Goal: Transaction & Acquisition: Subscribe to service/newsletter

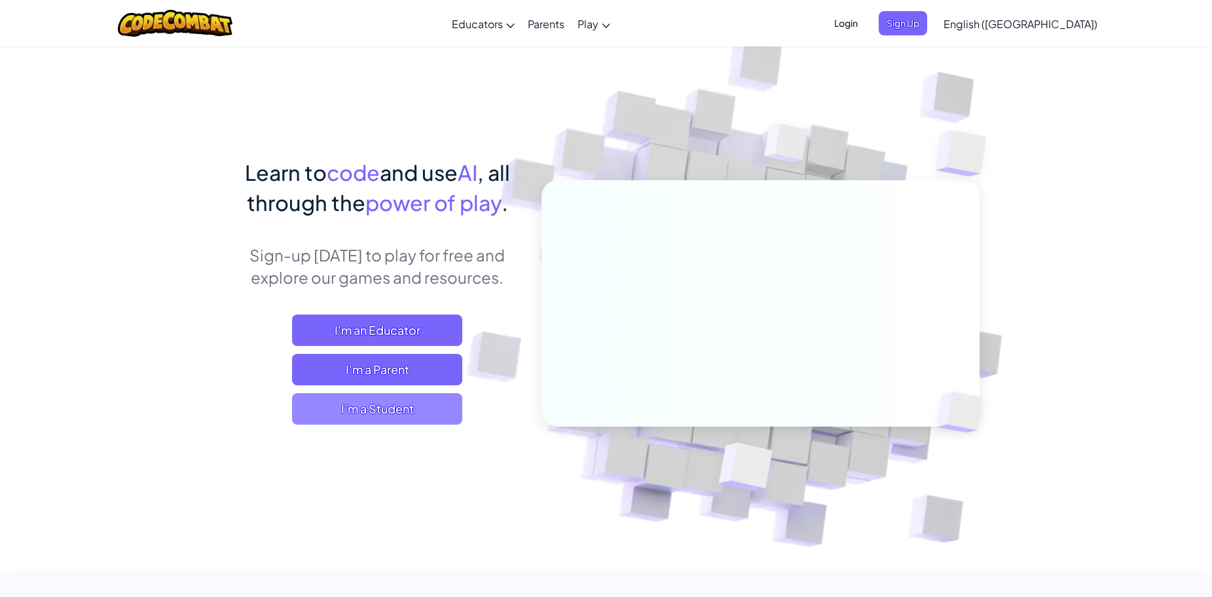
click at [356, 403] on span "I'm a Student" at bounding box center [377, 408] width 170 height 31
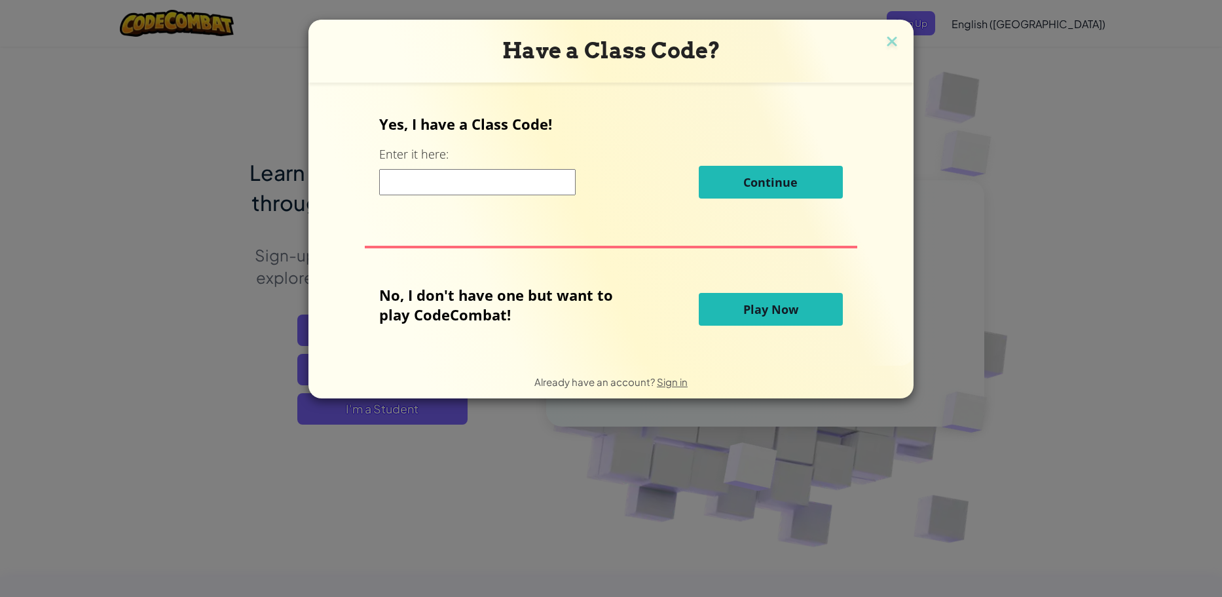
drag, startPoint x: 772, startPoint y: 288, endPoint x: 769, endPoint y: 308, distance: 20.5
click at [771, 293] on div "No, I don't have one but want to play CodeCombat! Play Now" at bounding box center [610, 309] width 463 height 48
click at [769, 308] on span "Play Now" at bounding box center [770, 309] width 55 height 16
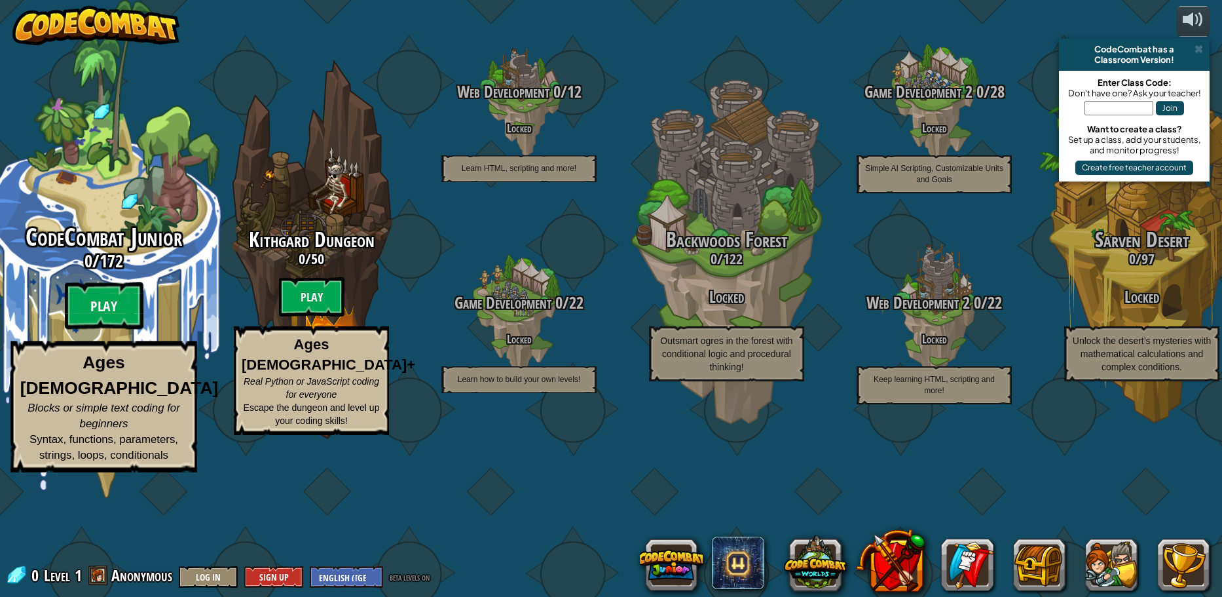
click at [136, 329] on btn "Play" at bounding box center [104, 305] width 79 height 47
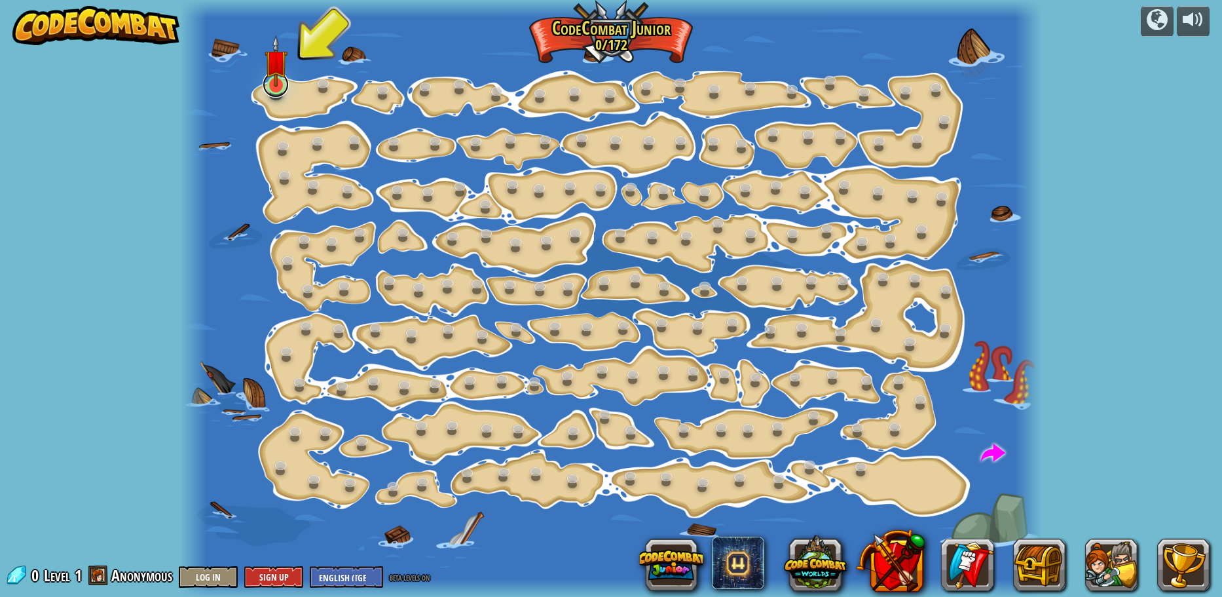
click at [279, 90] on link at bounding box center [276, 84] width 26 height 26
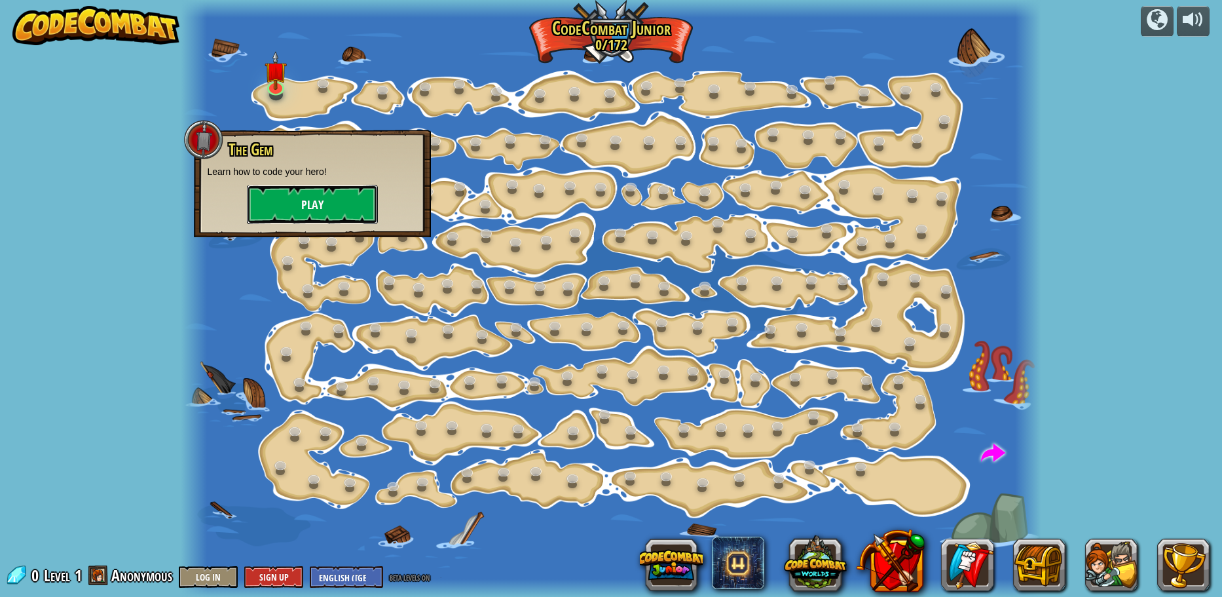
click at [310, 201] on button "Play" at bounding box center [312, 204] width 131 height 39
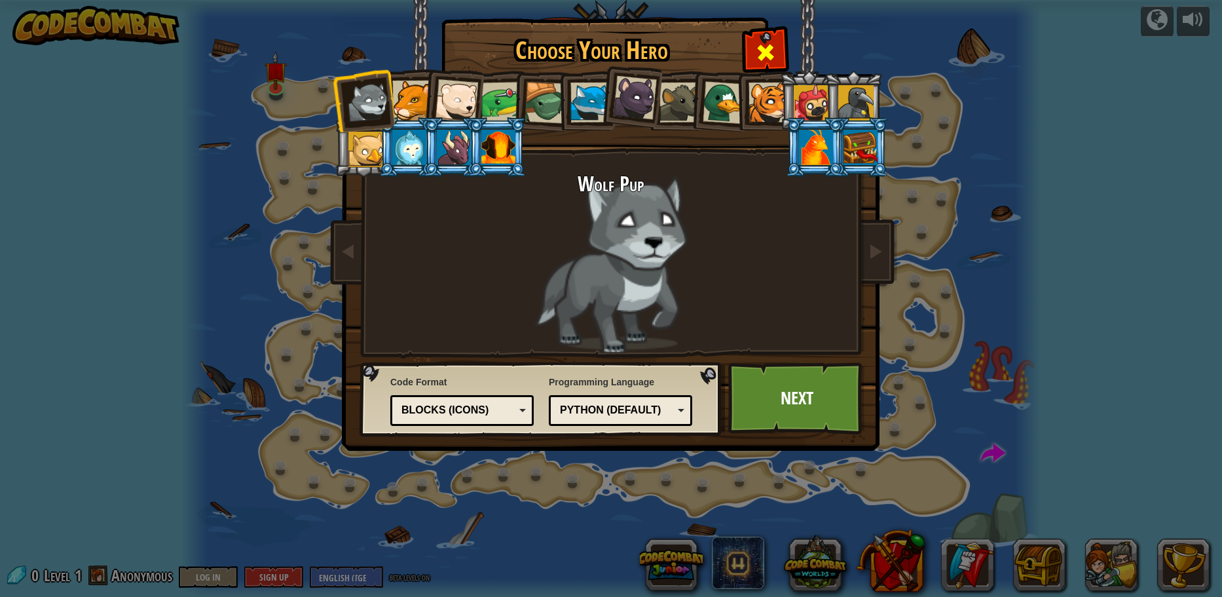
click at [769, 47] on span at bounding box center [765, 52] width 21 height 21
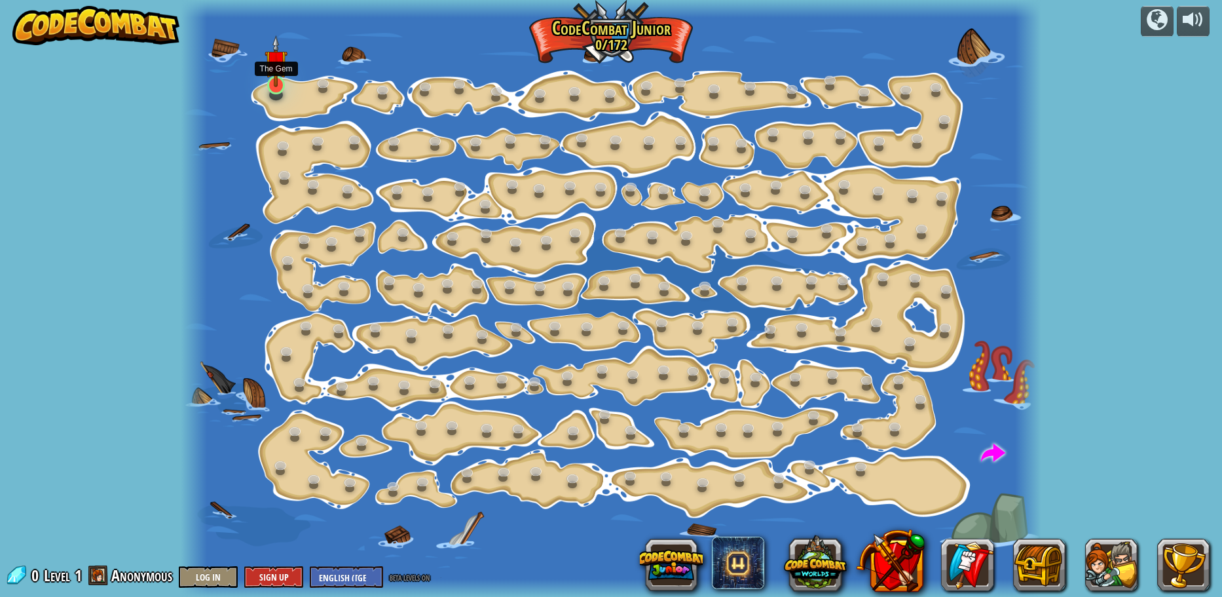
click at [267, 79] on img at bounding box center [276, 61] width 22 height 52
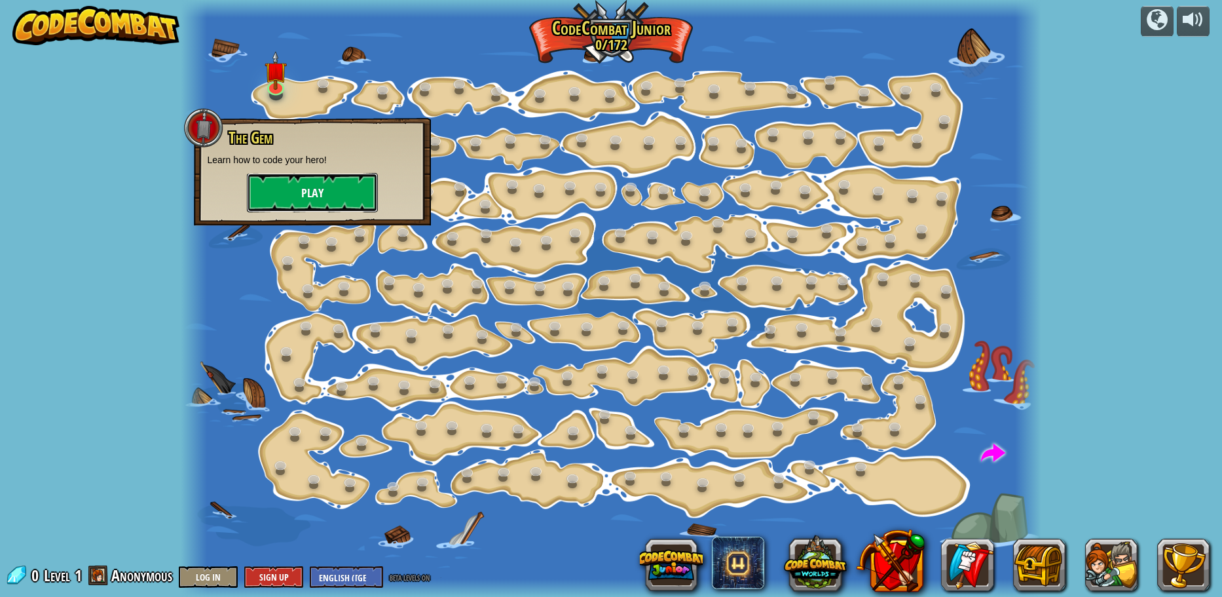
click at [302, 193] on button "Play" at bounding box center [312, 192] width 131 height 39
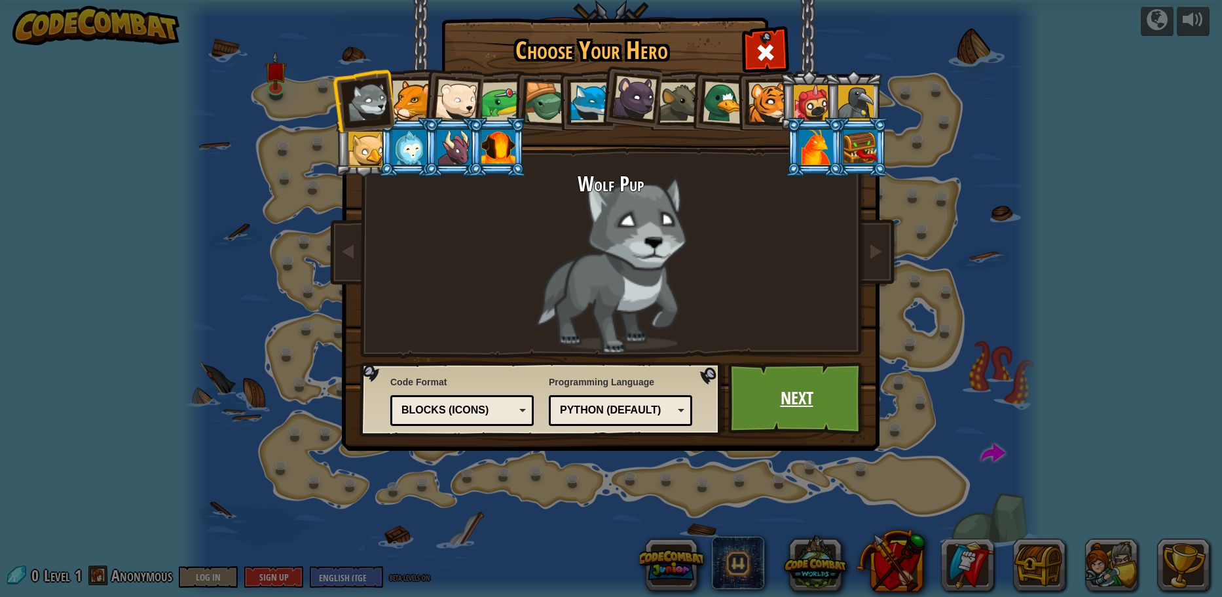
click at [762, 397] on link "Next" at bounding box center [796, 398] width 137 height 72
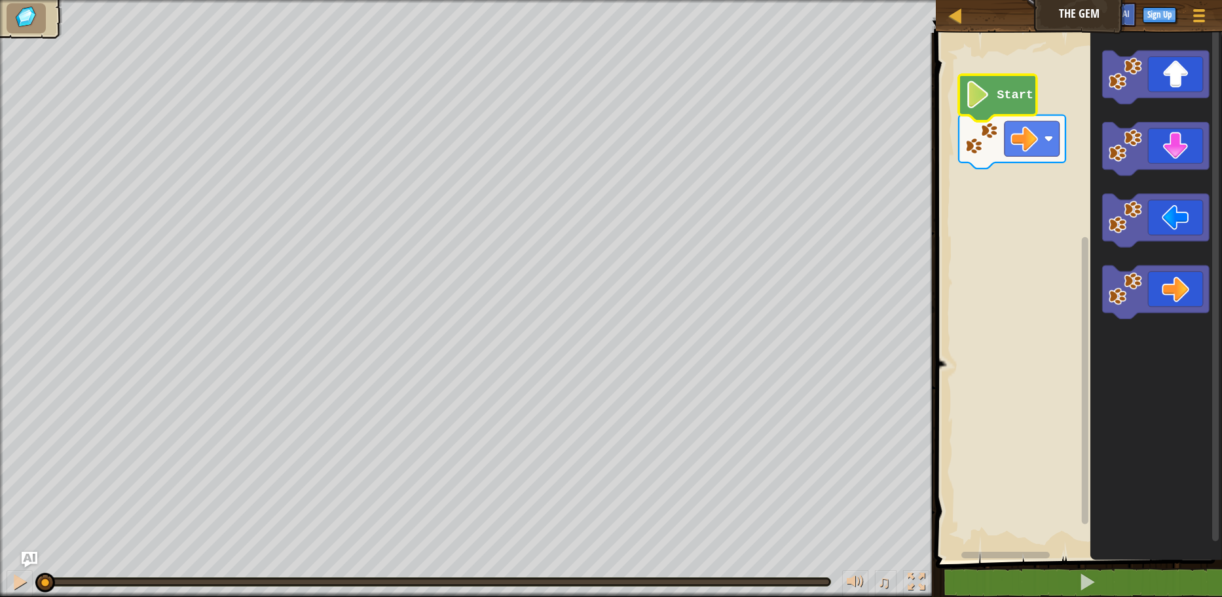
click at [1009, 101] on text "Start" at bounding box center [1015, 95] width 37 height 14
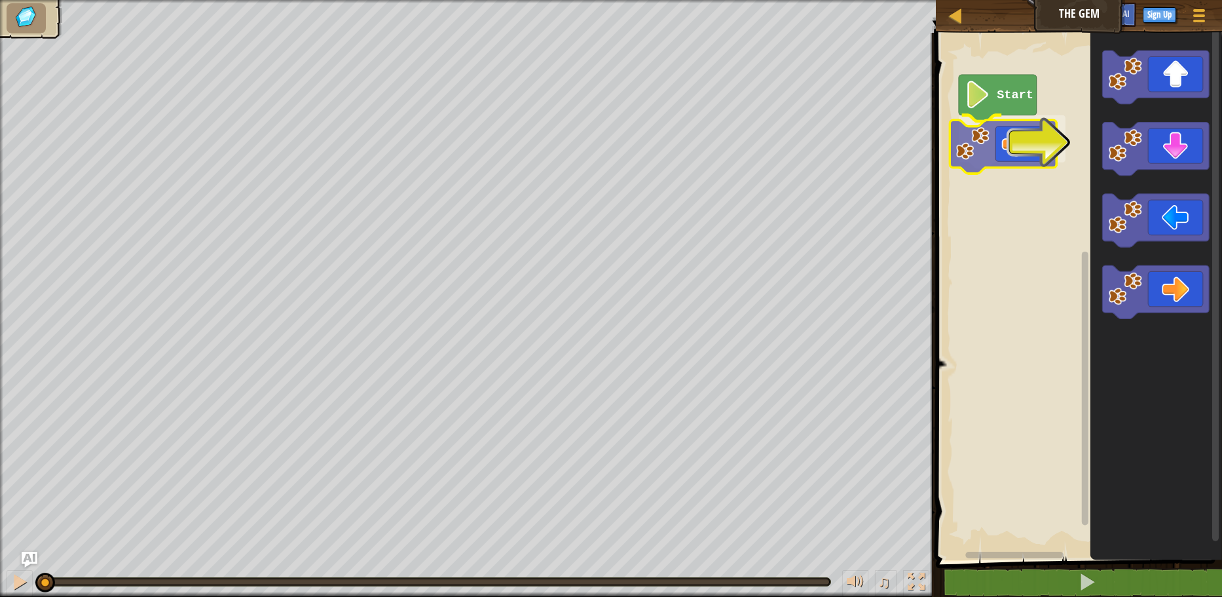
click at [1009, 156] on div "Start" at bounding box center [1077, 293] width 290 height 534
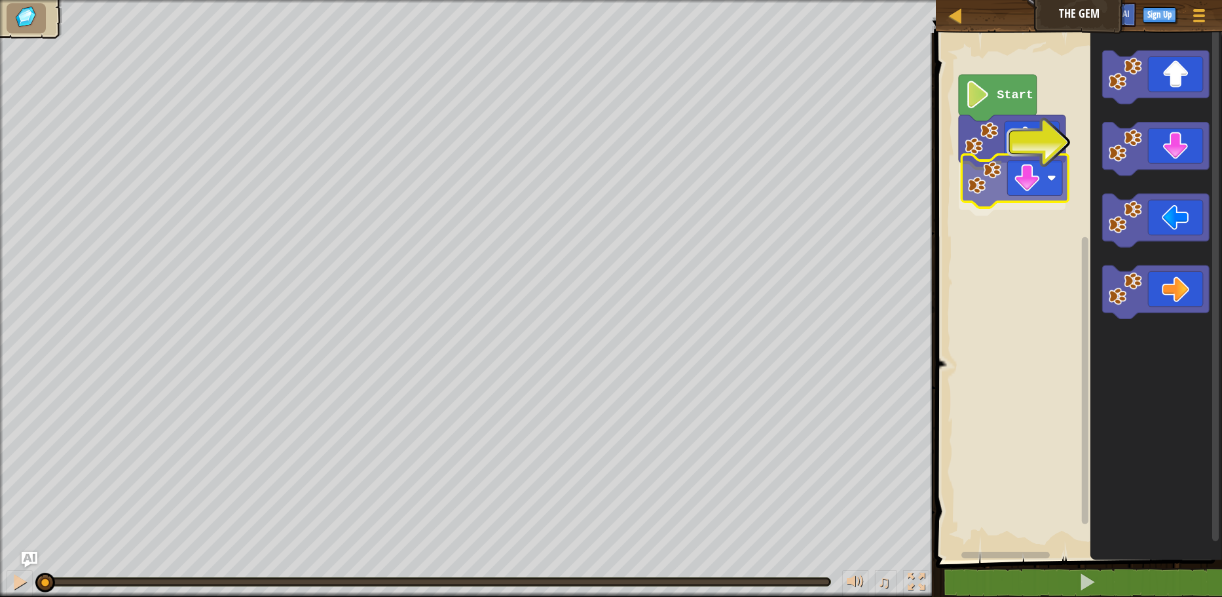
click at [1042, 175] on div "Start" at bounding box center [1077, 293] width 290 height 534
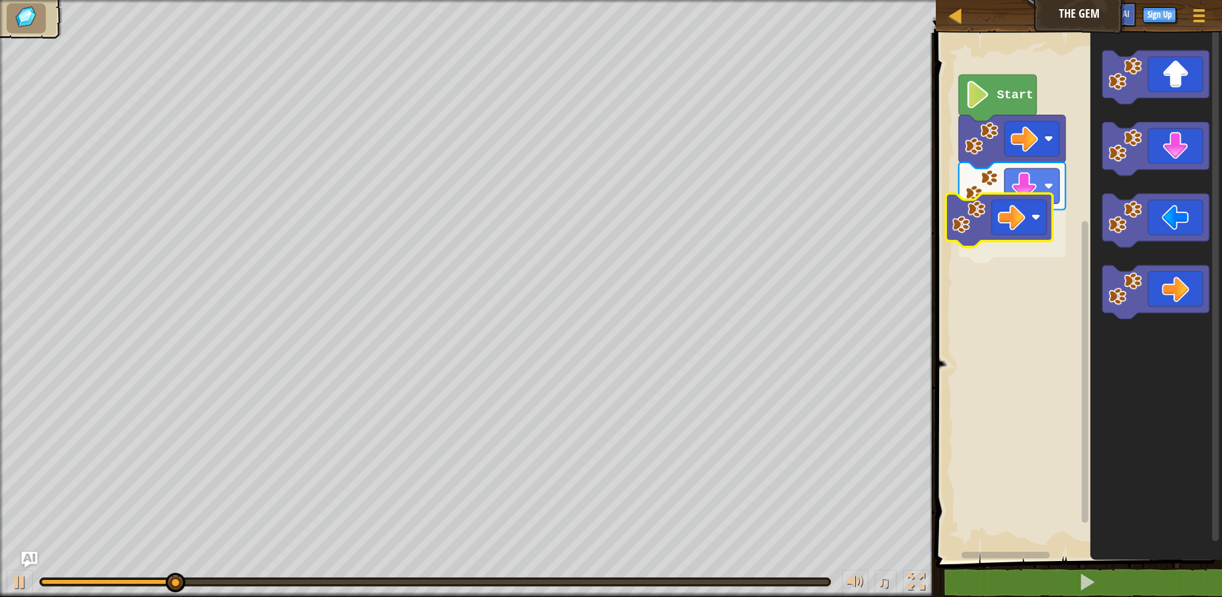
click at [1011, 221] on div "Start" at bounding box center [1077, 293] width 290 height 534
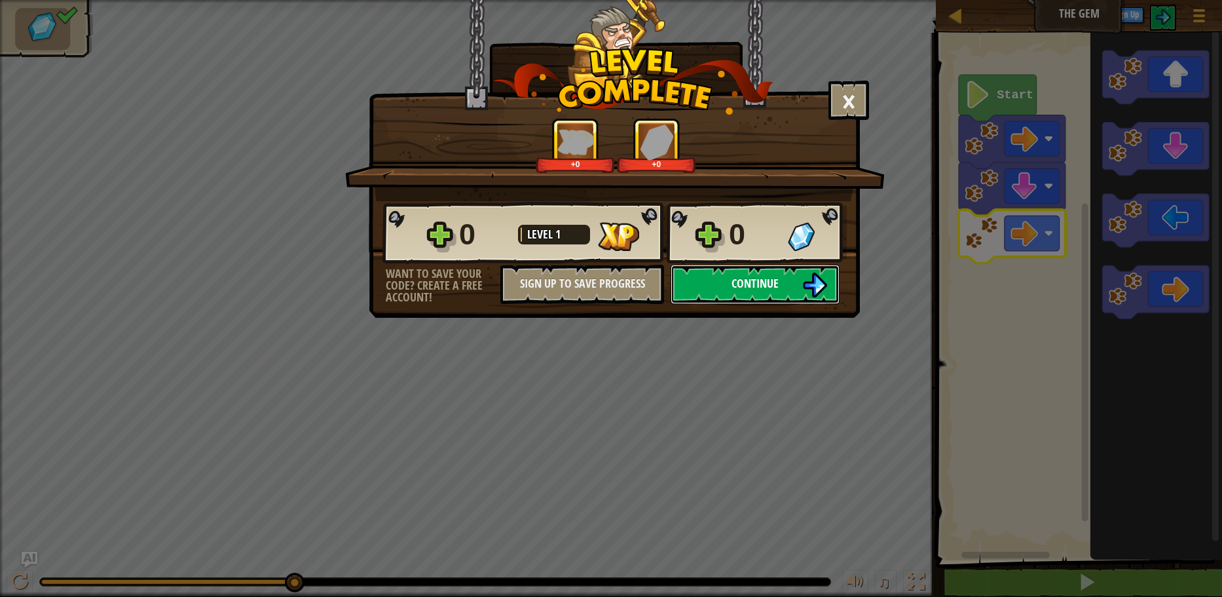
click at [772, 284] on span "Continue" at bounding box center [754, 283] width 47 height 16
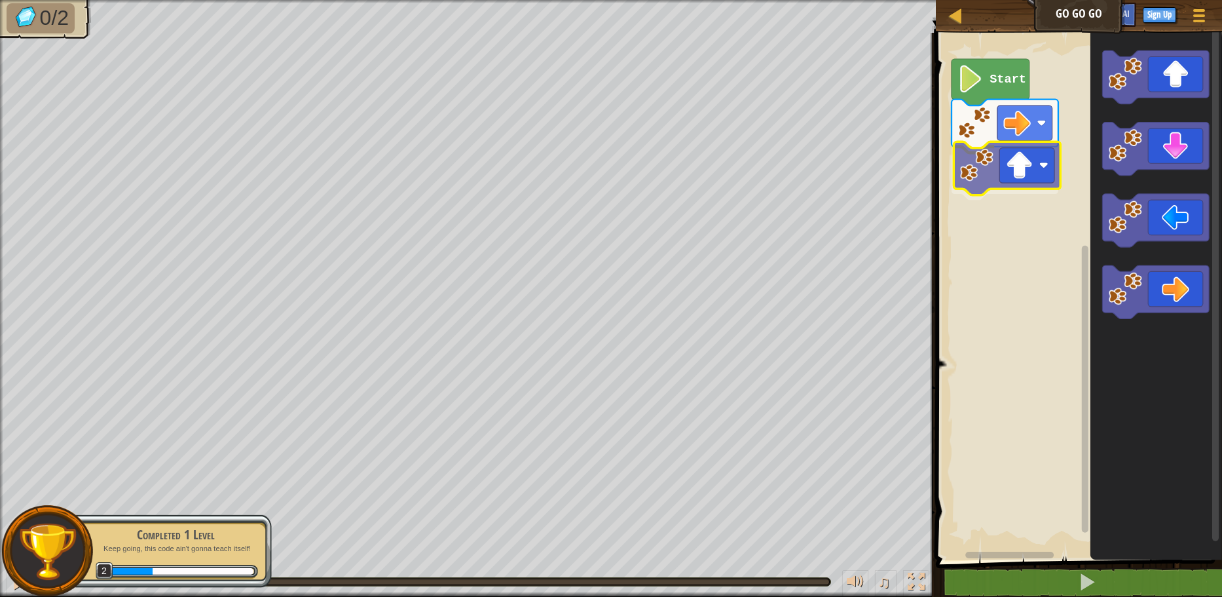
click at [1004, 160] on div "Start" at bounding box center [1077, 293] width 290 height 534
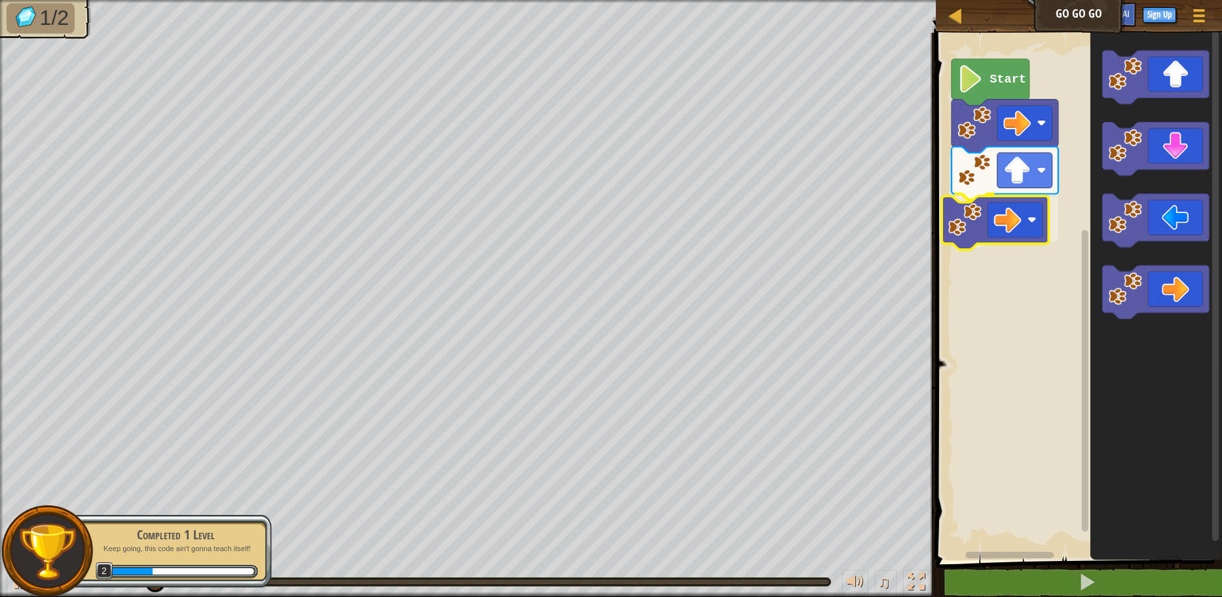
click at [995, 221] on div "Start" at bounding box center [1077, 293] width 290 height 534
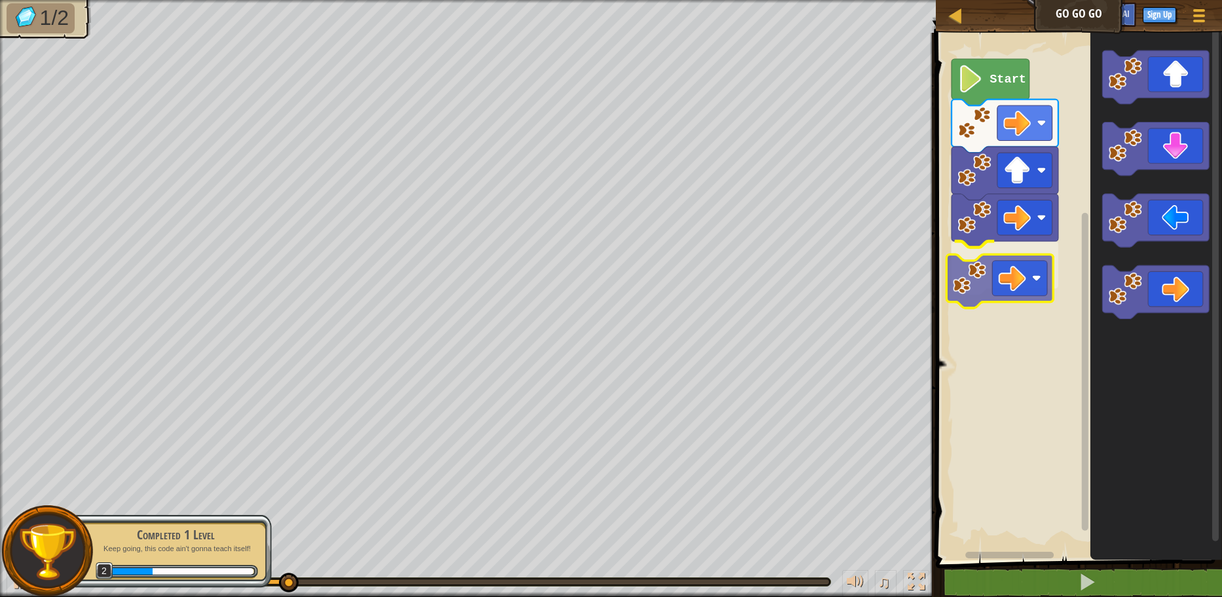
click at [1012, 274] on div "Start" at bounding box center [1077, 293] width 290 height 534
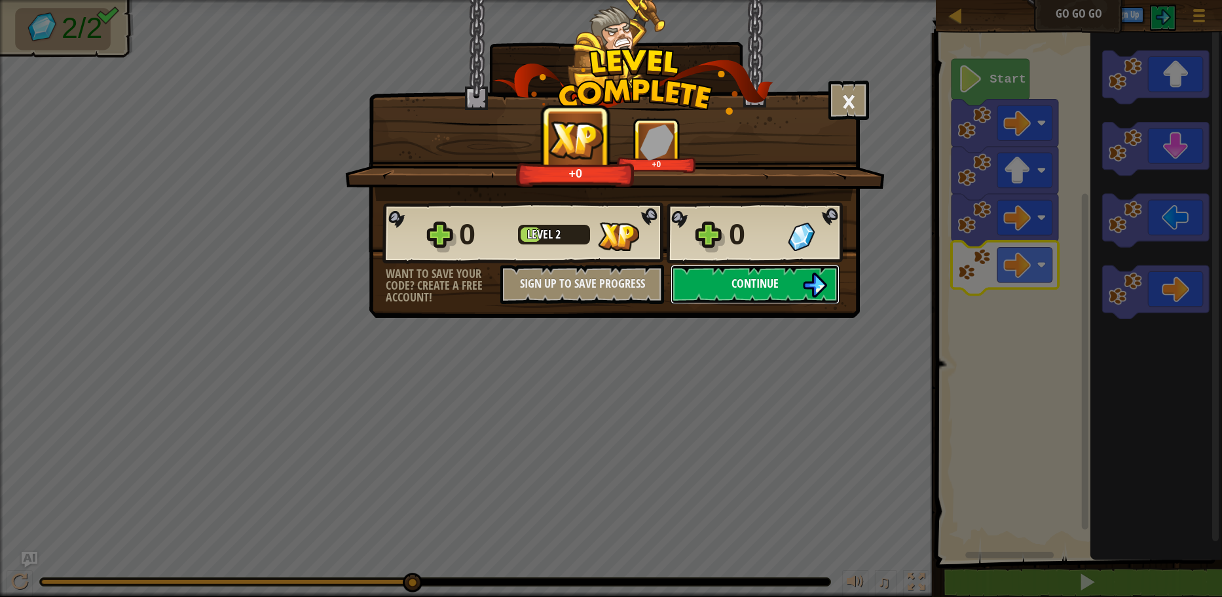
click at [758, 278] on span "Continue" at bounding box center [754, 283] width 47 height 16
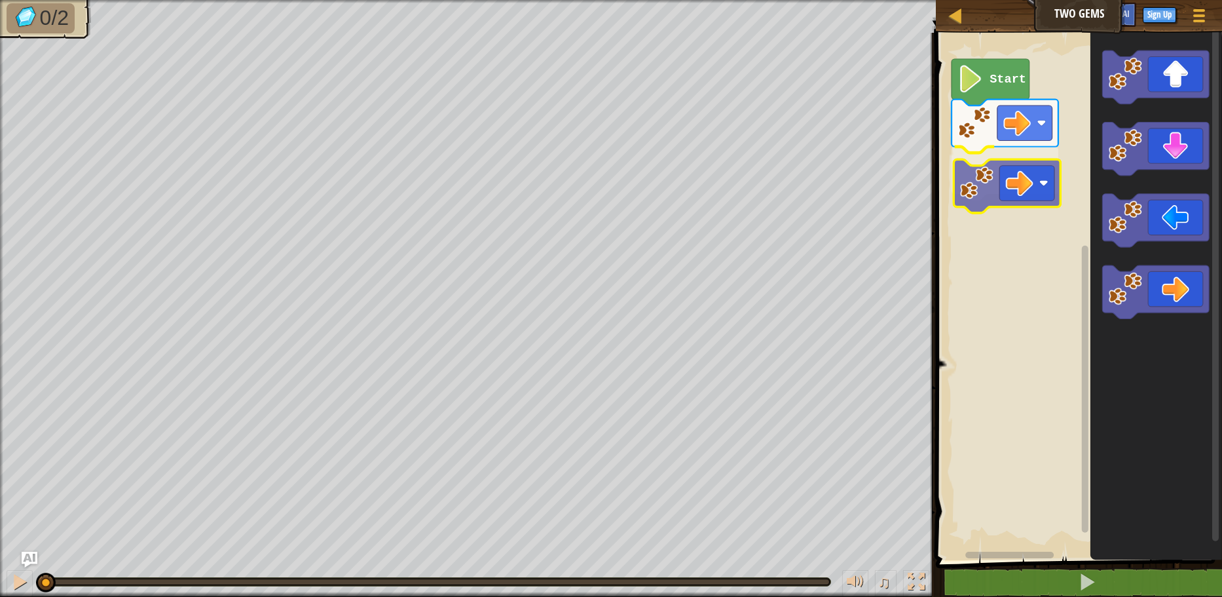
click at [1012, 185] on div "Start" at bounding box center [1077, 293] width 290 height 534
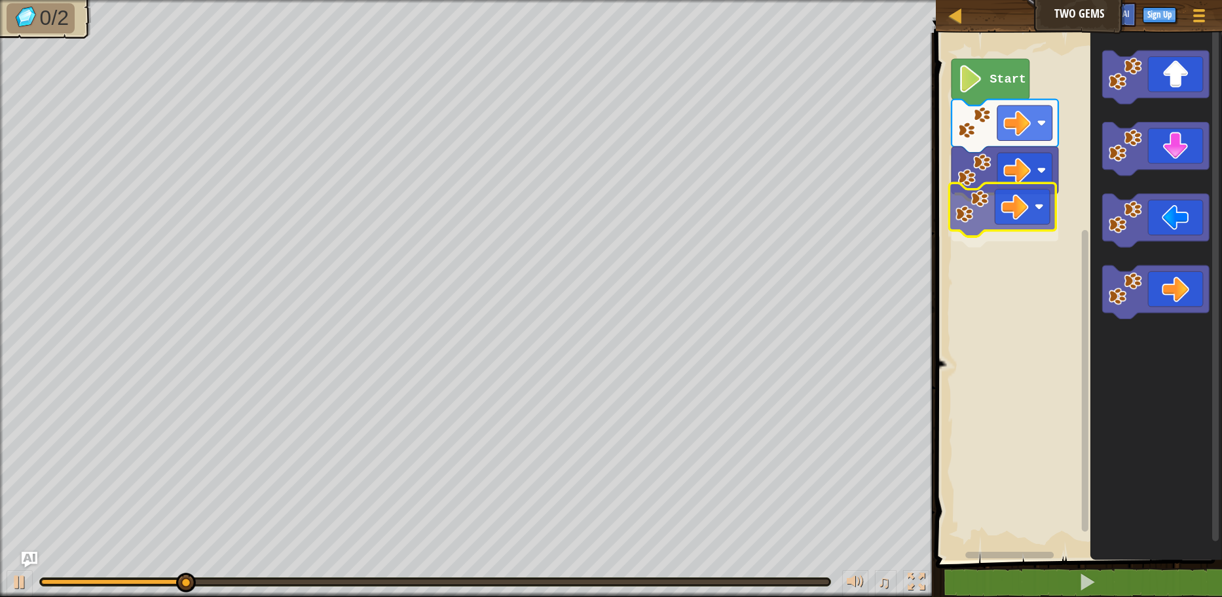
click at [980, 225] on div "Start" at bounding box center [1077, 293] width 290 height 534
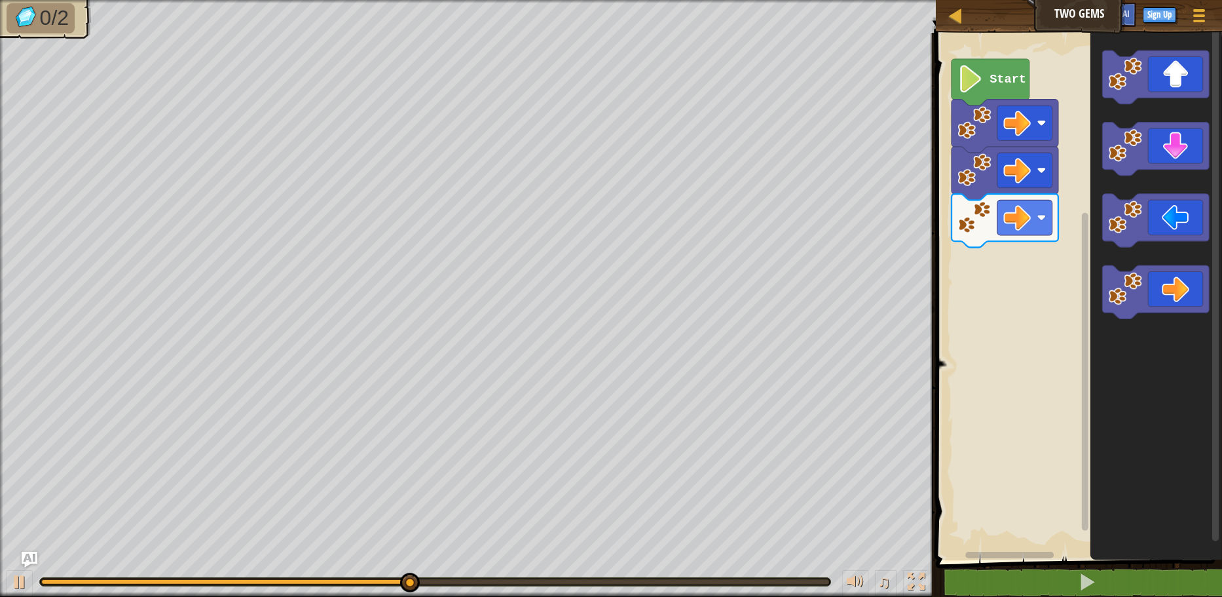
click at [1012, 262] on div "Start" at bounding box center [1077, 293] width 290 height 534
click at [1121, 143] on g "Blockly Workspace" at bounding box center [1156, 184] width 107 height 268
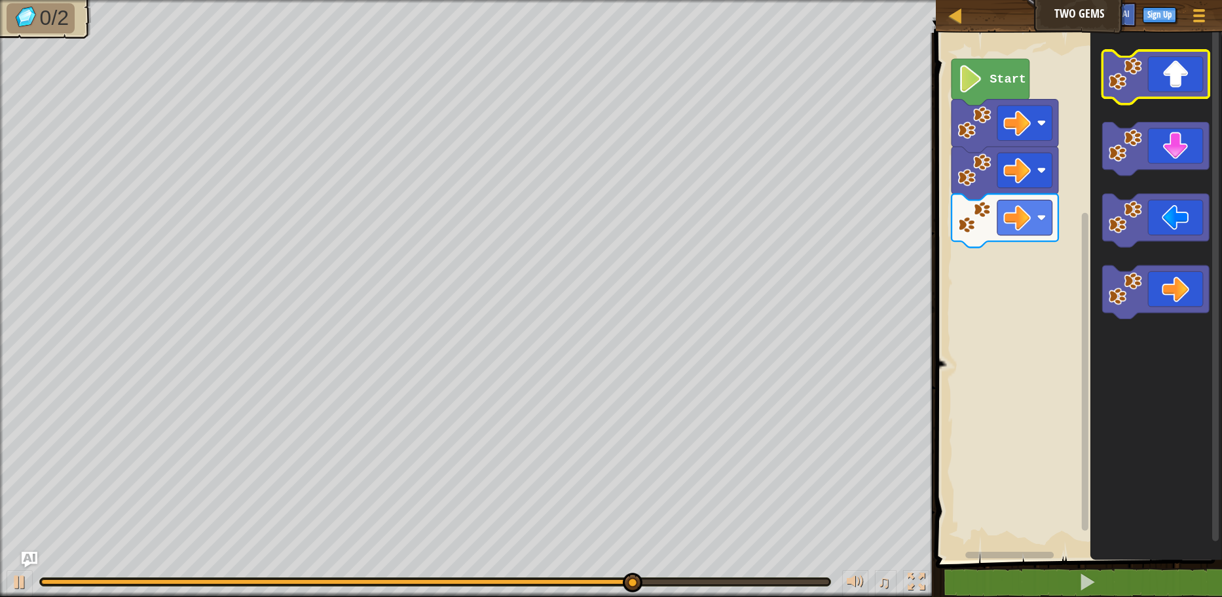
click at [1132, 86] on image "Blockly Workspace" at bounding box center [1125, 73] width 33 height 33
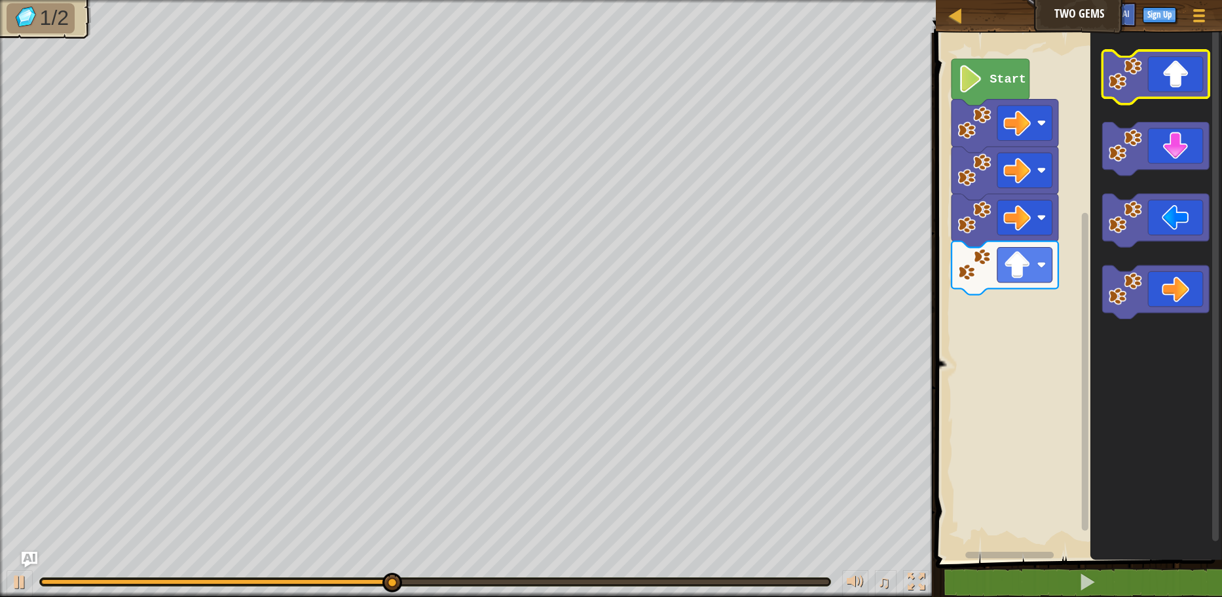
click at [1132, 86] on image "Blockly Workspace" at bounding box center [1125, 73] width 33 height 33
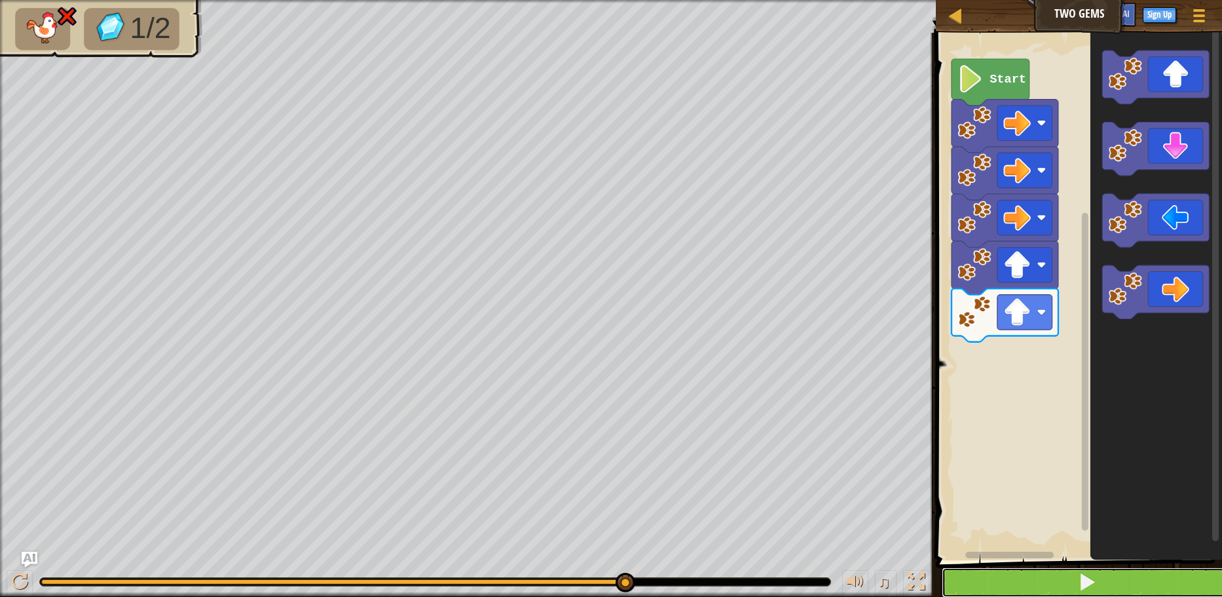
click at [1108, 583] on button at bounding box center [1087, 582] width 290 height 30
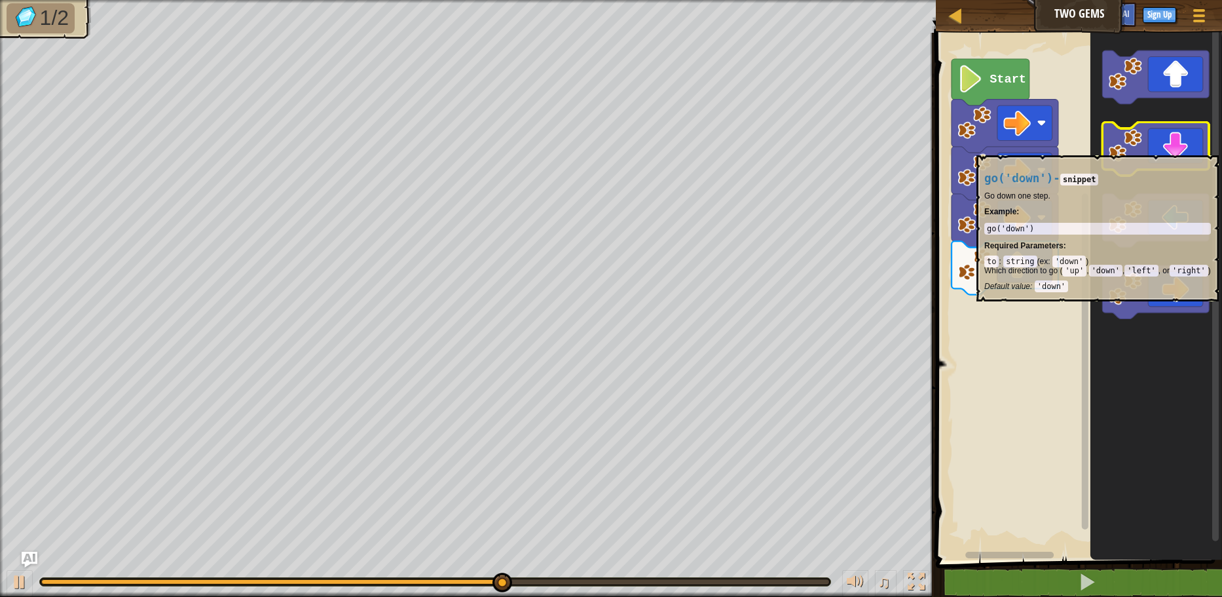
click at [1171, 149] on icon "Blockly Workspace" at bounding box center [1156, 148] width 107 height 53
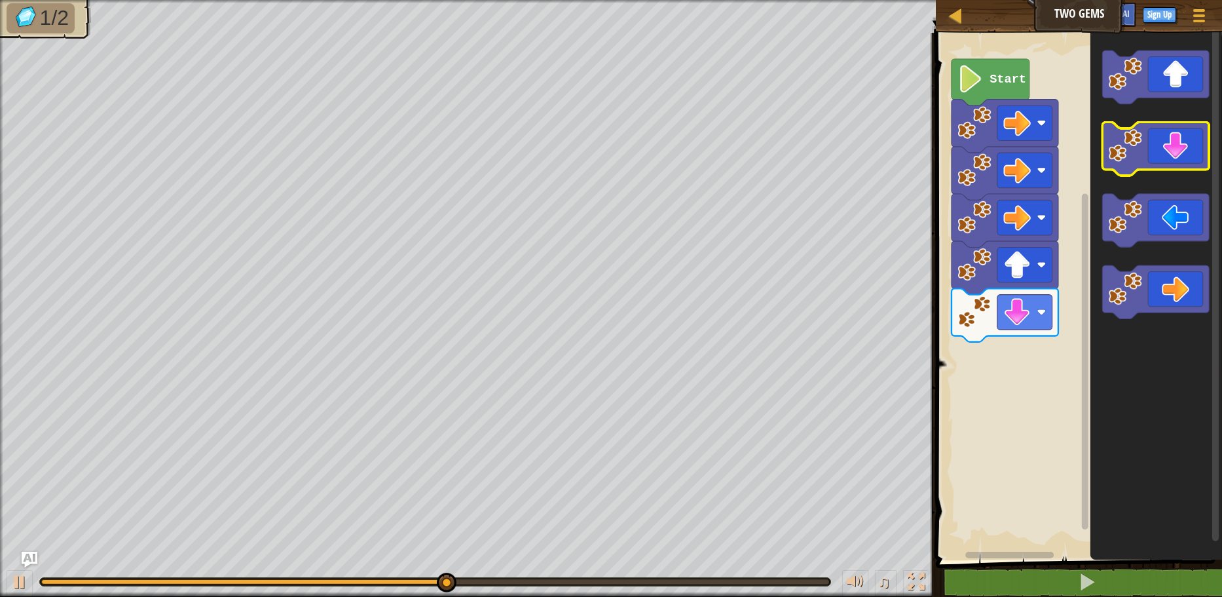
click at [1171, 149] on icon "Blockly Workspace" at bounding box center [1156, 148] width 107 height 53
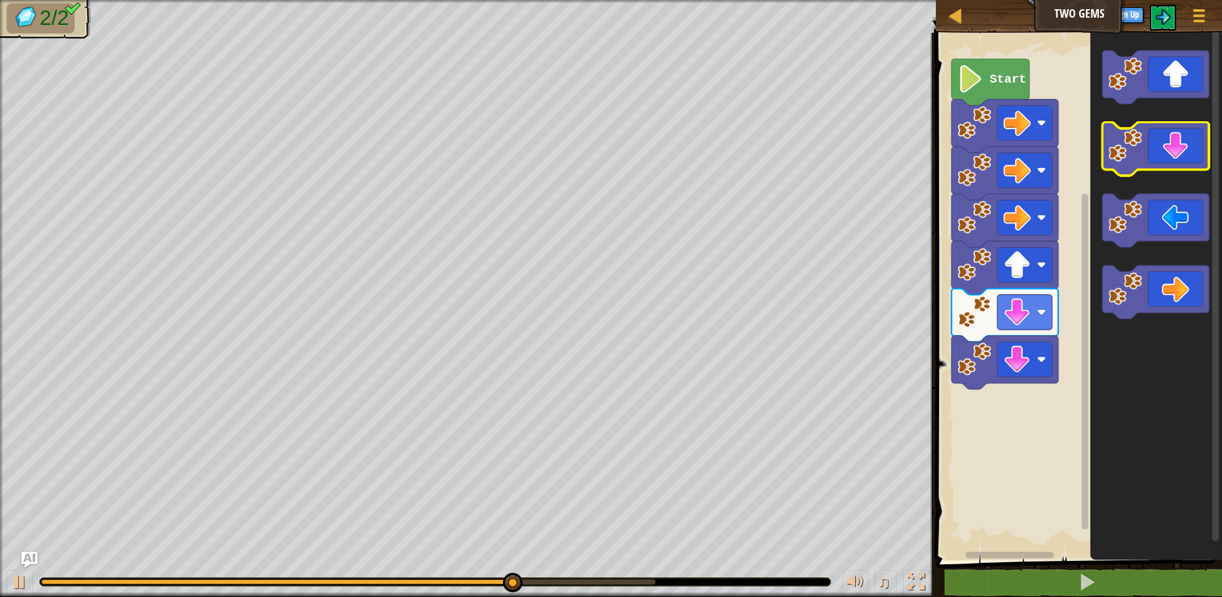
click at [1171, 149] on icon "Blockly Workspace" at bounding box center [1156, 148] width 107 height 53
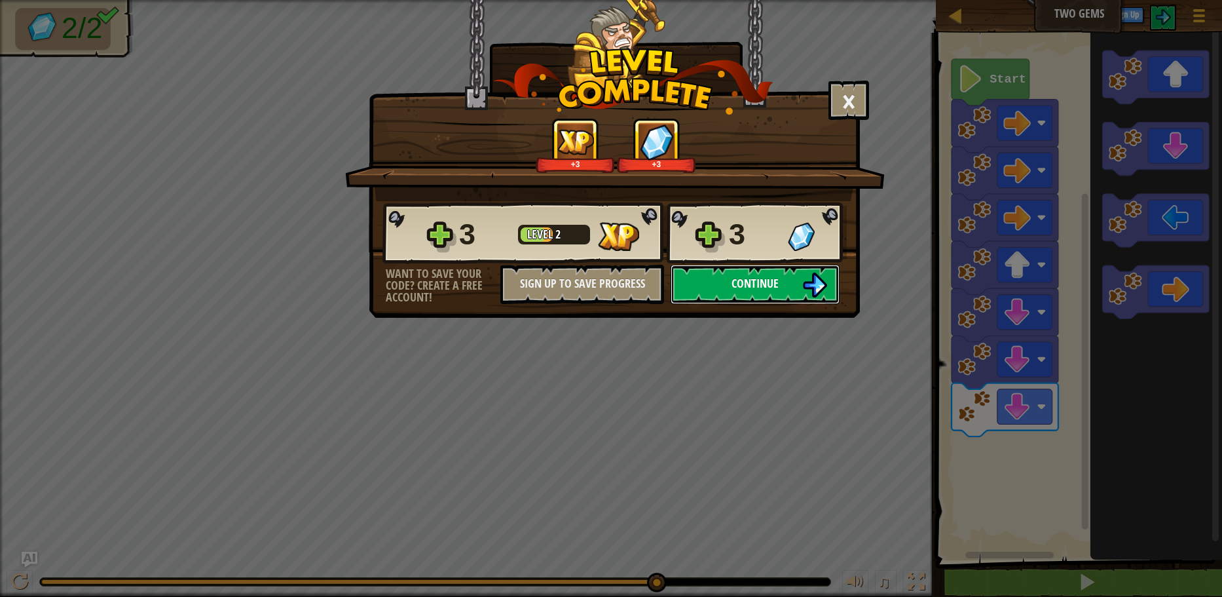
click at [803, 282] on img at bounding box center [814, 284] width 25 height 25
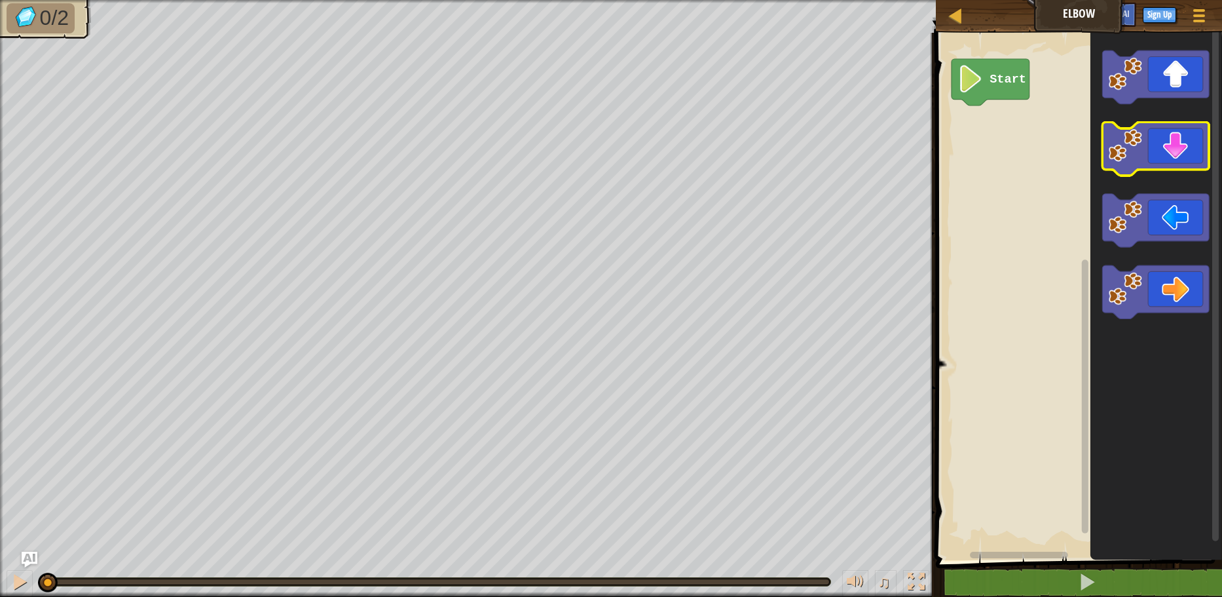
click at [1173, 151] on icon "Blockly Workspace" at bounding box center [1156, 148] width 107 height 53
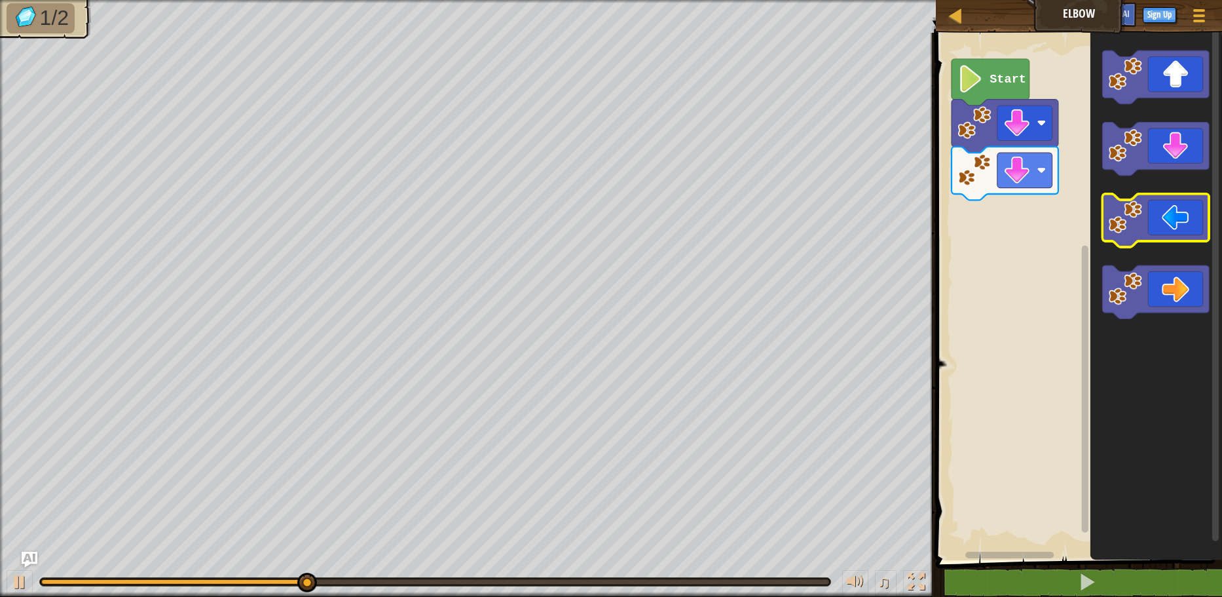
click at [1149, 215] on icon "Blockly Workspace" at bounding box center [1156, 220] width 107 height 53
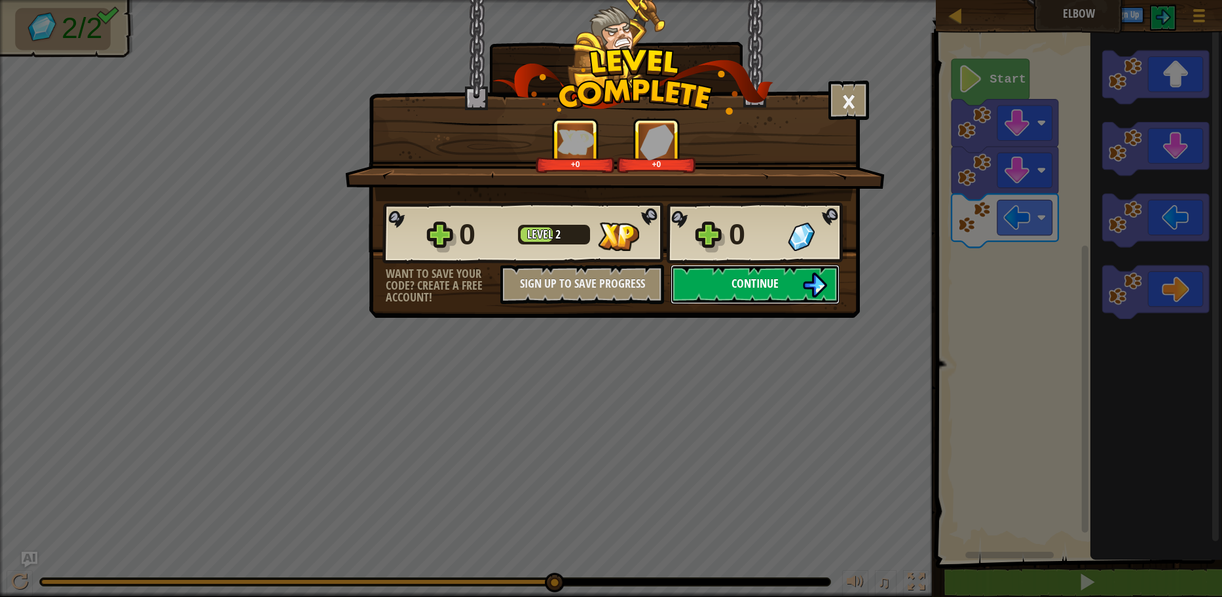
click at [731, 282] on span "Continue" at bounding box center [754, 283] width 47 height 16
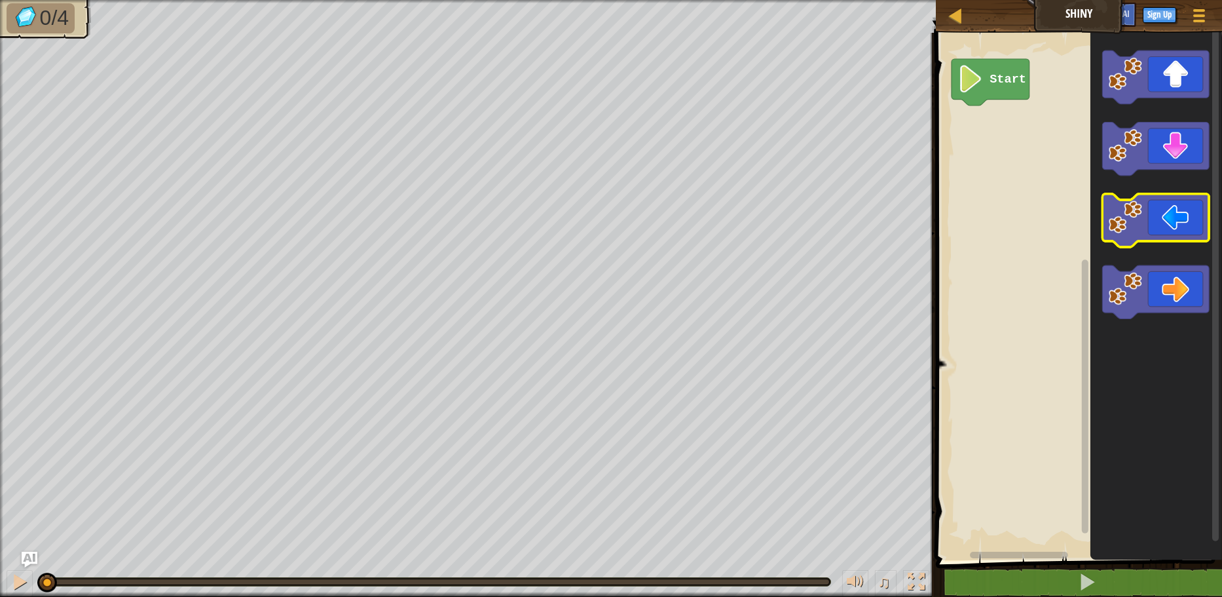
click at [1182, 226] on icon "Blockly Workspace" at bounding box center [1156, 220] width 107 height 53
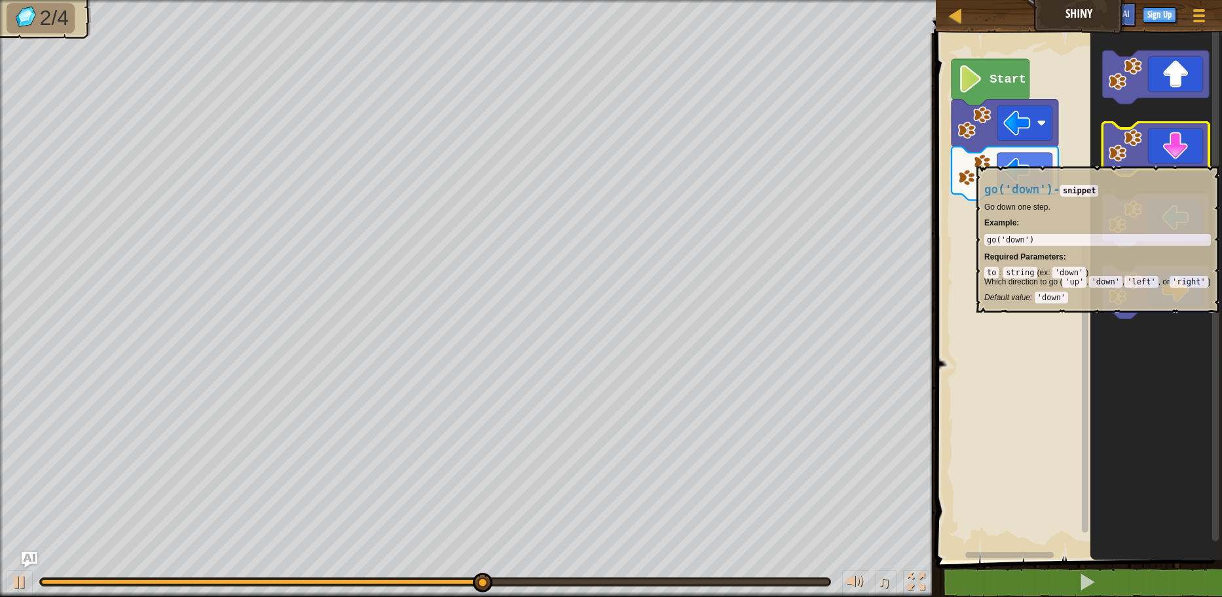
click at [1178, 161] on icon "Blockly Workspace" at bounding box center [1156, 148] width 107 height 53
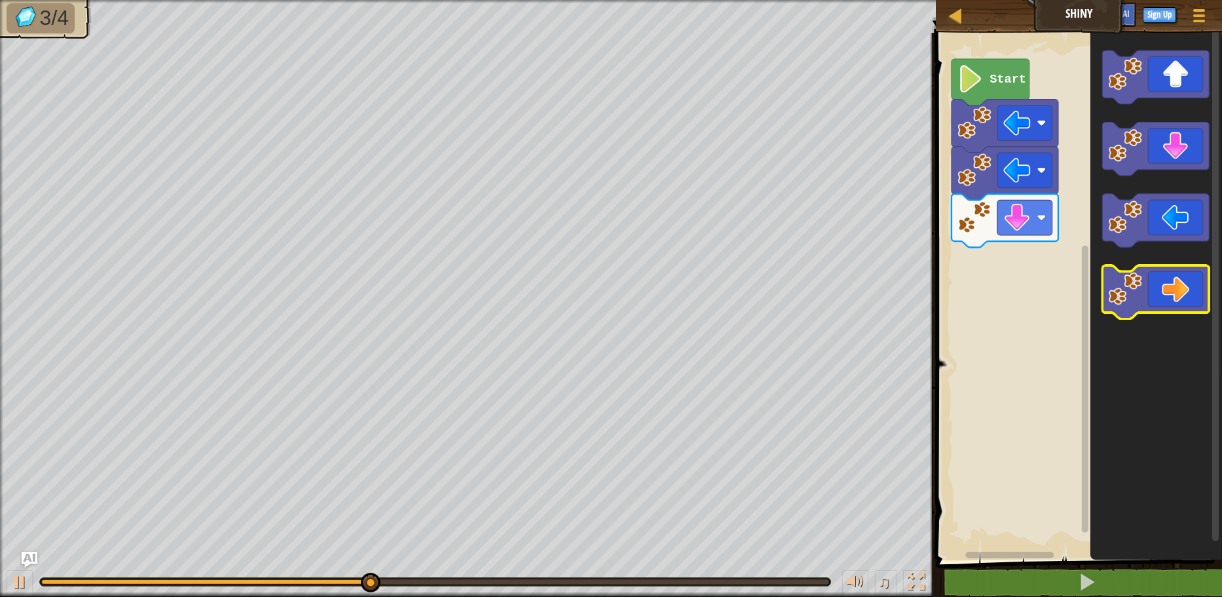
click at [1190, 299] on icon "Blockly Workspace" at bounding box center [1156, 291] width 107 height 53
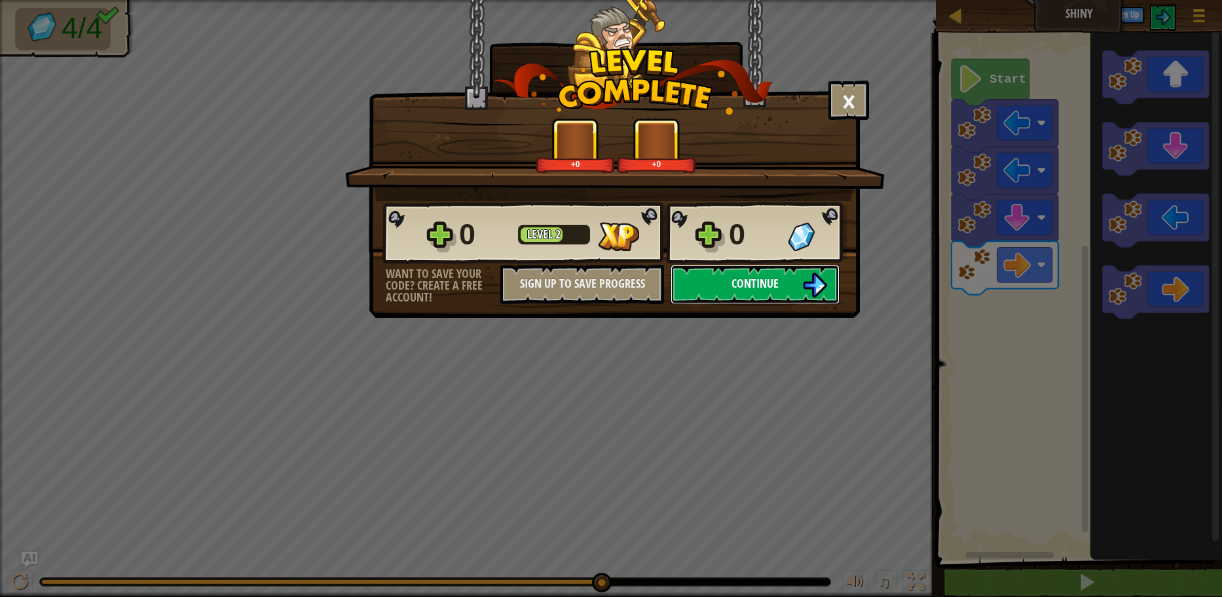
click at [775, 284] on span "Continue" at bounding box center [754, 283] width 47 height 16
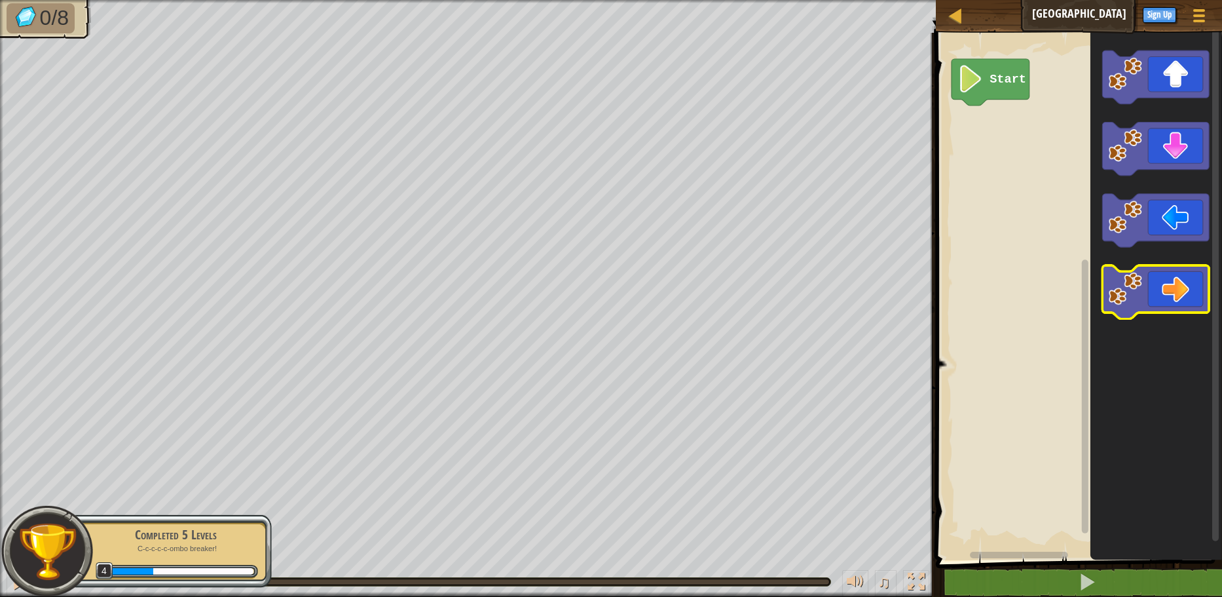
click at [1155, 289] on icon "Blockly Workspace" at bounding box center [1156, 291] width 107 height 53
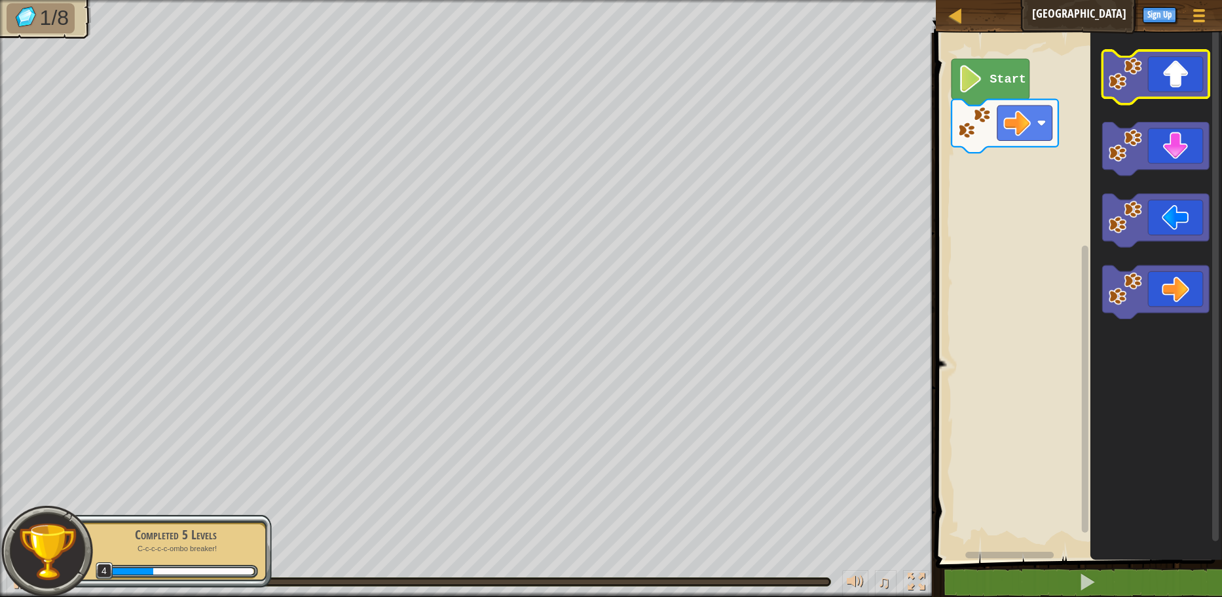
click at [1170, 73] on icon "Blockly Workspace" at bounding box center [1156, 76] width 107 height 53
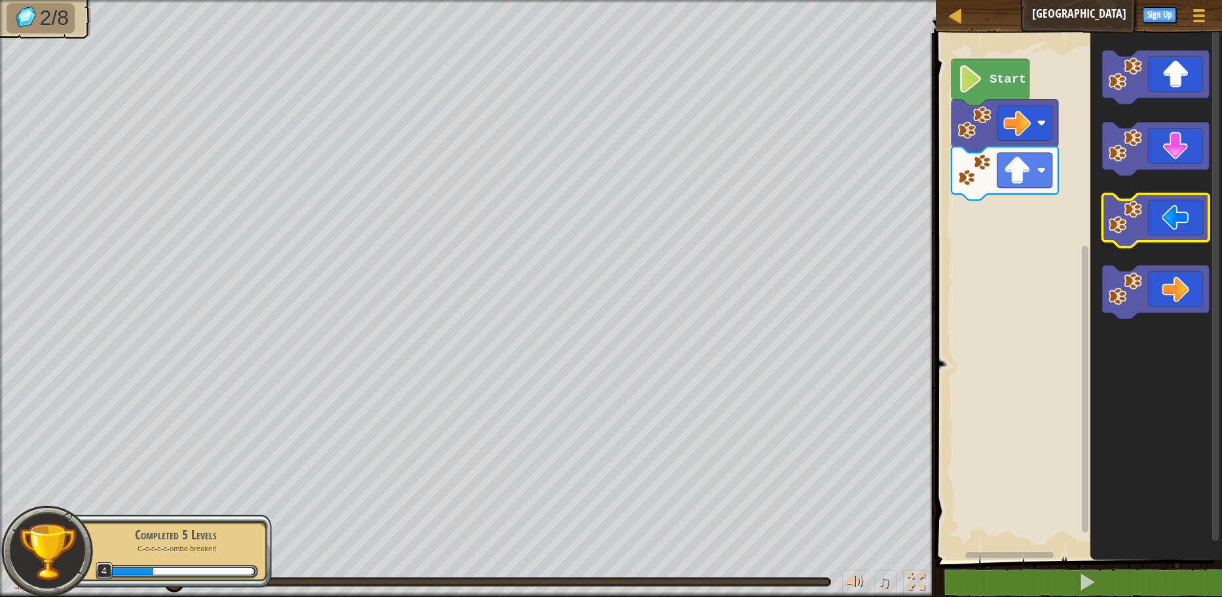
click at [1165, 210] on icon "Blockly Workspace" at bounding box center [1156, 220] width 107 height 53
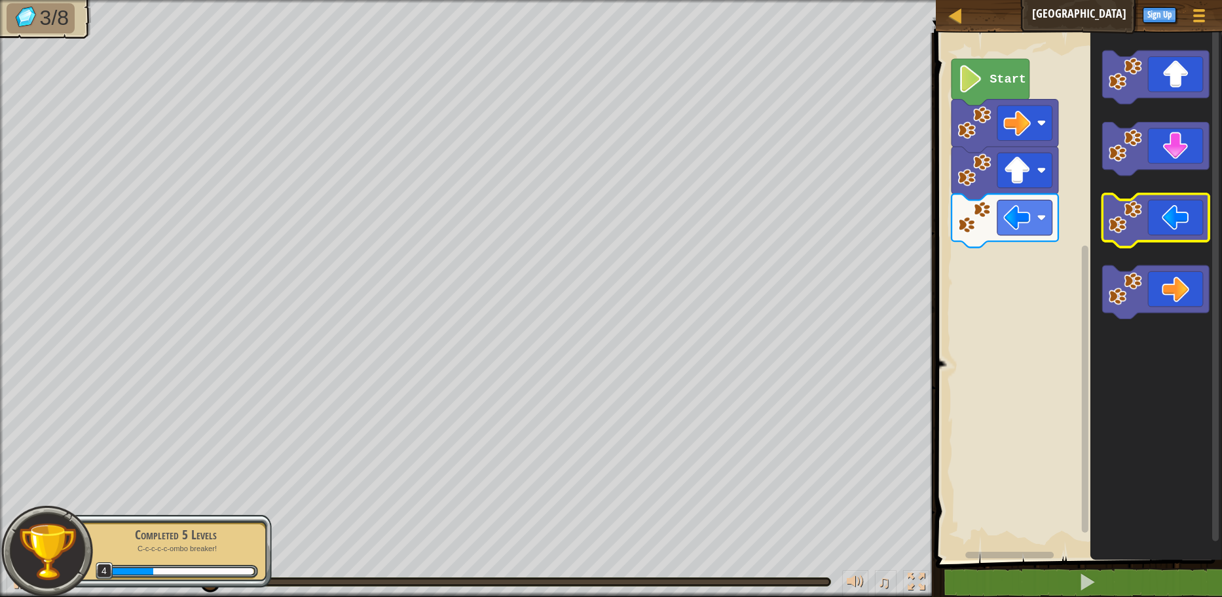
click at [1165, 215] on icon "Blockly Workspace" at bounding box center [1156, 220] width 107 height 53
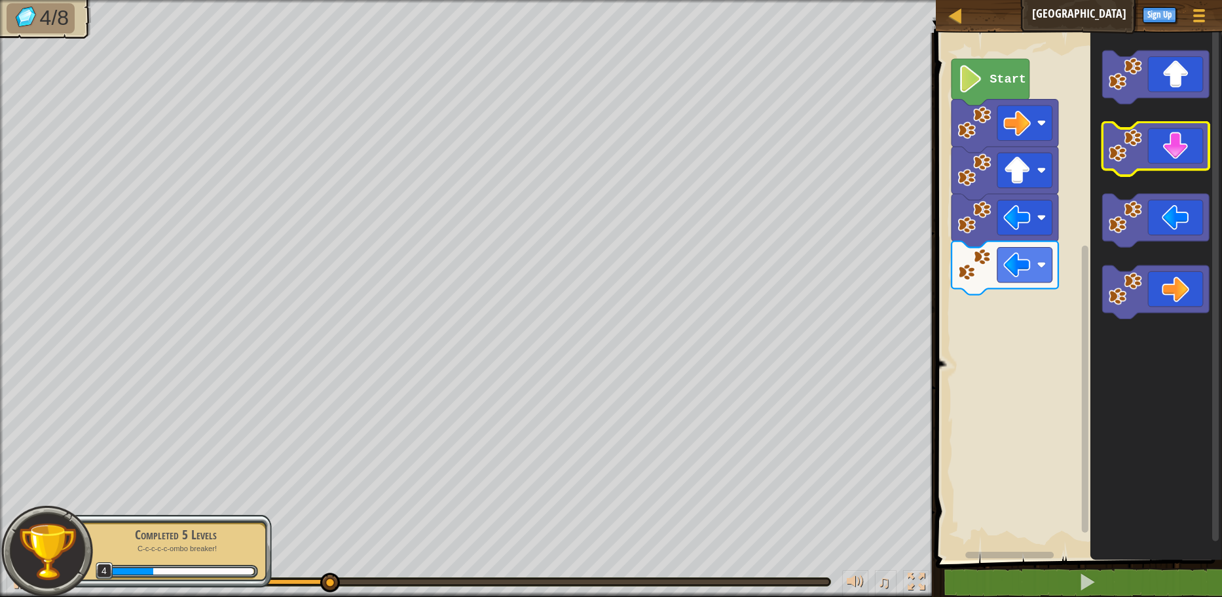
click at [1178, 153] on icon "Blockly Workspace" at bounding box center [1156, 148] width 107 height 53
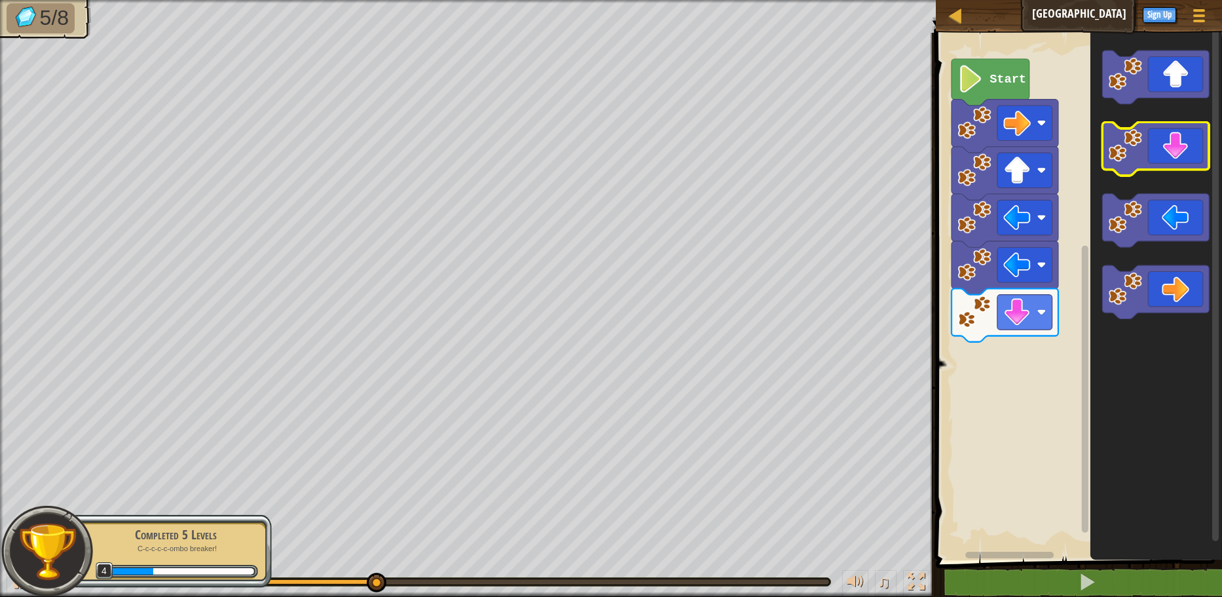
click at [1178, 153] on icon "Blockly Workspace" at bounding box center [1156, 148] width 107 height 53
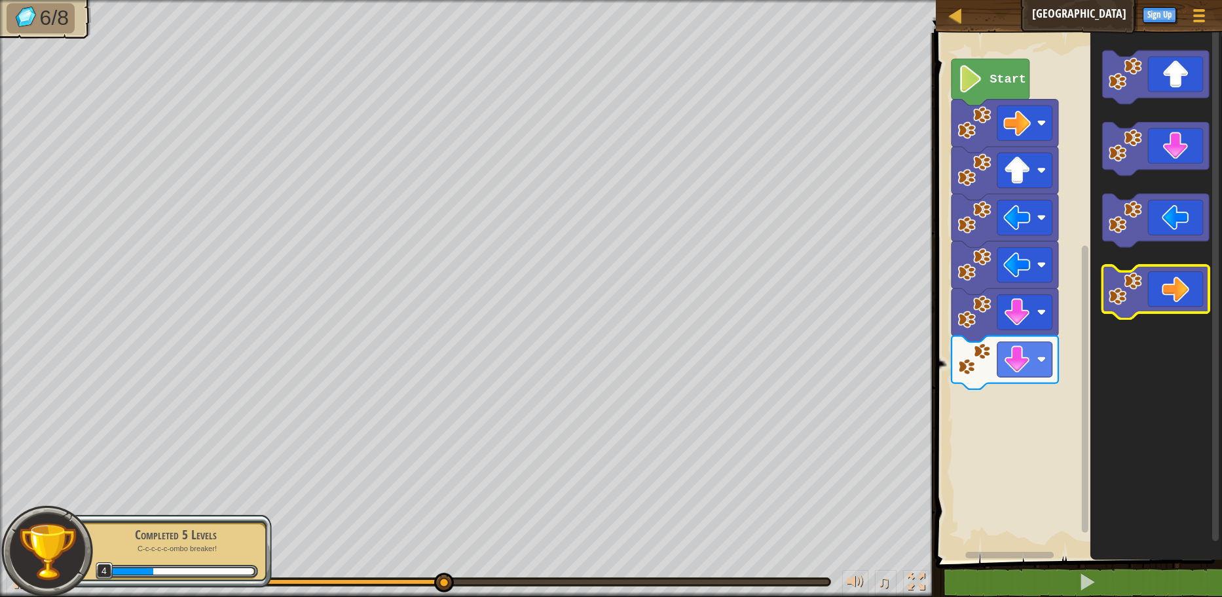
click at [1196, 278] on icon "Blockly Workspace" at bounding box center [1156, 291] width 107 height 53
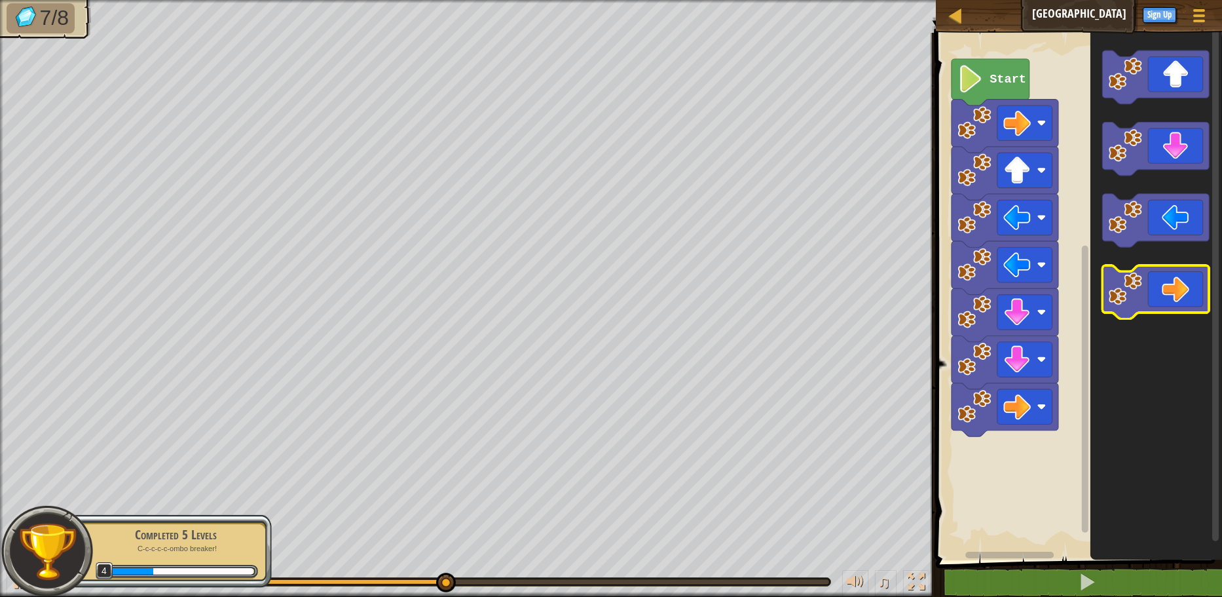
click at [1196, 278] on icon "Blockly Workspace" at bounding box center [1156, 291] width 107 height 53
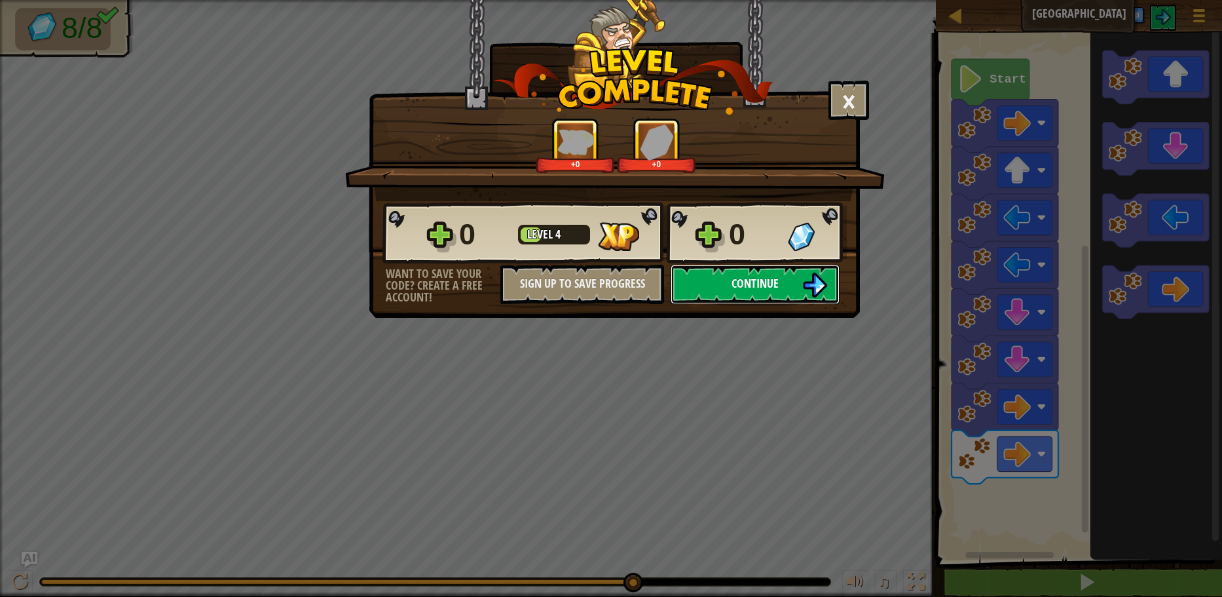
click at [754, 270] on button "Continue" at bounding box center [755, 284] width 169 height 39
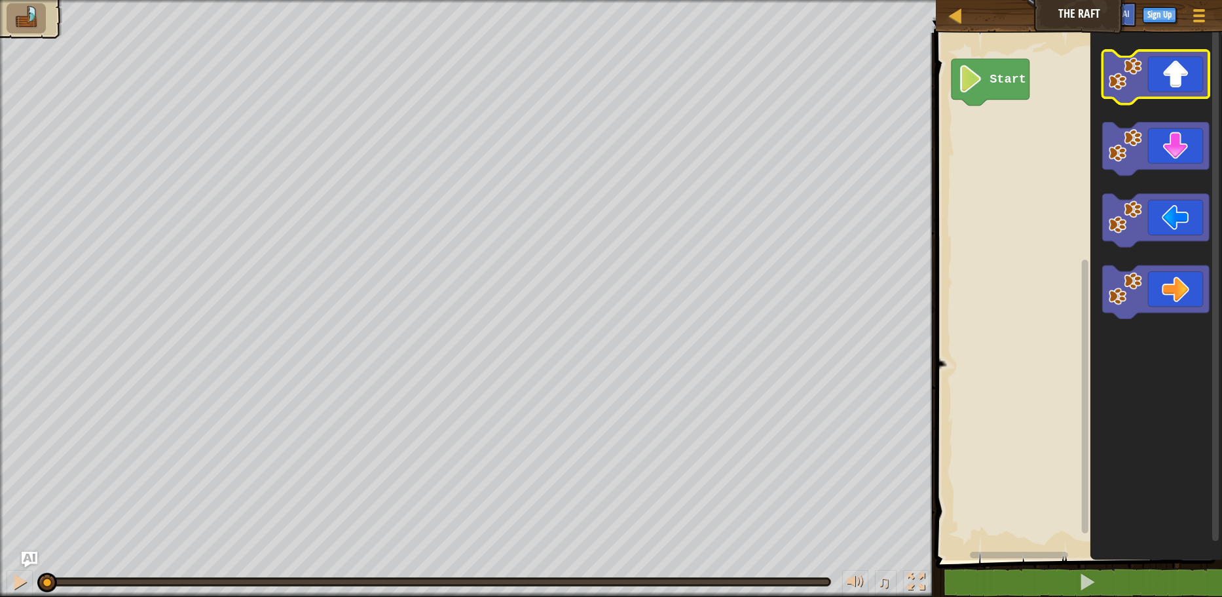
click at [1155, 82] on icon "Blockly Workspace" at bounding box center [1156, 76] width 107 height 53
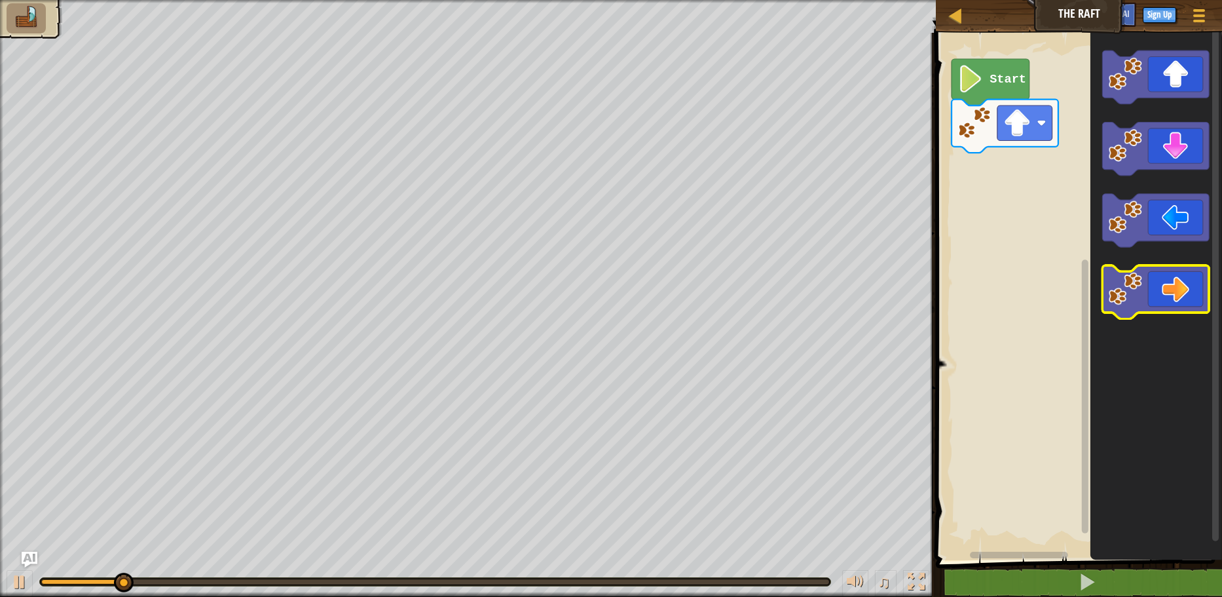
click at [1168, 304] on icon "Blockly Workspace" at bounding box center [1156, 291] width 107 height 53
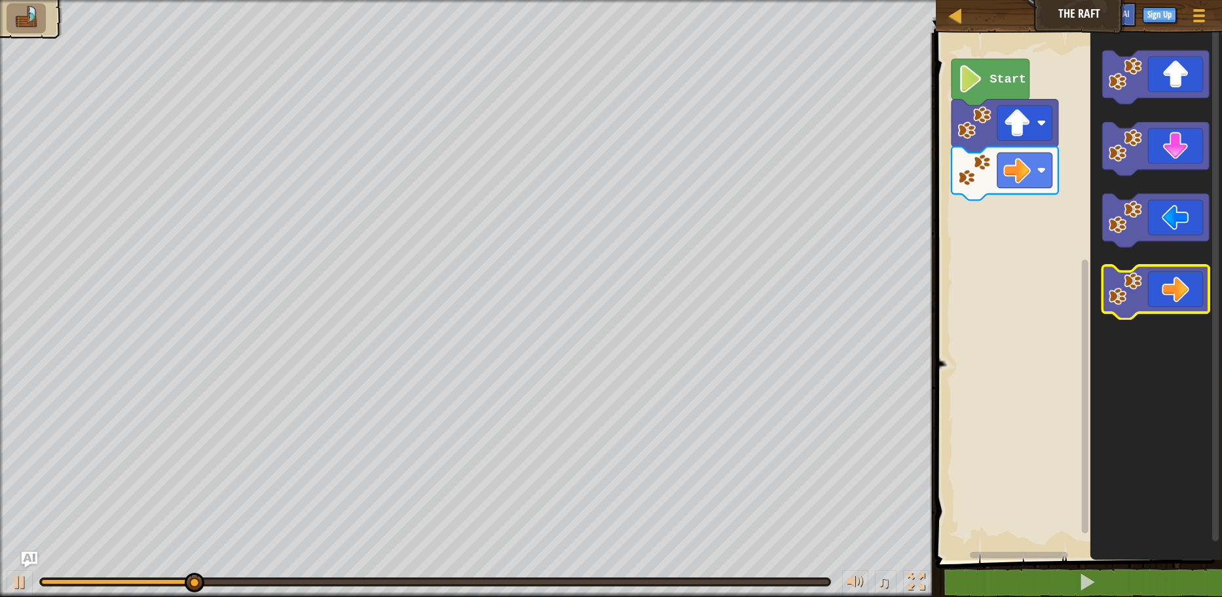
click at [1168, 304] on icon "Blockly Workspace" at bounding box center [1156, 291] width 107 height 53
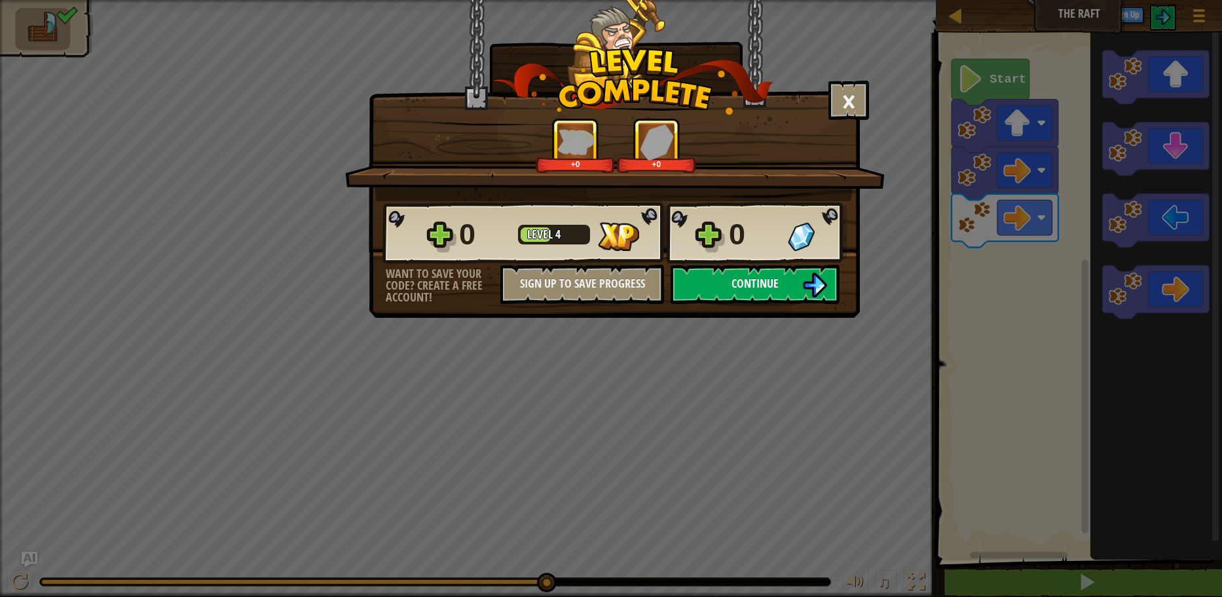
click at [800, 286] on button "Continue" at bounding box center [755, 284] width 169 height 39
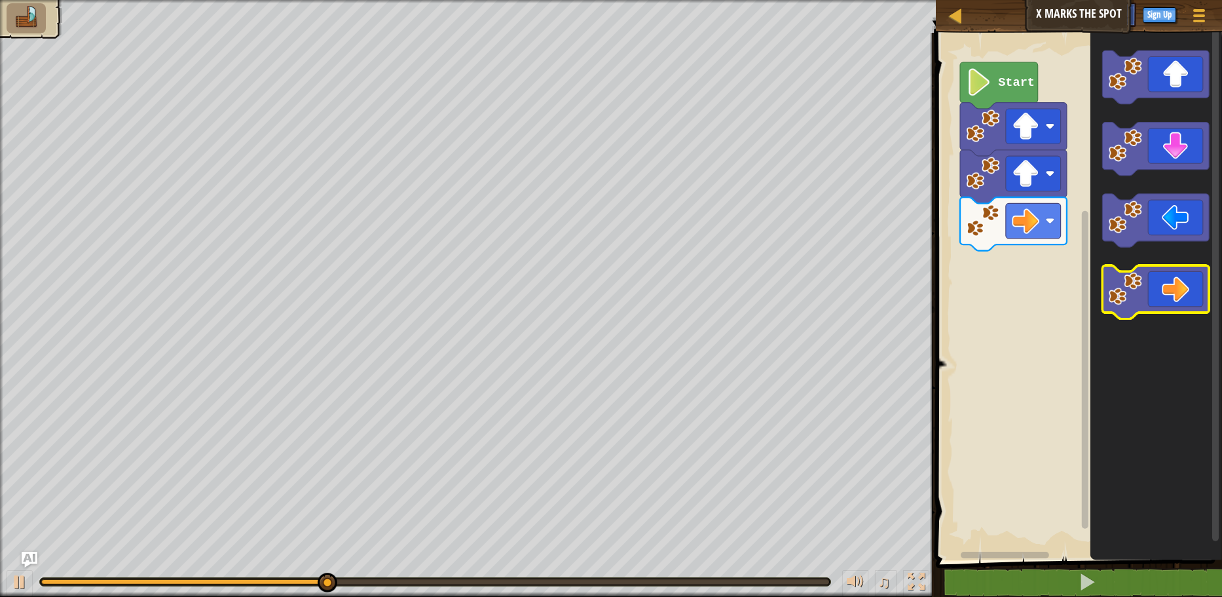
click at [1179, 295] on icon "Blockly Workspace" at bounding box center [1156, 291] width 107 height 53
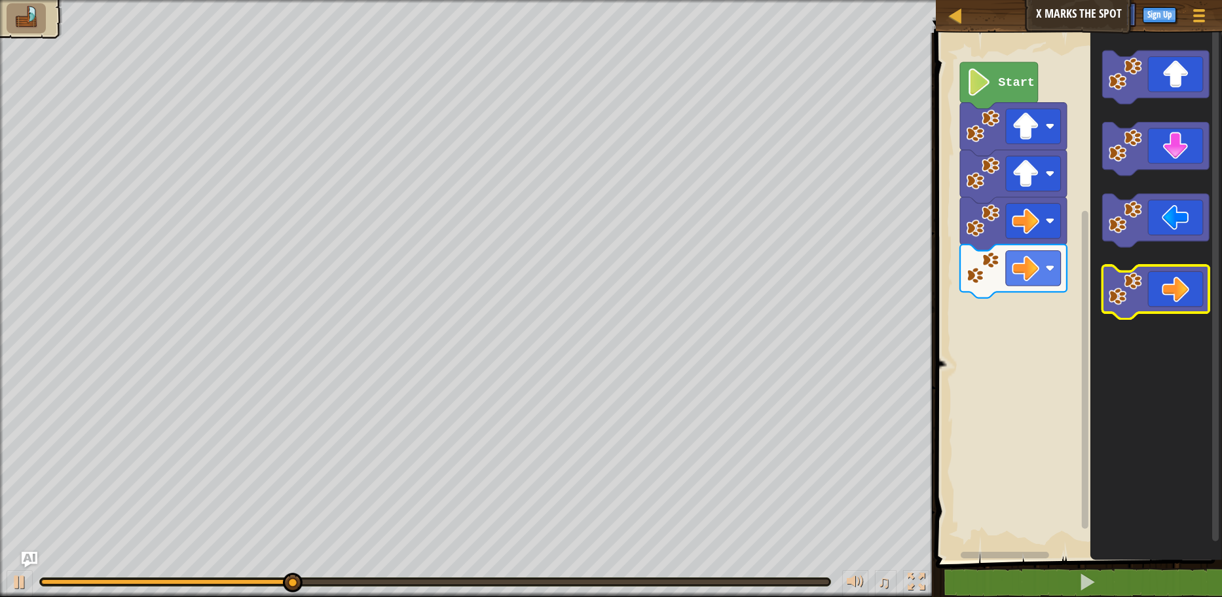
click at [1179, 295] on icon "Blockly Workspace" at bounding box center [1156, 291] width 107 height 53
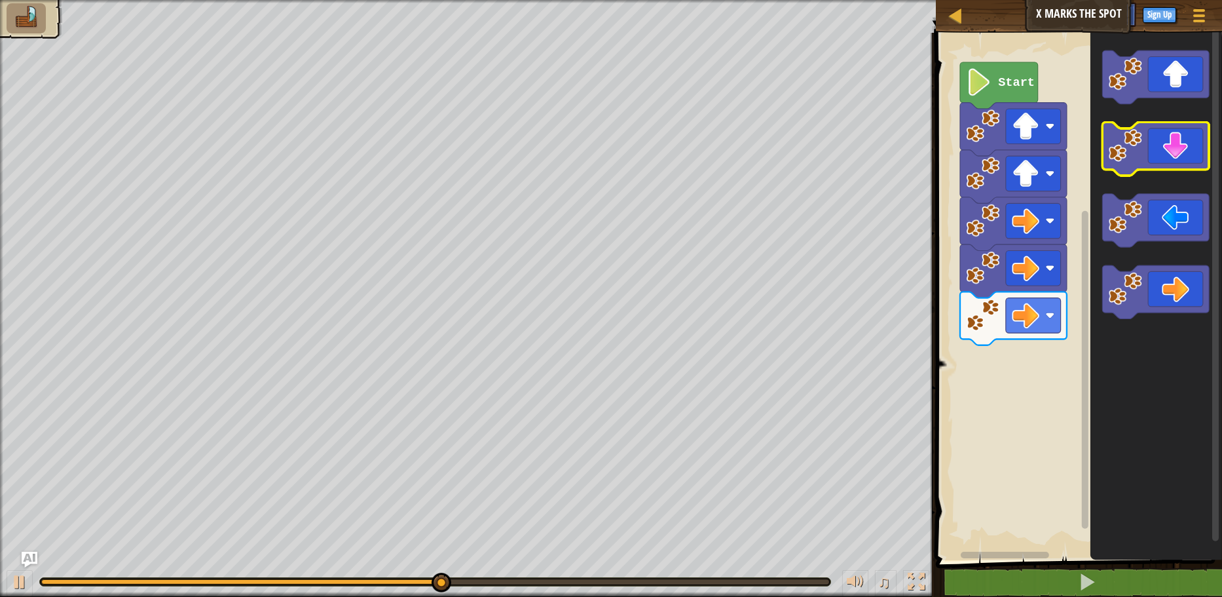
click at [1188, 158] on icon "Blockly Workspace" at bounding box center [1156, 148] width 107 height 53
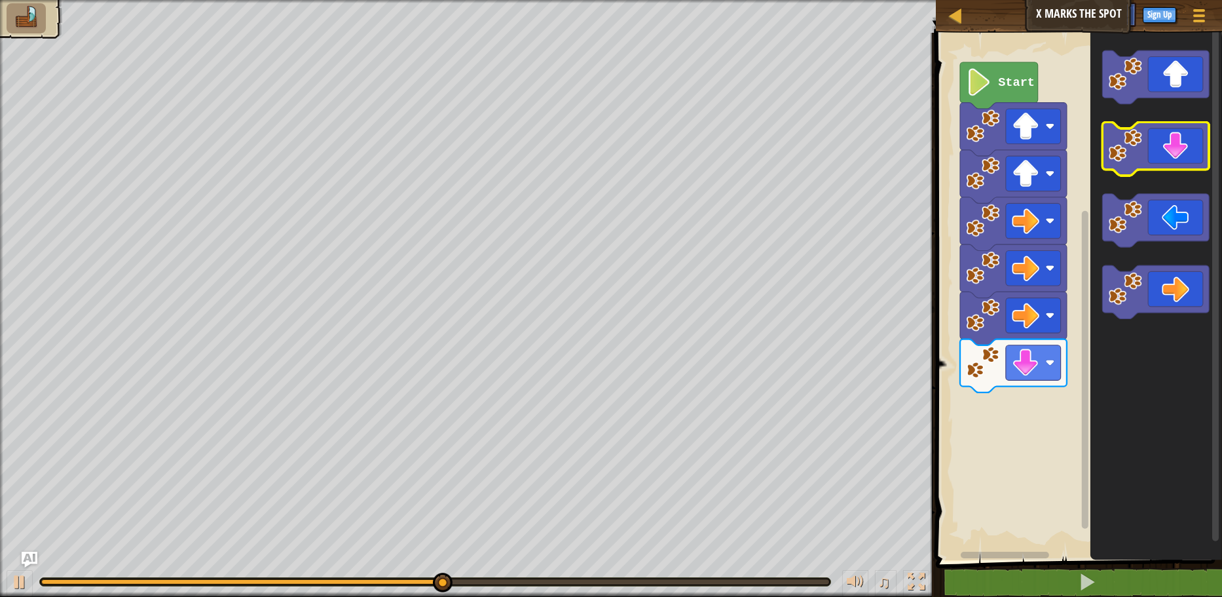
click at [1188, 158] on icon "Blockly Workspace" at bounding box center [1156, 148] width 107 height 53
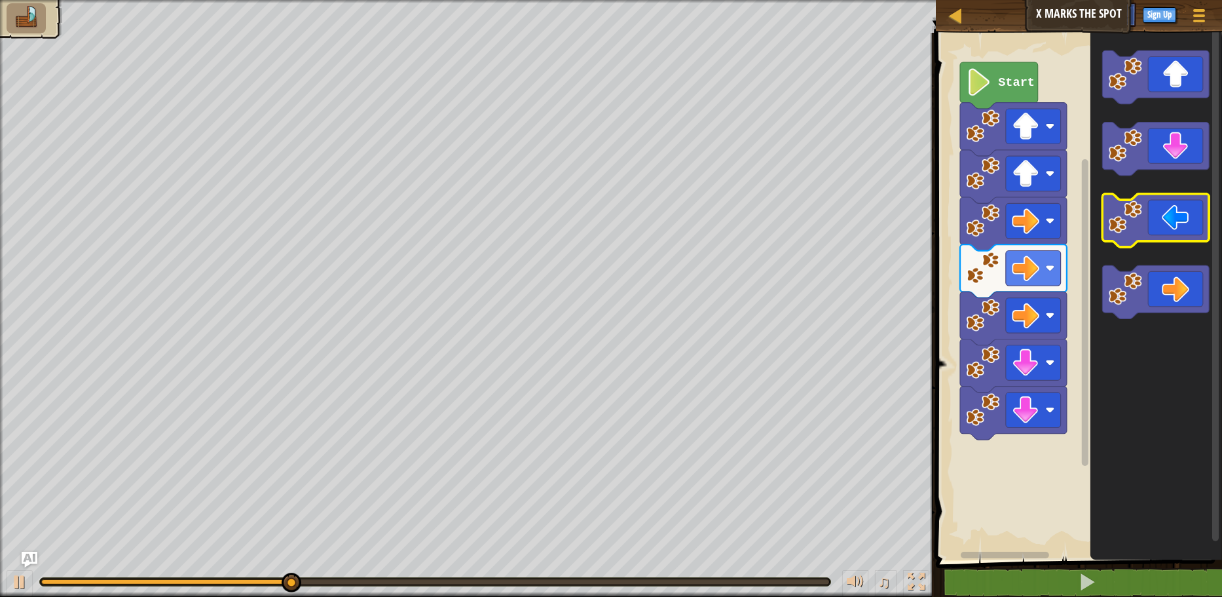
click at [1153, 216] on icon "Blockly Workspace" at bounding box center [1156, 220] width 107 height 53
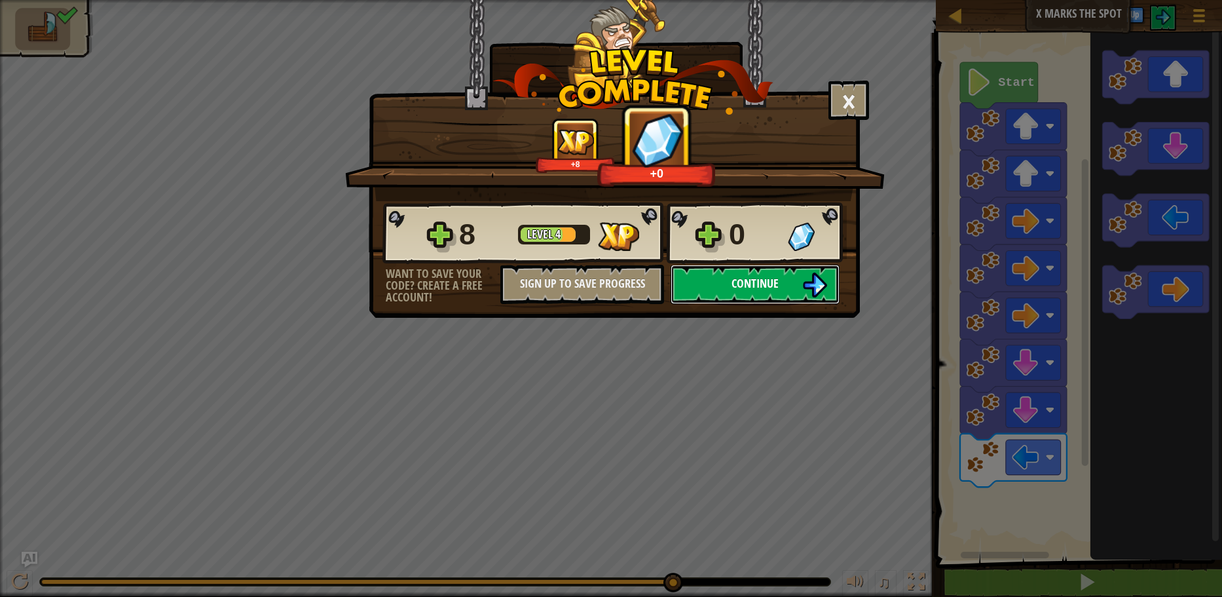
click at [790, 286] on button "Continue" at bounding box center [755, 284] width 169 height 39
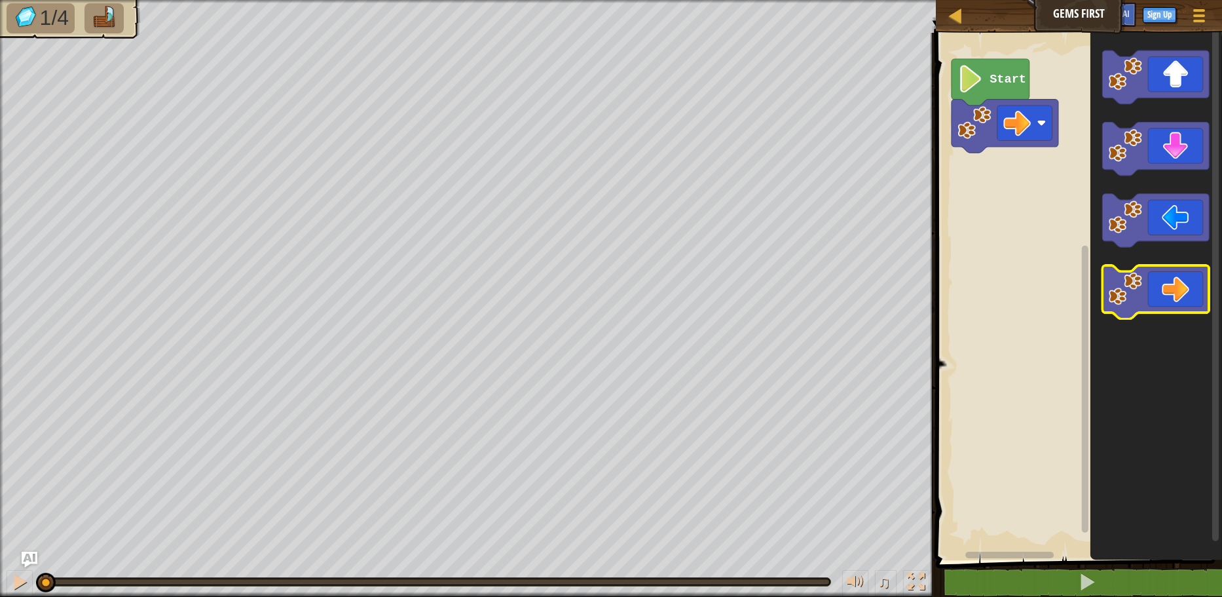
click at [1164, 301] on icon "Blockly Workspace" at bounding box center [1156, 291] width 107 height 53
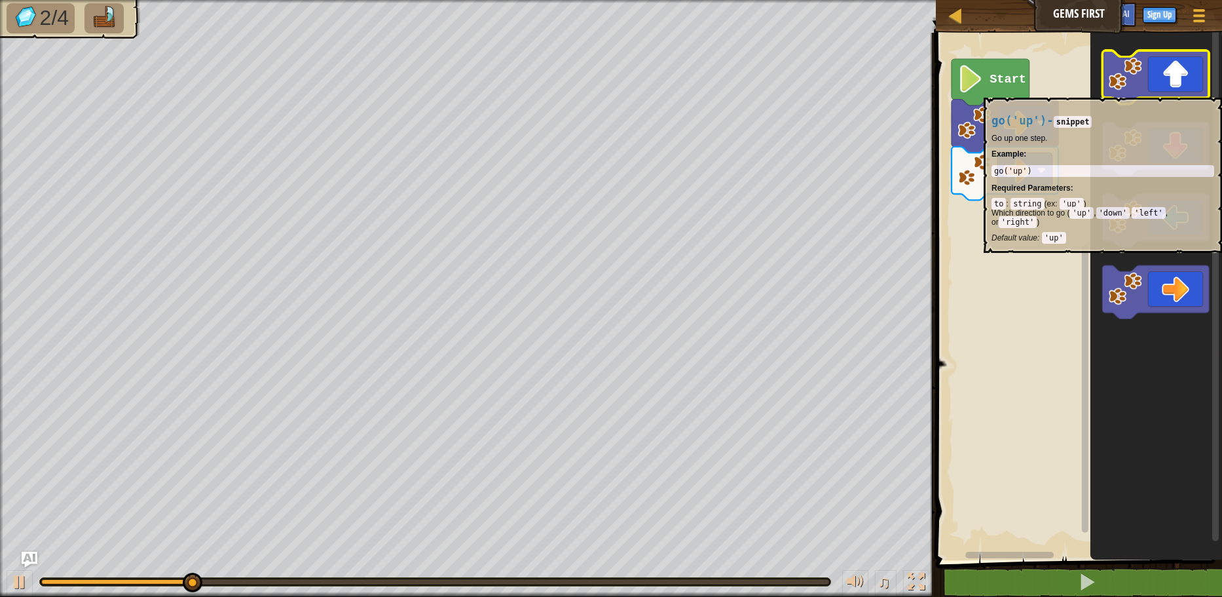
click at [1156, 91] on icon "Blockly Workspace" at bounding box center [1156, 76] width 107 height 53
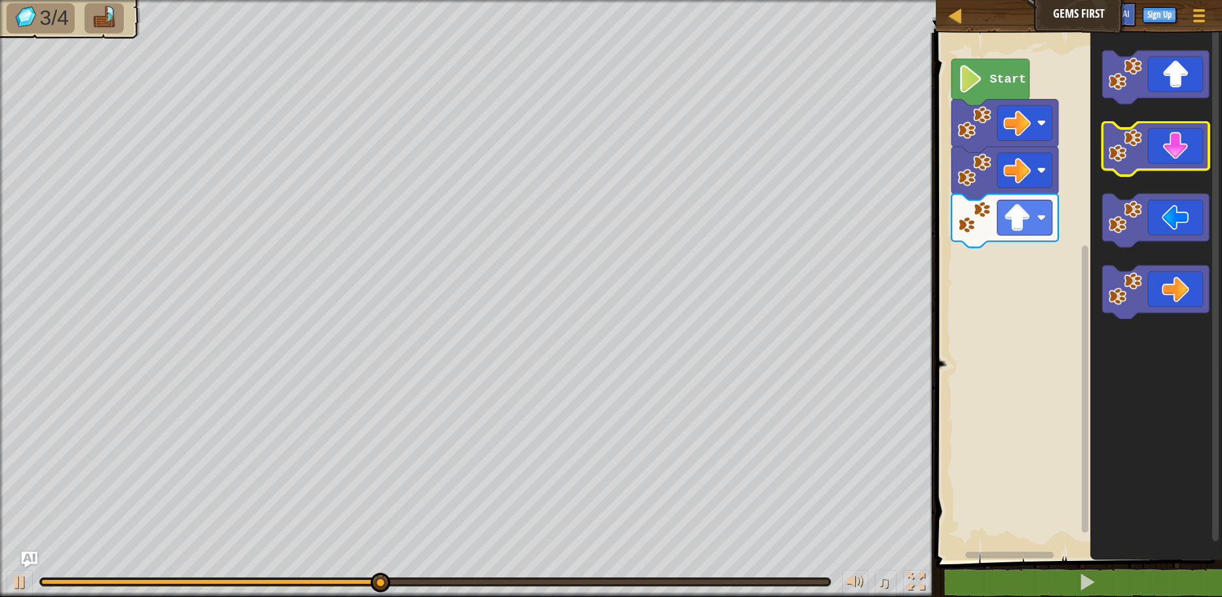
click at [1173, 150] on icon "Blockly Workspace" at bounding box center [1156, 148] width 107 height 53
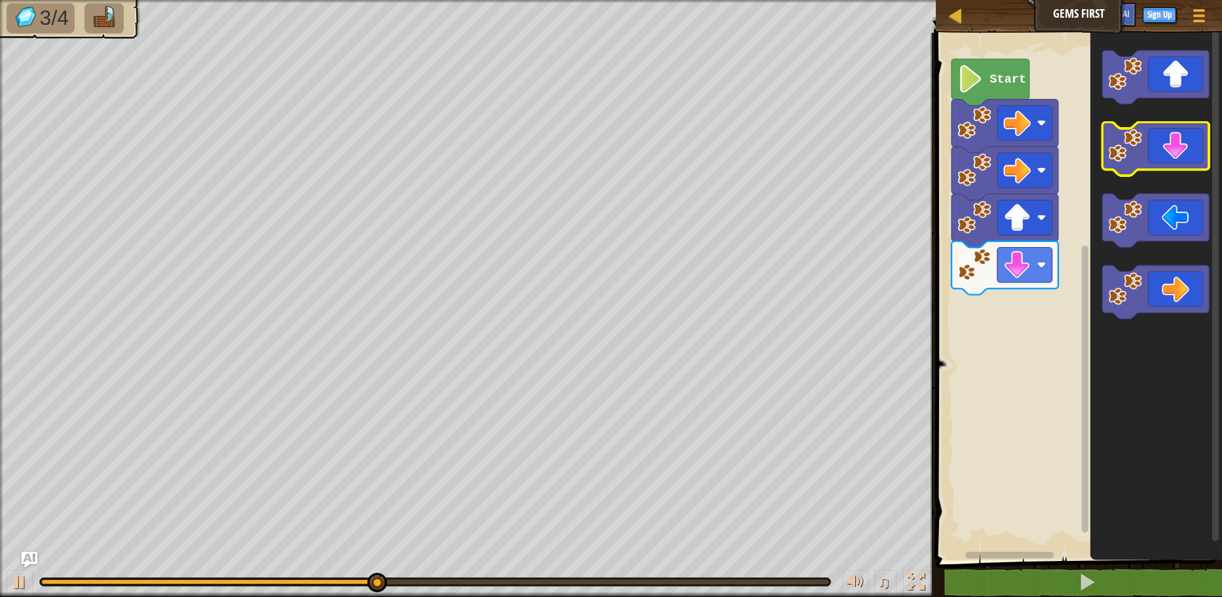
click at [1173, 150] on icon "Blockly Workspace" at bounding box center [1156, 148] width 107 height 53
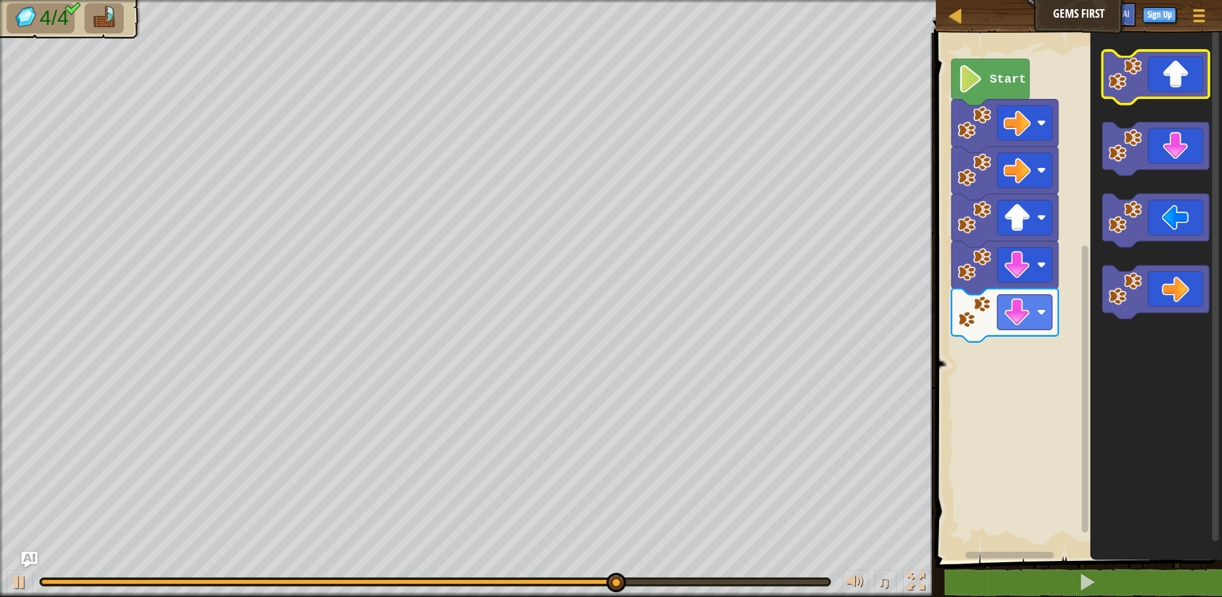
click at [1166, 79] on icon "Blockly Workspace" at bounding box center [1156, 76] width 107 height 53
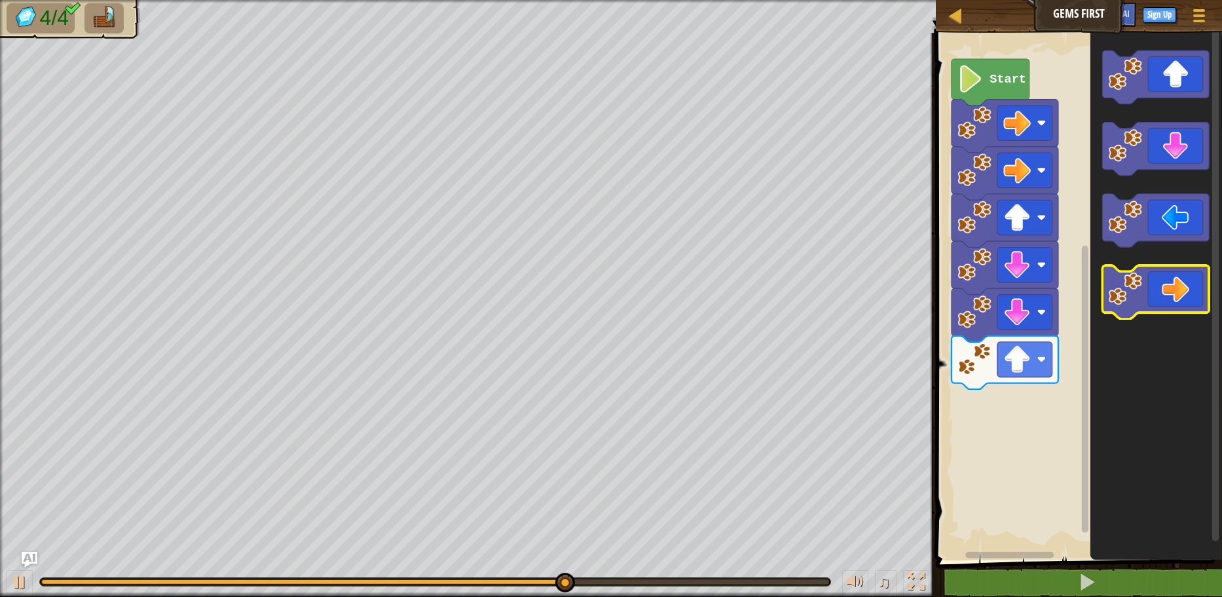
click at [1137, 310] on icon "Blockly Workspace" at bounding box center [1156, 291] width 107 height 53
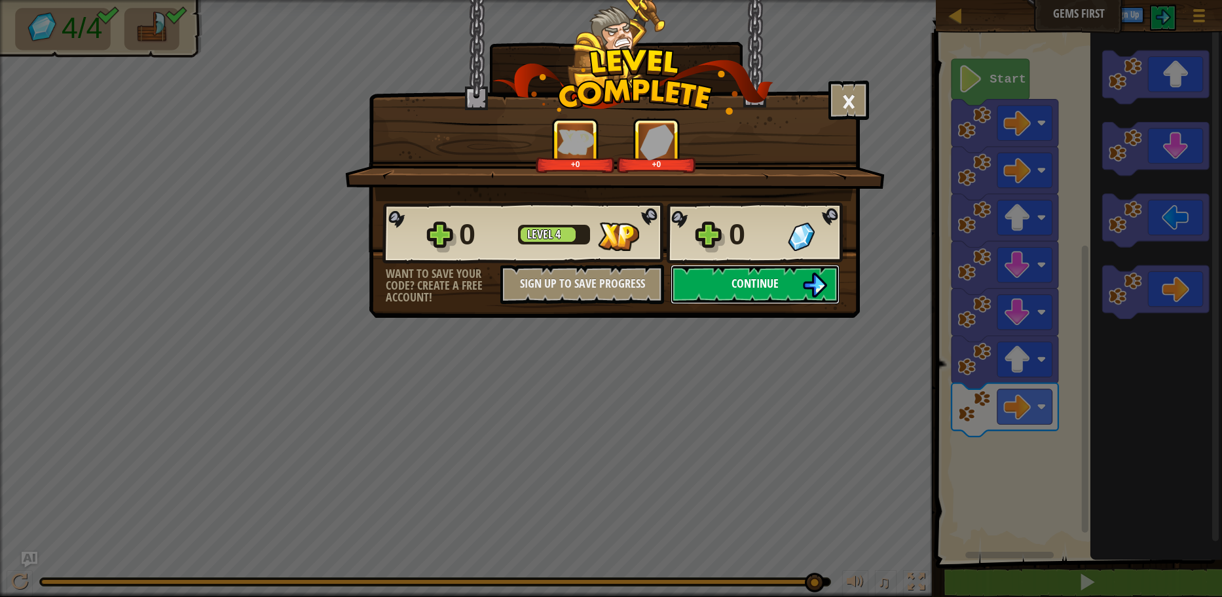
click at [798, 286] on button "Continue" at bounding box center [755, 284] width 169 height 39
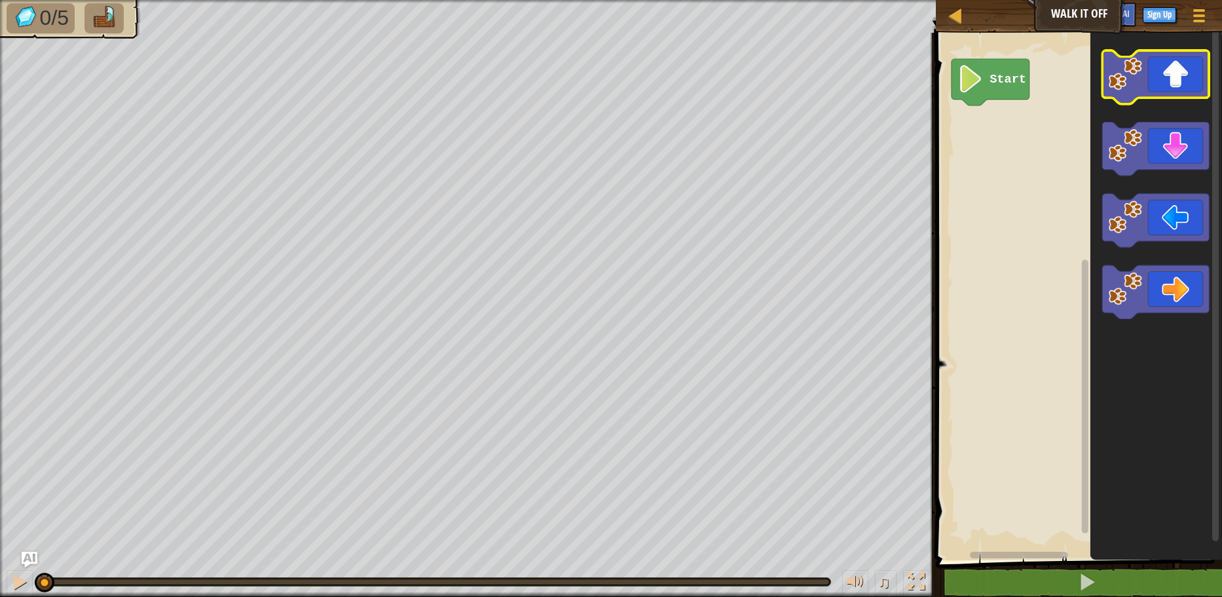
click at [1139, 65] on image "Blockly Workspace" at bounding box center [1125, 73] width 33 height 33
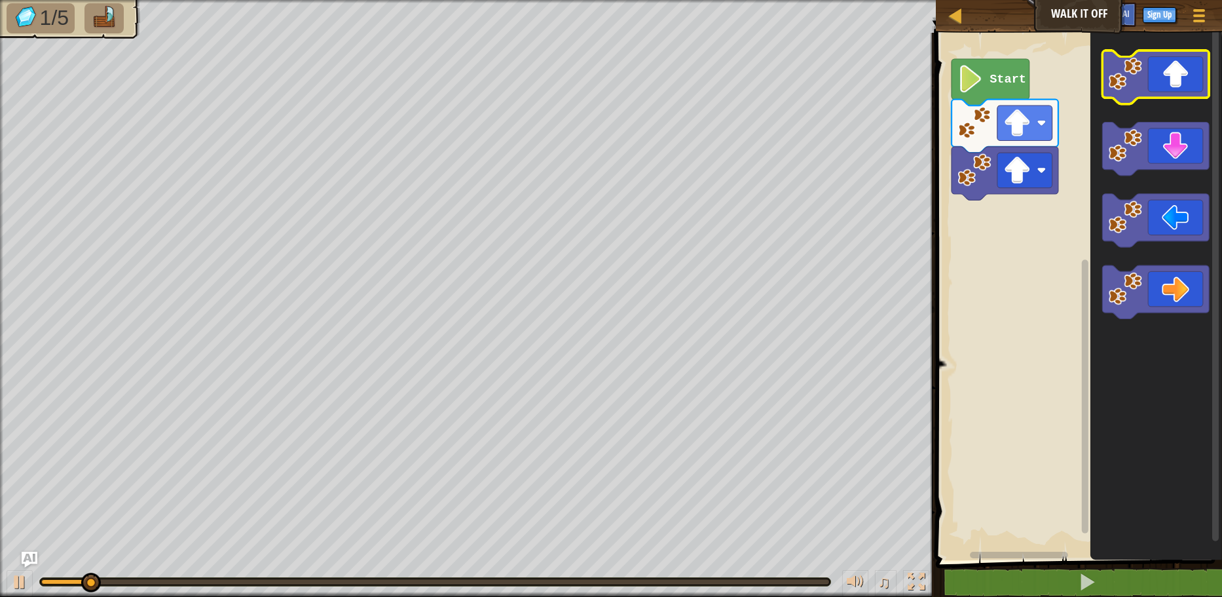
click at [1139, 65] on image "Blockly Workspace" at bounding box center [1125, 73] width 33 height 33
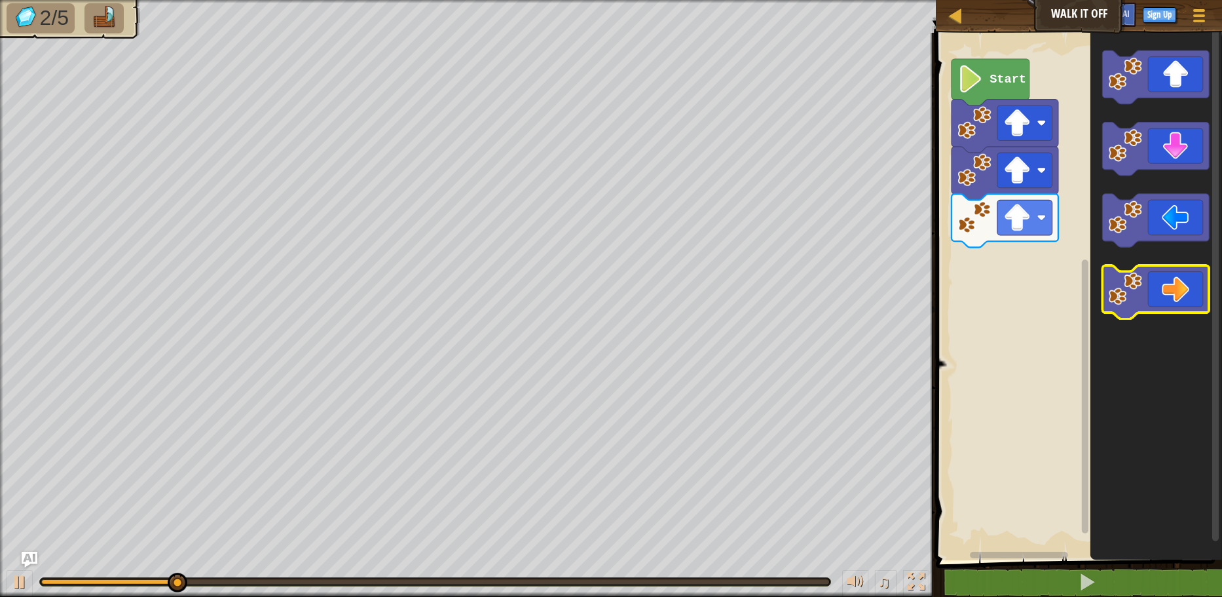
click at [1171, 305] on icon "Blockly Workspace" at bounding box center [1156, 291] width 107 height 53
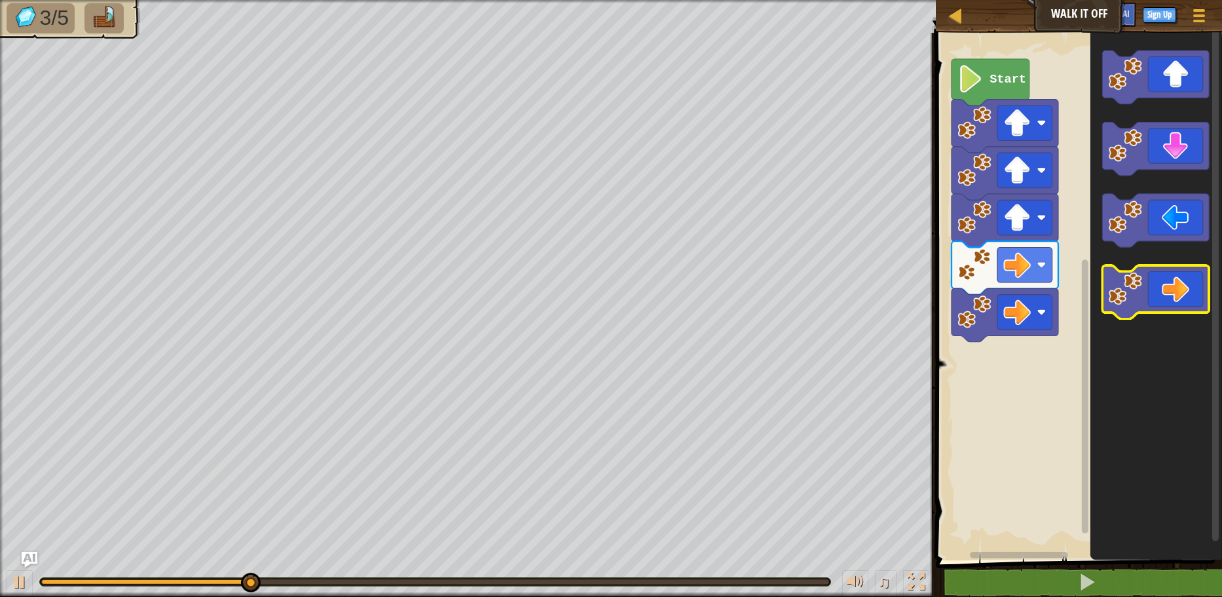
click at [1171, 305] on icon "Blockly Workspace" at bounding box center [1156, 291] width 107 height 53
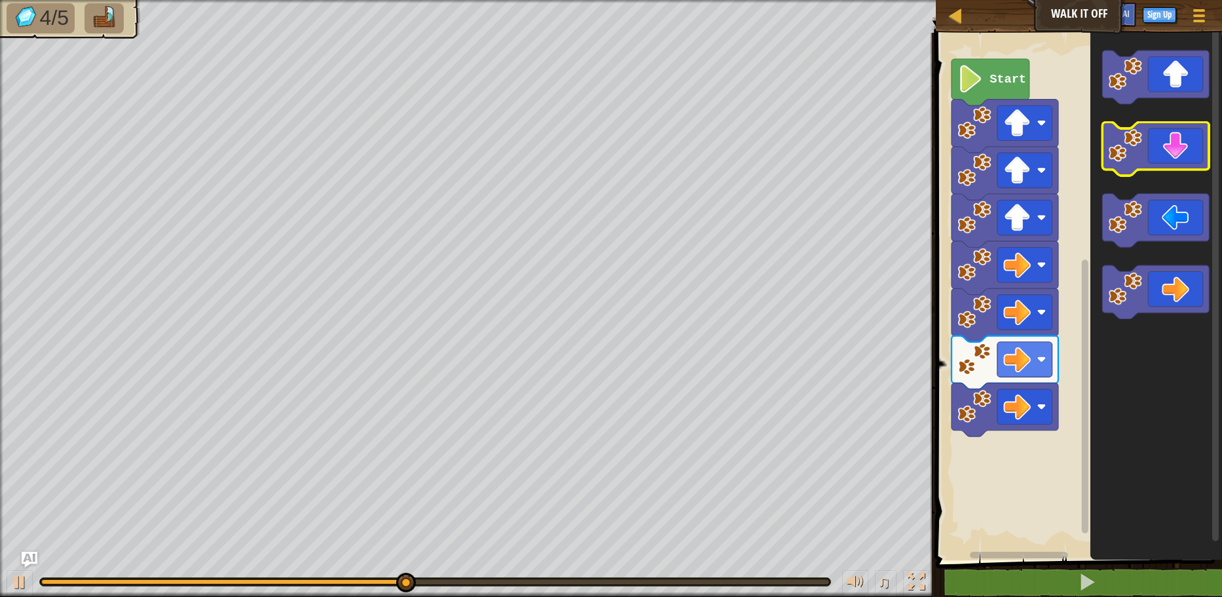
click at [1158, 161] on icon "Blockly Workspace" at bounding box center [1156, 148] width 107 height 53
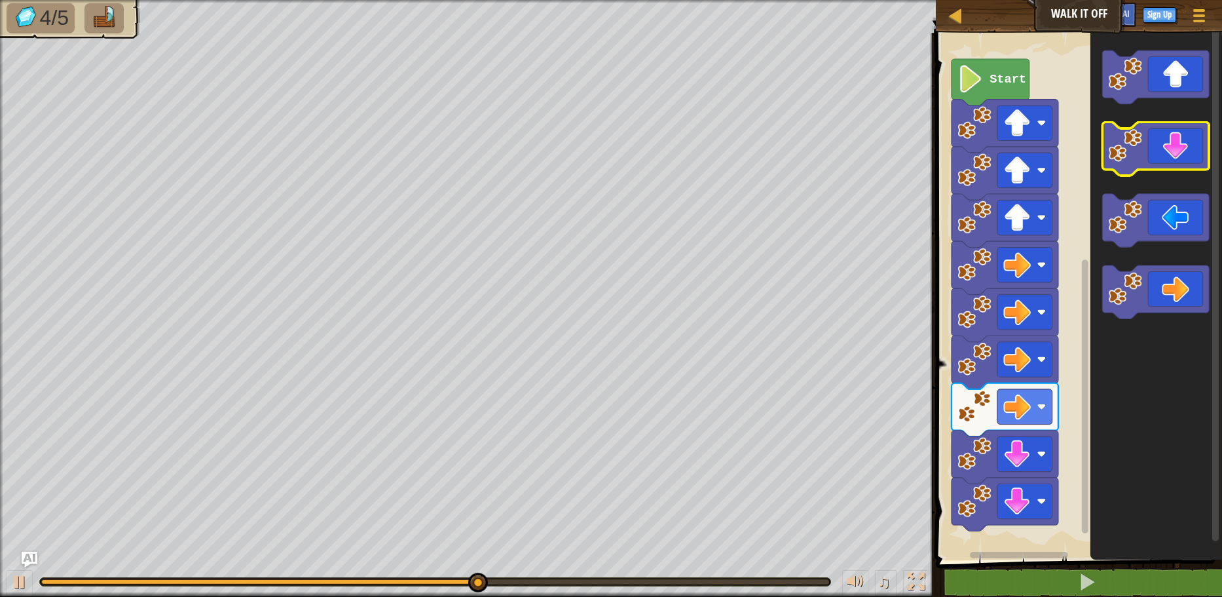
click at [1158, 161] on icon "Blockly Workspace" at bounding box center [1156, 148] width 107 height 53
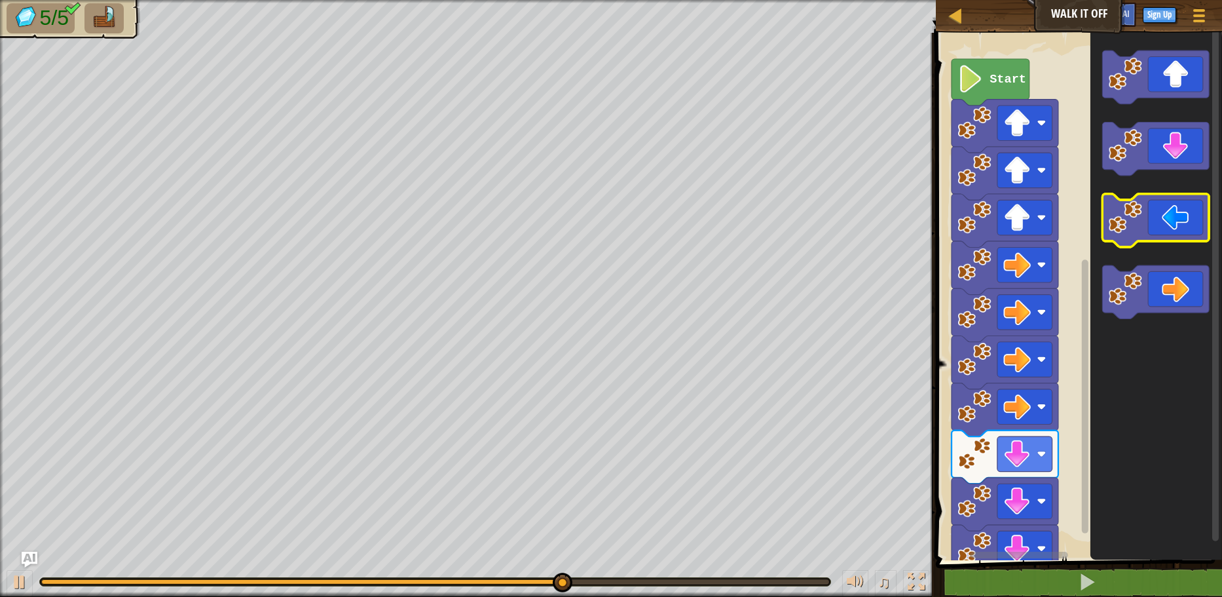
click at [1160, 223] on icon "Blockly Workspace" at bounding box center [1156, 220] width 107 height 53
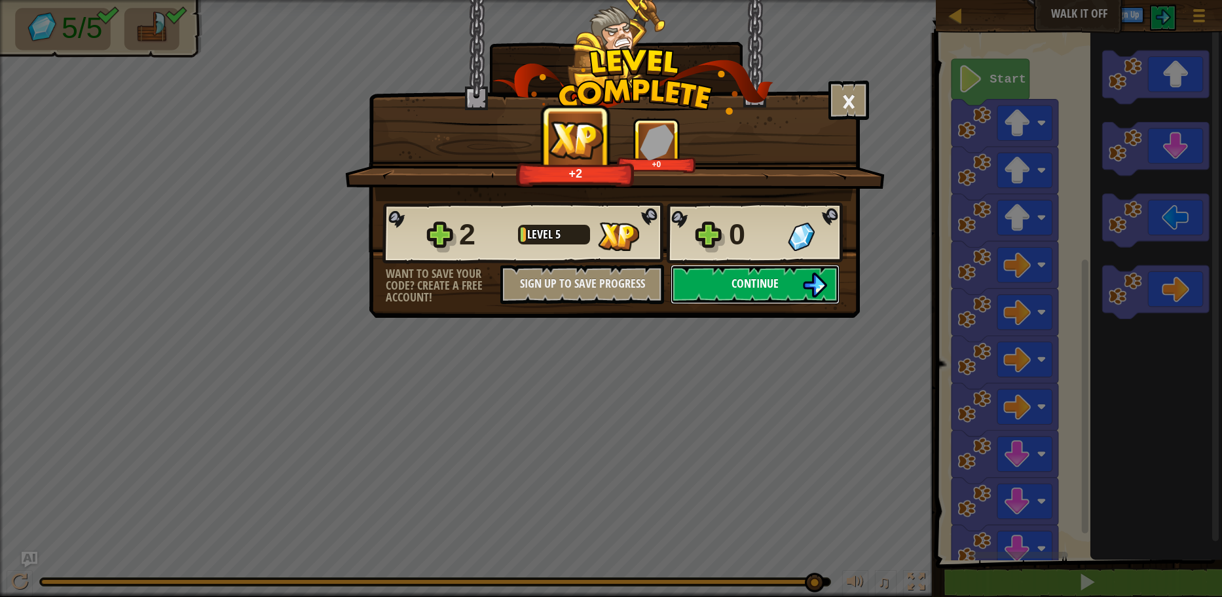
click at [724, 278] on button "Continue" at bounding box center [755, 284] width 169 height 39
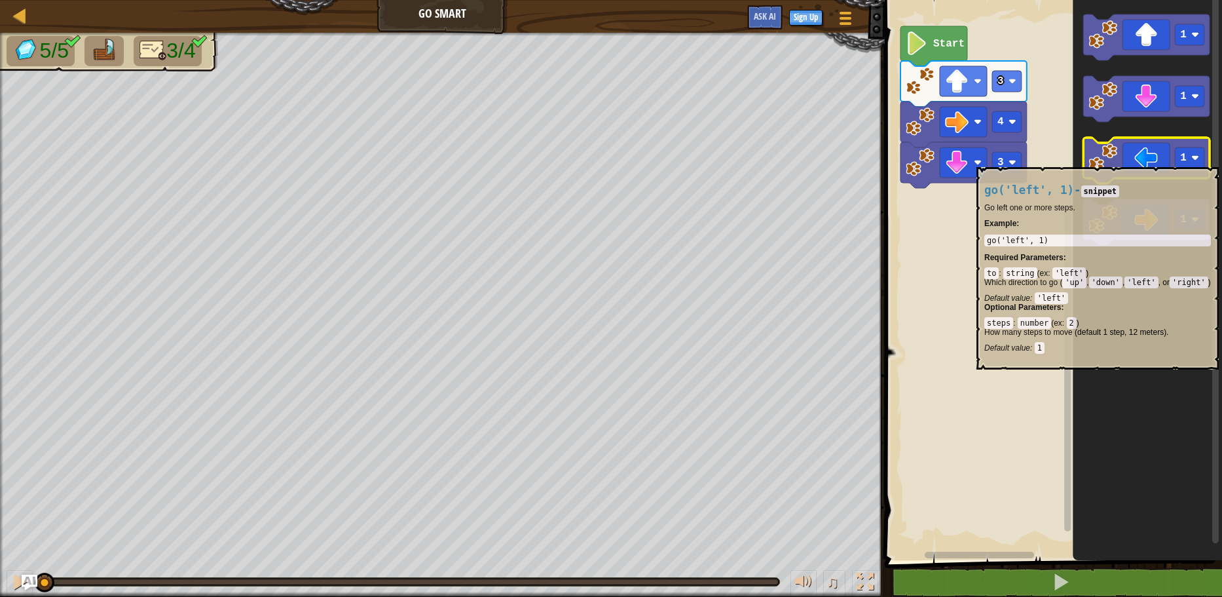
click at [1154, 160] on icon "Blockly Workspace" at bounding box center [1146, 161] width 126 height 46
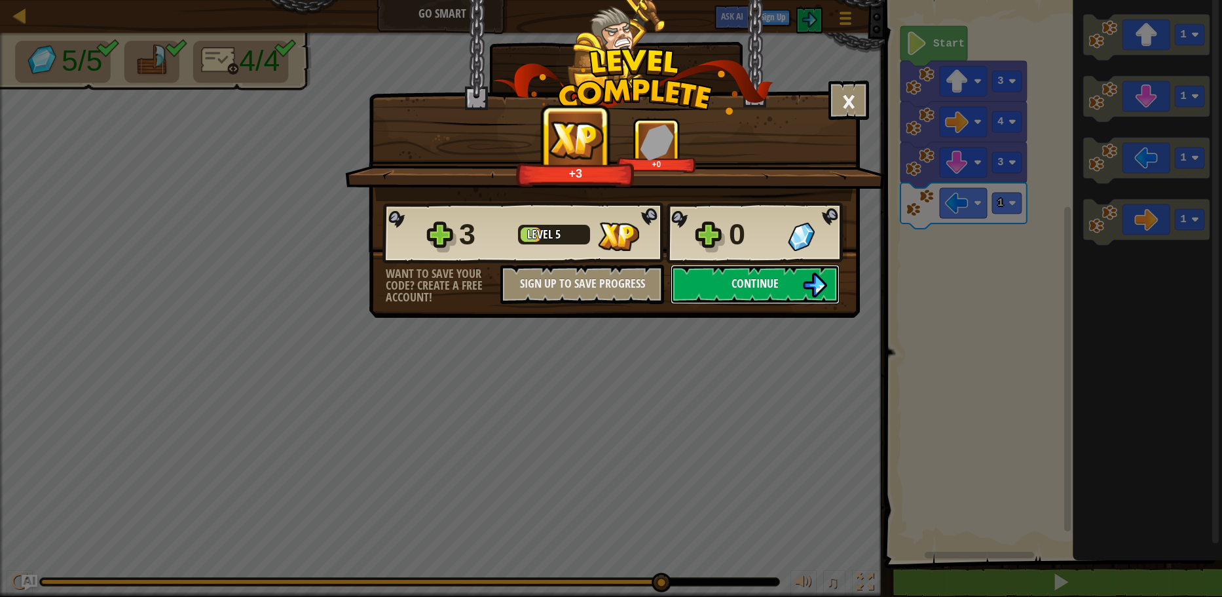
click at [769, 289] on span "Continue" at bounding box center [754, 283] width 47 height 16
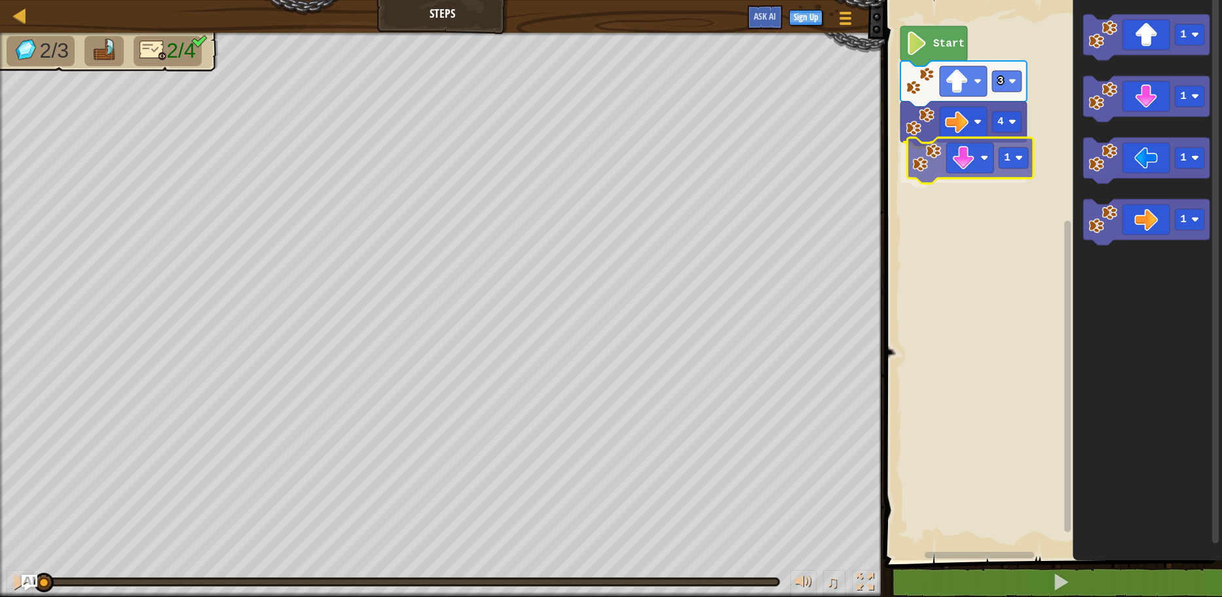
click at [986, 160] on div "4 1 3 Start 1 1 1 1 1" at bounding box center [1051, 276] width 341 height 566
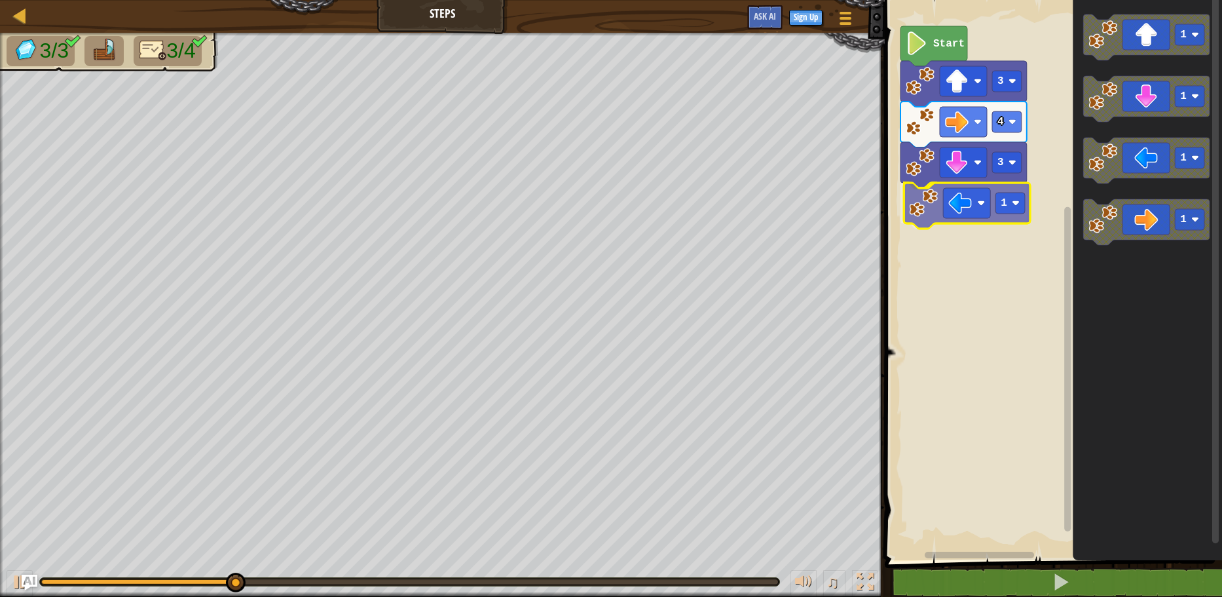
click at [970, 210] on div "Start 3 4 3 1 1 1 1 1 1" at bounding box center [1051, 276] width 341 height 566
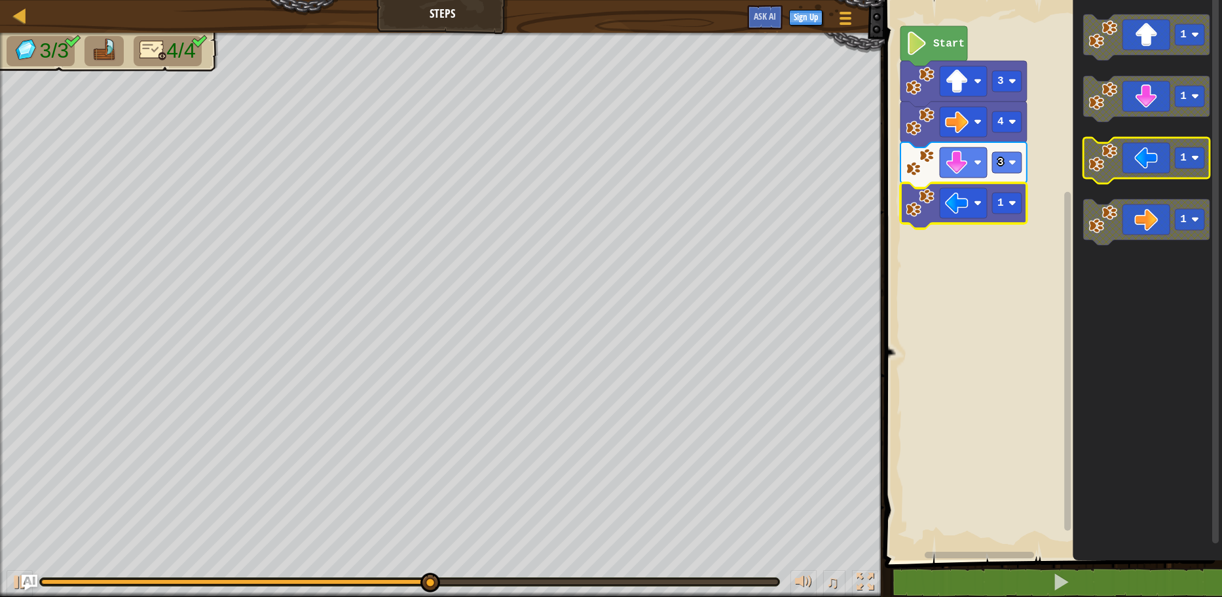
click at [1110, 174] on icon "Blockly Workspace" at bounding box center [1146, 161] width 126 height 46
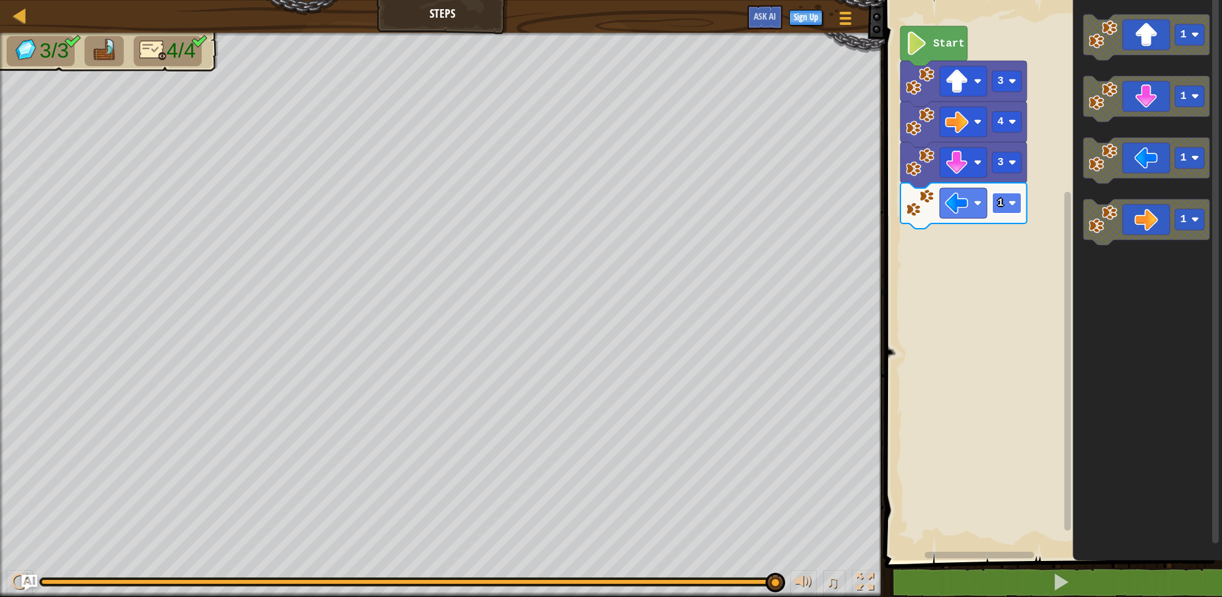
click at [1002, 208] on text "1" at bounding box center [1000, 203] width 7 height 12
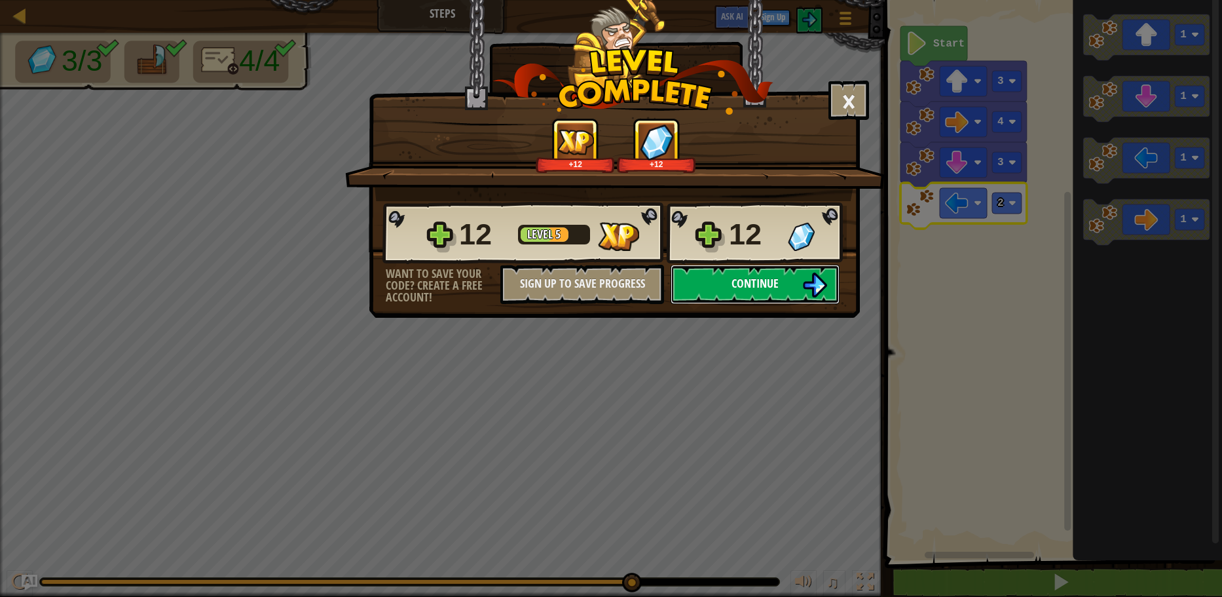
click at [788, 283] on button "Continue" at bounding box center [755, 284] width 169 height 39
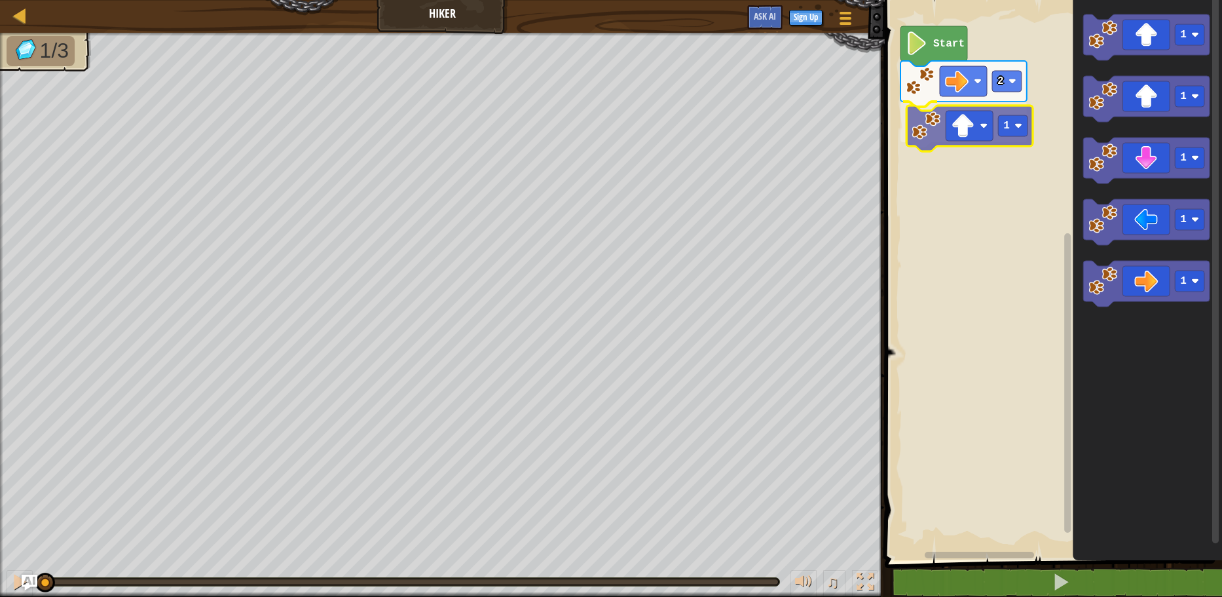
click at [967, 129] on div "2 1 Start 1 1 1 1 1 1" at bounding box center [1051, 276] width 341 height 566
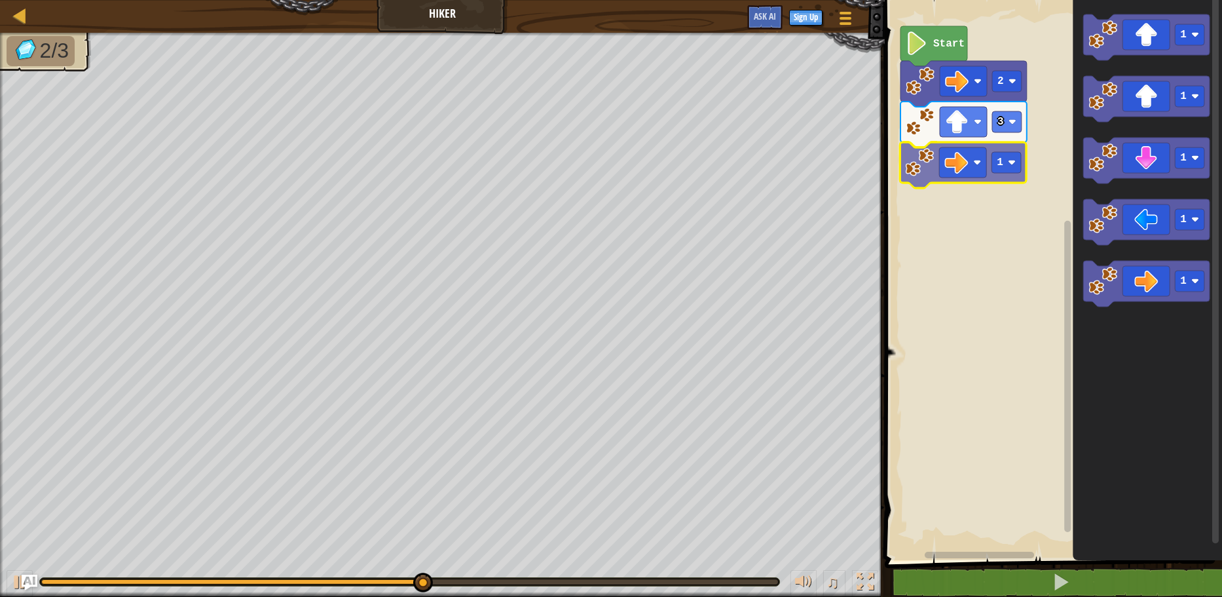
click at [986, 150] on div "Start 2 3 1 1 1 1 1 1 1" at bounding box center [1051, 276] width 341 height 566
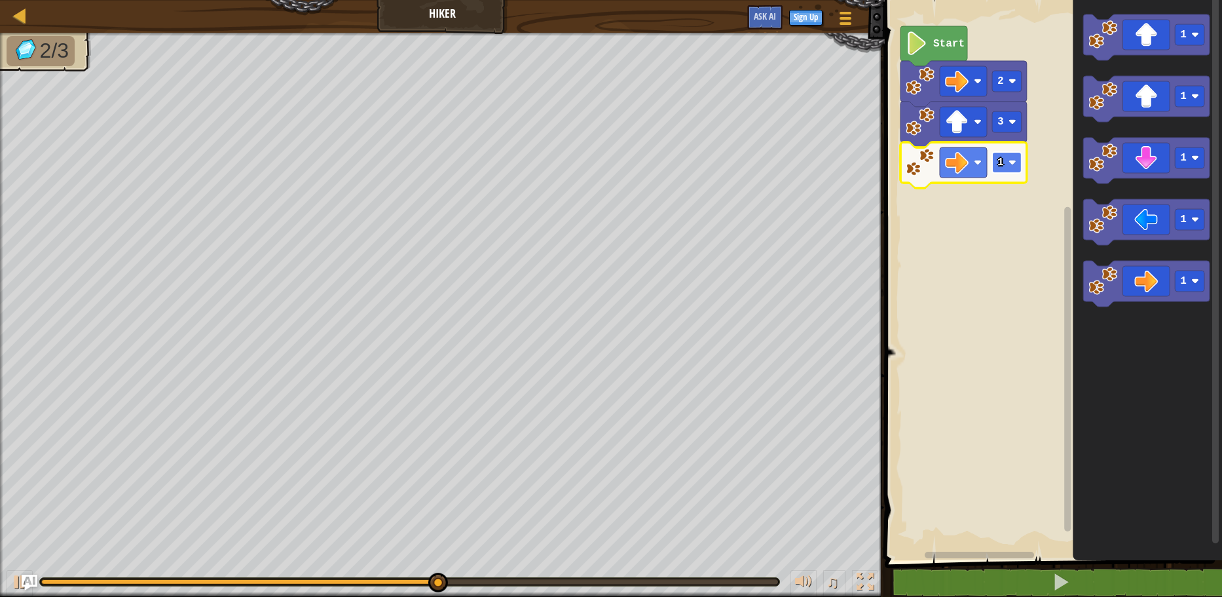
click at [1003, 157] on rect "Blockly Workspace" at bounding box center [1006, 162] width 29 height 21
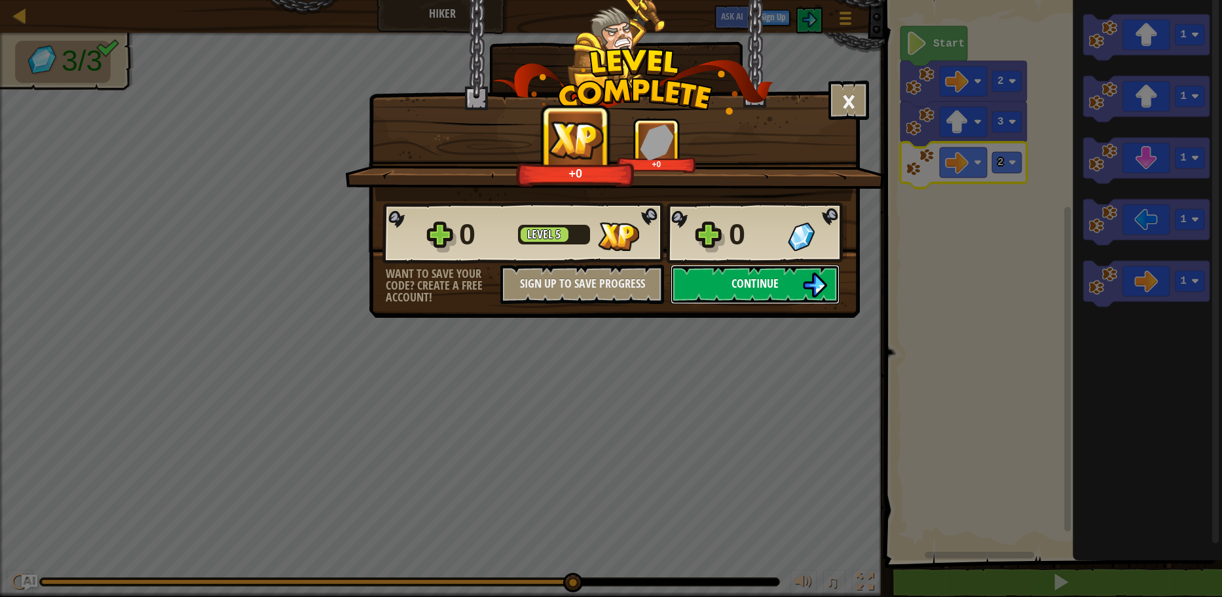
click at [735, 290] on span "Continue" at bounding box center [754, 283] width 47 height 16
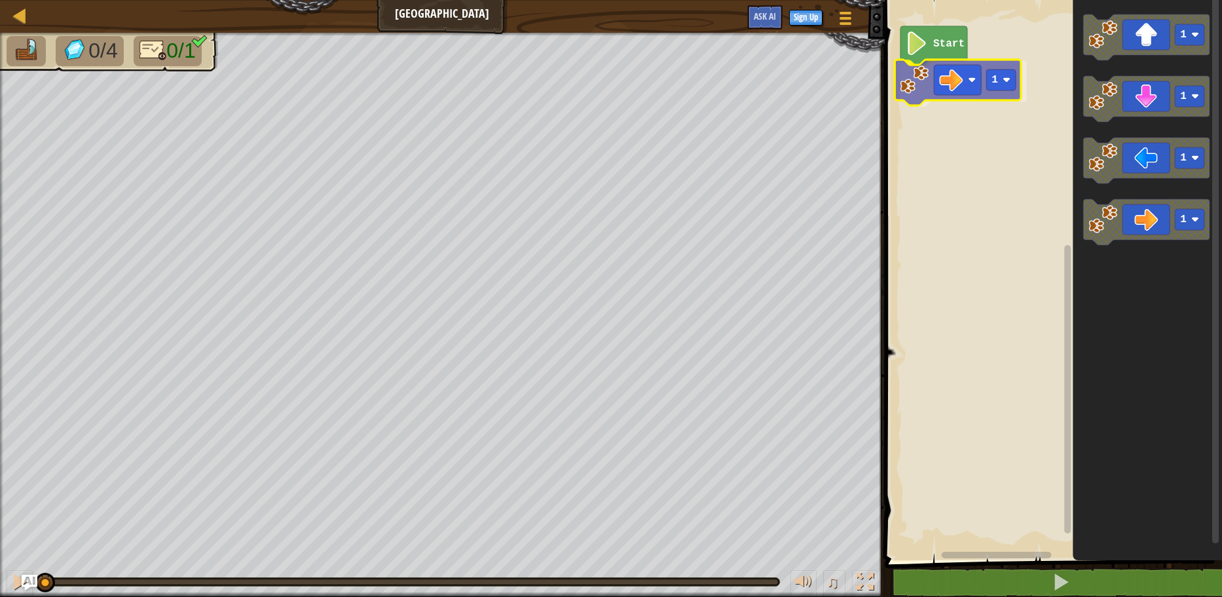
click at [963, 79] on div "Start 1 1 1 1 1 1" at bounding box center [1051, 276] width 341 height 566
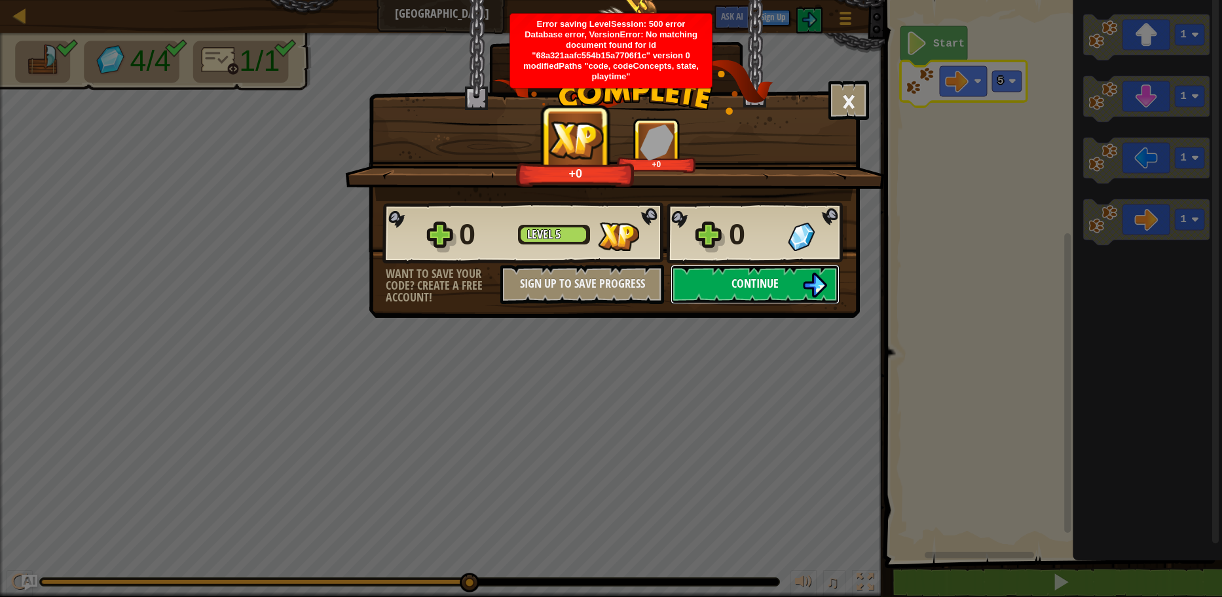
click at [769, 286] on span "Continue" at bounding box center [754, 283] width 47 height 16
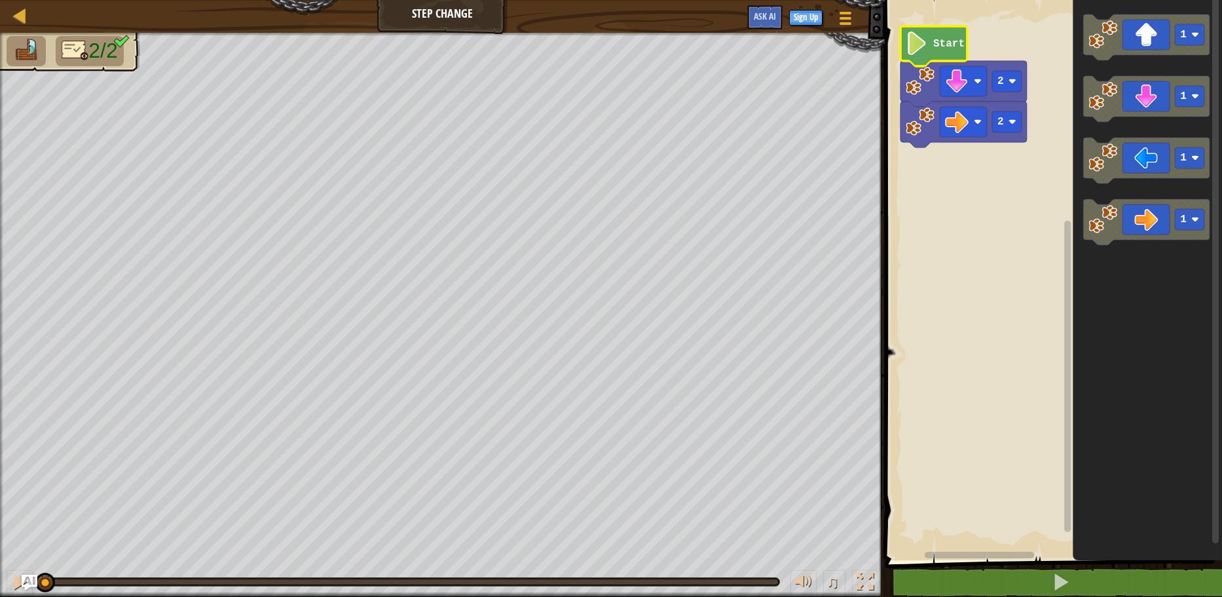
click at [953, 43] on text "Start" at bounding box center [948, 44] width 31 height 12
click at [934, 54] on icon "Blockly Workspace" at bounding box center [933, 46] width 67 height 40
click at [1088, 228] on g "1" at bounding box center [1146, 222] width 126 height 46
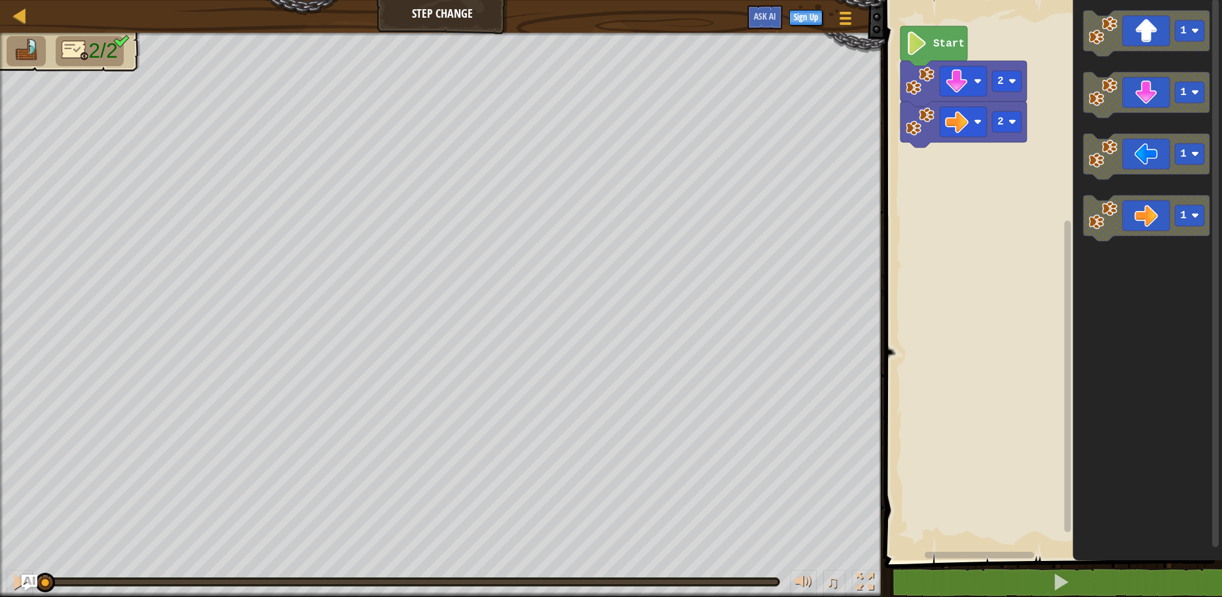
click at [1061, 229] on div "2 2 Start 1 1 1 1" at bounding box center [1051, 276] width 341 height 566
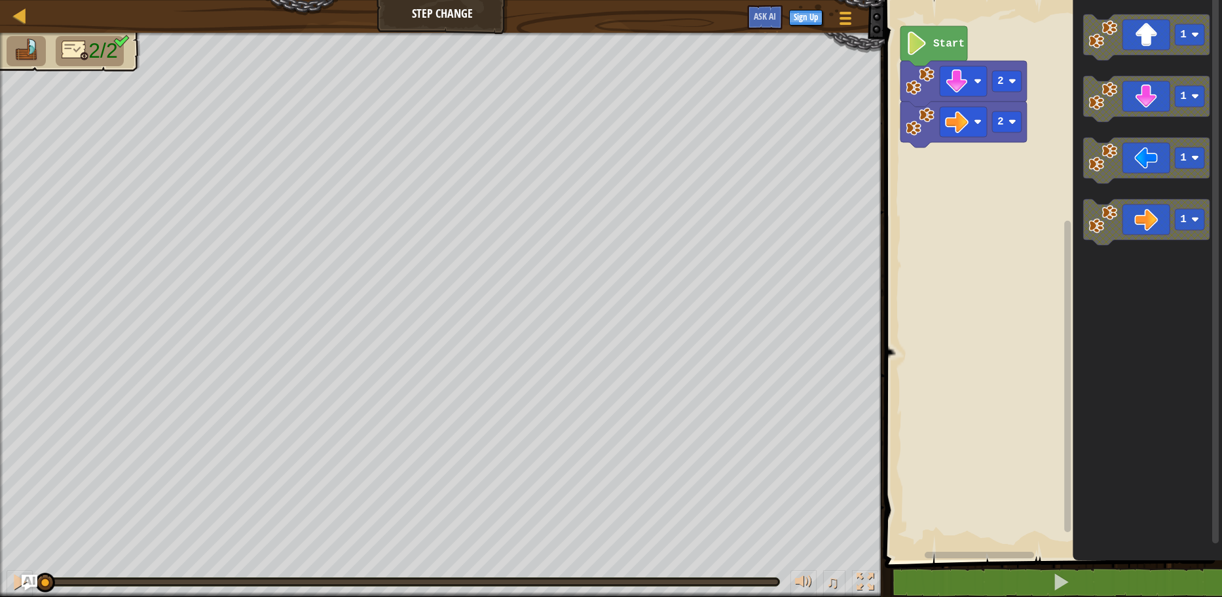
click at [1062, 229] on div "2 2 Start 1 1 1 1" at bounding box center [1051, 276] width 341 height 566
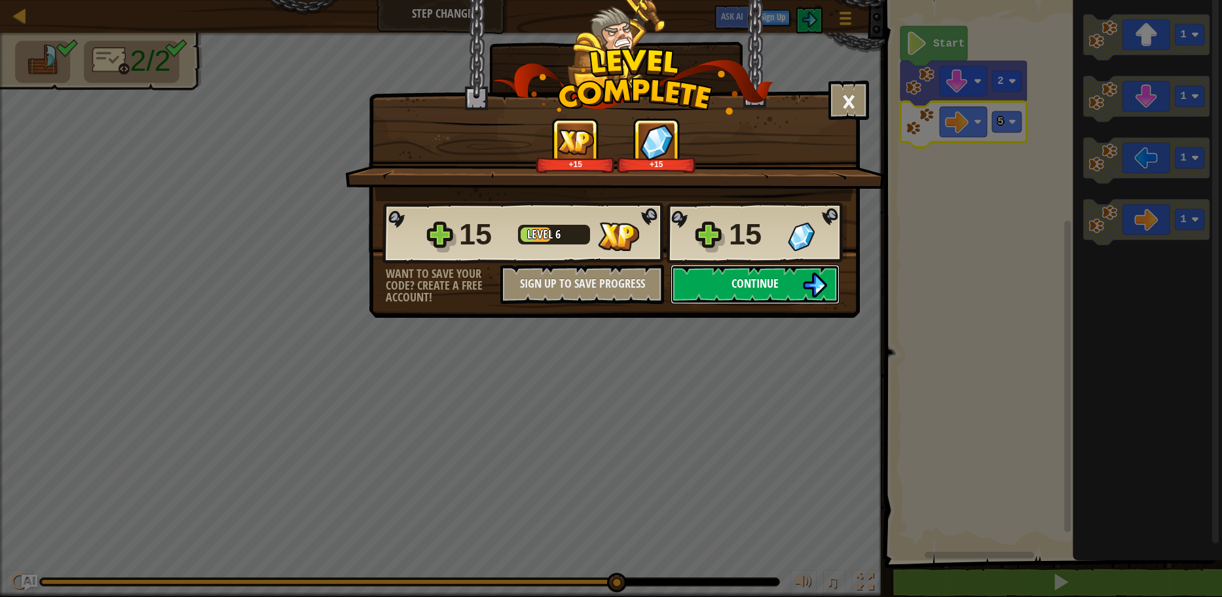
click at [753, 282] on span "Continue" at bounding box center [754, 283] width 47 height 16
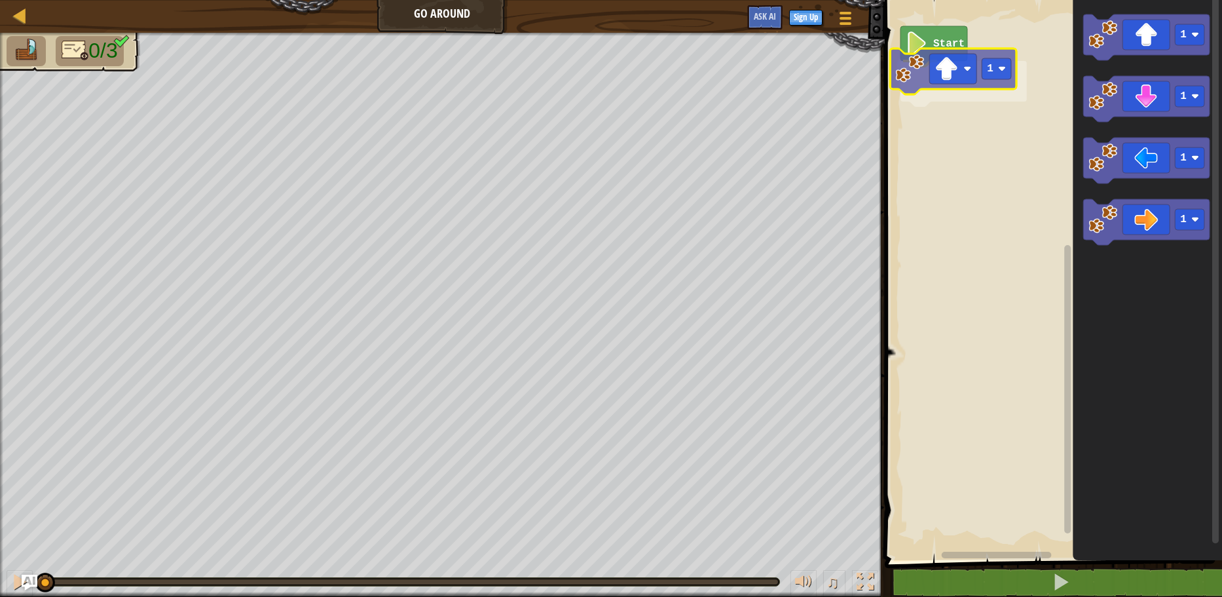
click at [958, 73] on div "Start 1 1 1 1 1 1" at bounding box center [1051, 276] width 341 height 566
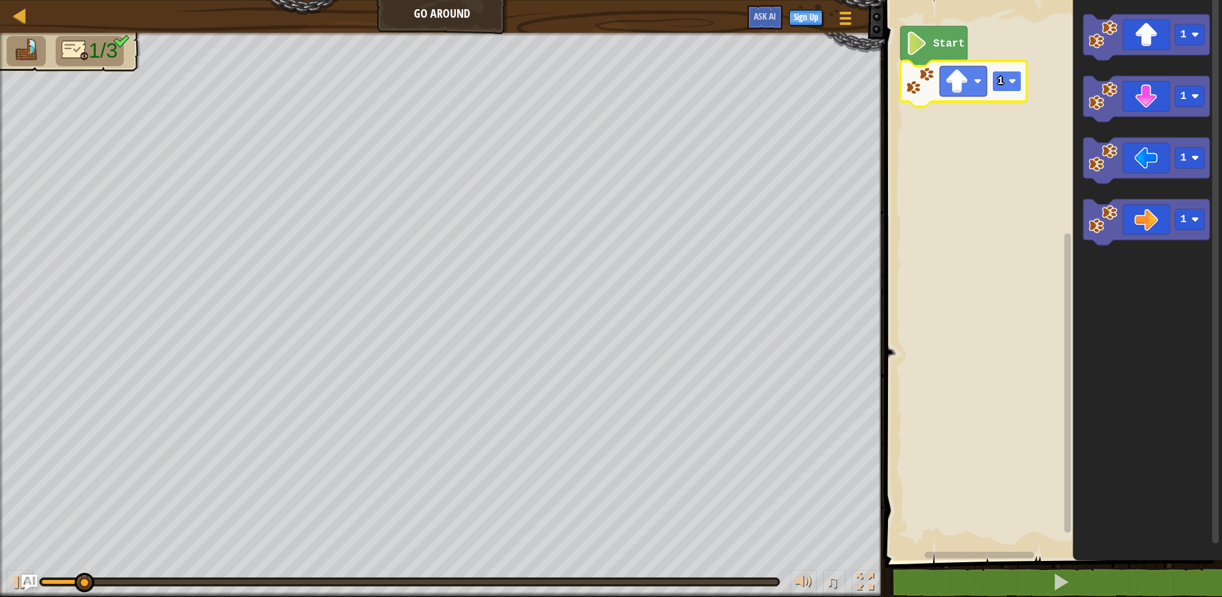
click at [1007, 81] on rect "Blockly Workspace" at bounding box center [1006, 81] width 29 height 21
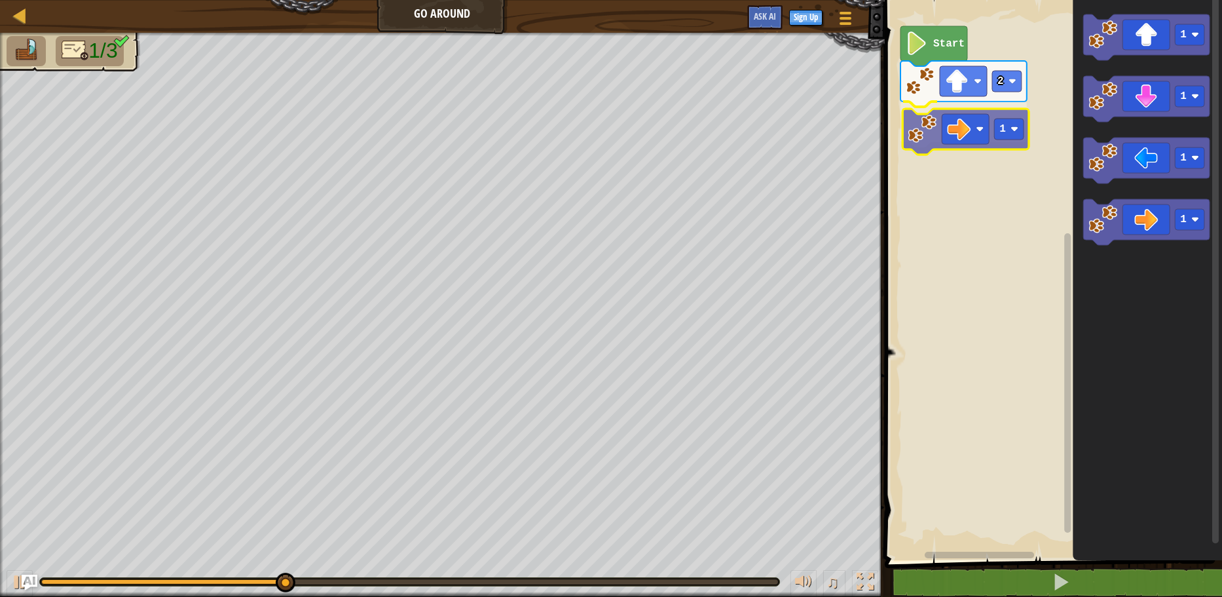
click at [917, 129] on div "Start 2 1 1 1 1 1 1" at bounding box center [1051, 276] width 341 height 566
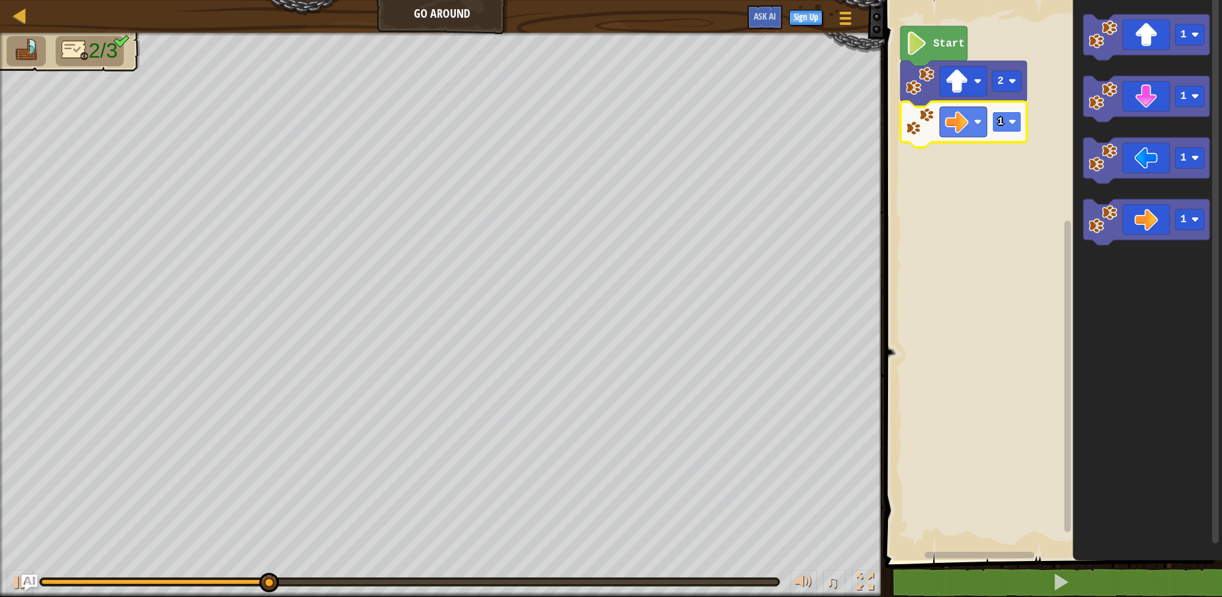
click at [1008, 115] on rect "Blockly Workspace" at bounding box center [1006, 121] width 29 height 21
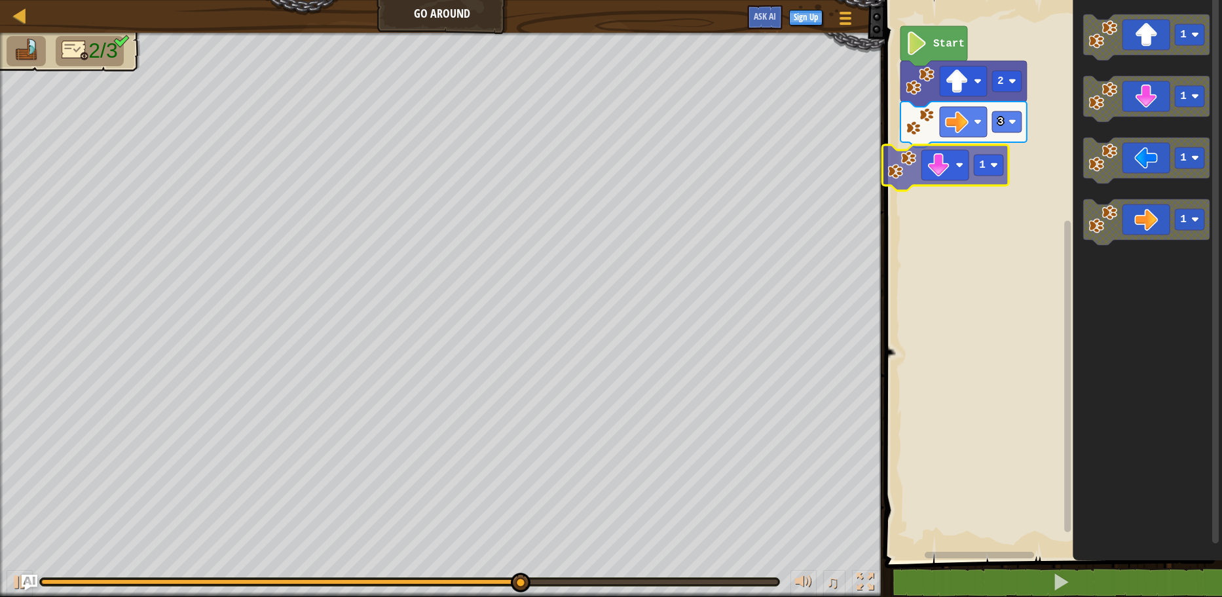
click at [985, 159] on div "Start 2 3 1 1 1 1 1 1" at bounding box center [1051, 276] width 341 height 566
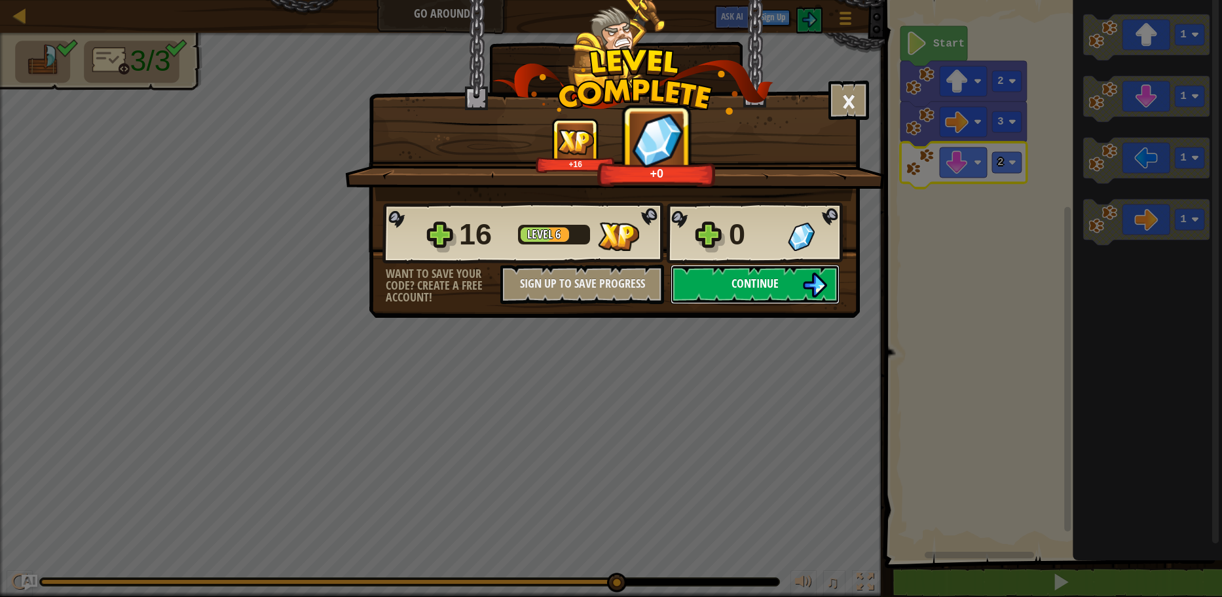
click at [784, 287] on button "Continue" at bounding box center [755, 284] width 169 height 39
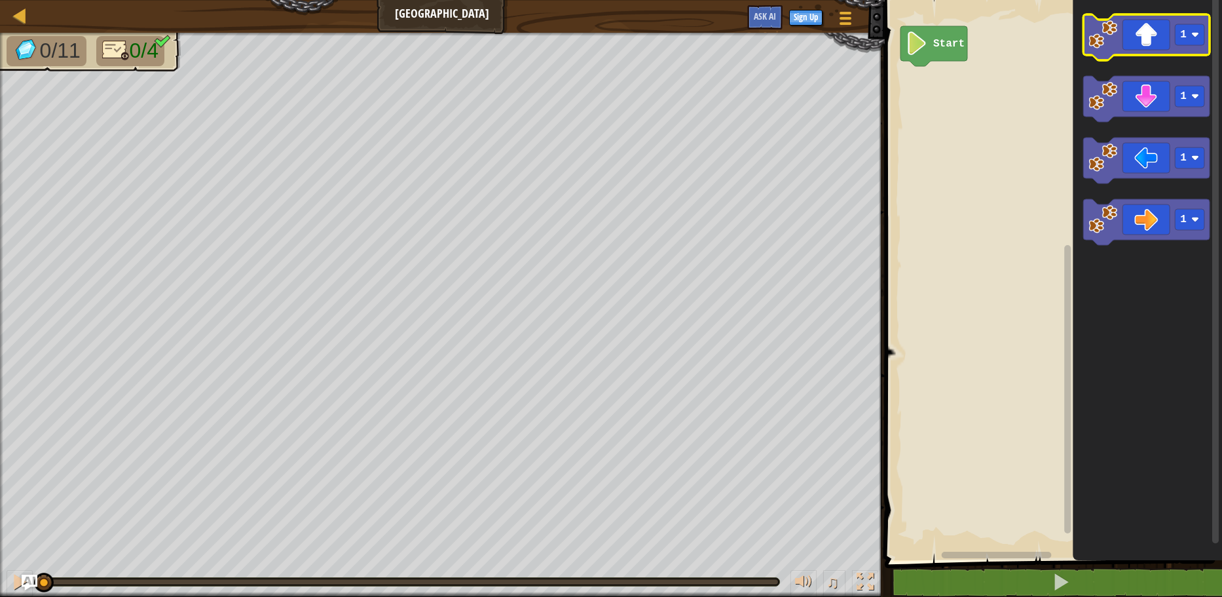
click at [1122, 45] on icon "Blockly Workspace" at bounding box center [1146, 37] width 126 height 46
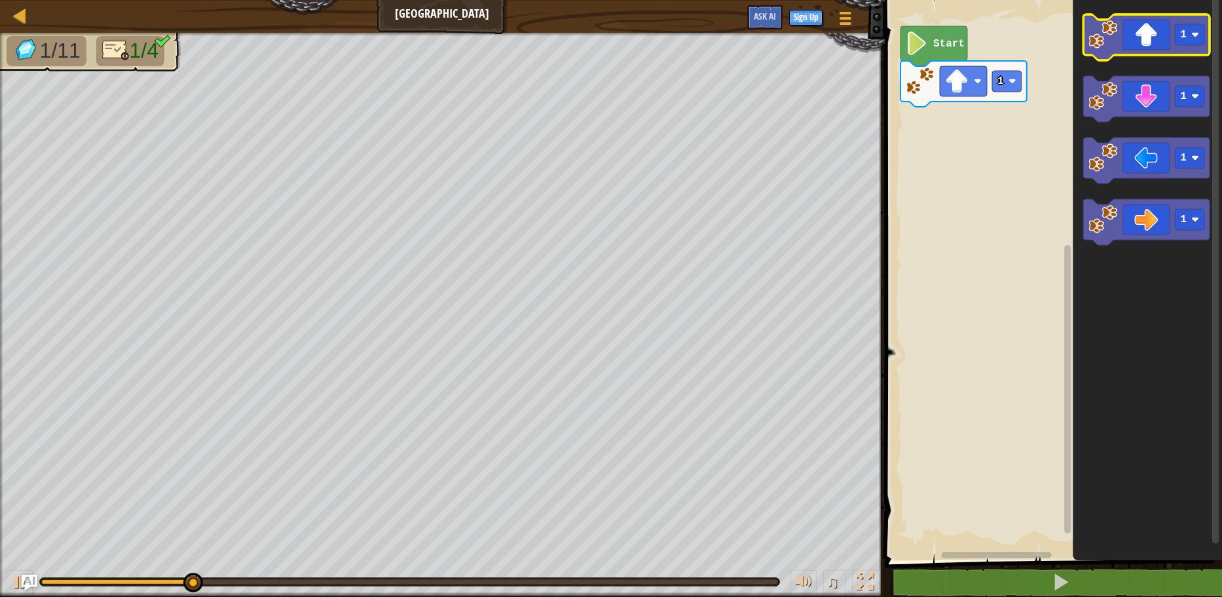
click at [1137, 40] on icon "Blockly Workspace" at bounding box center [1146, 37] width 126 height 46
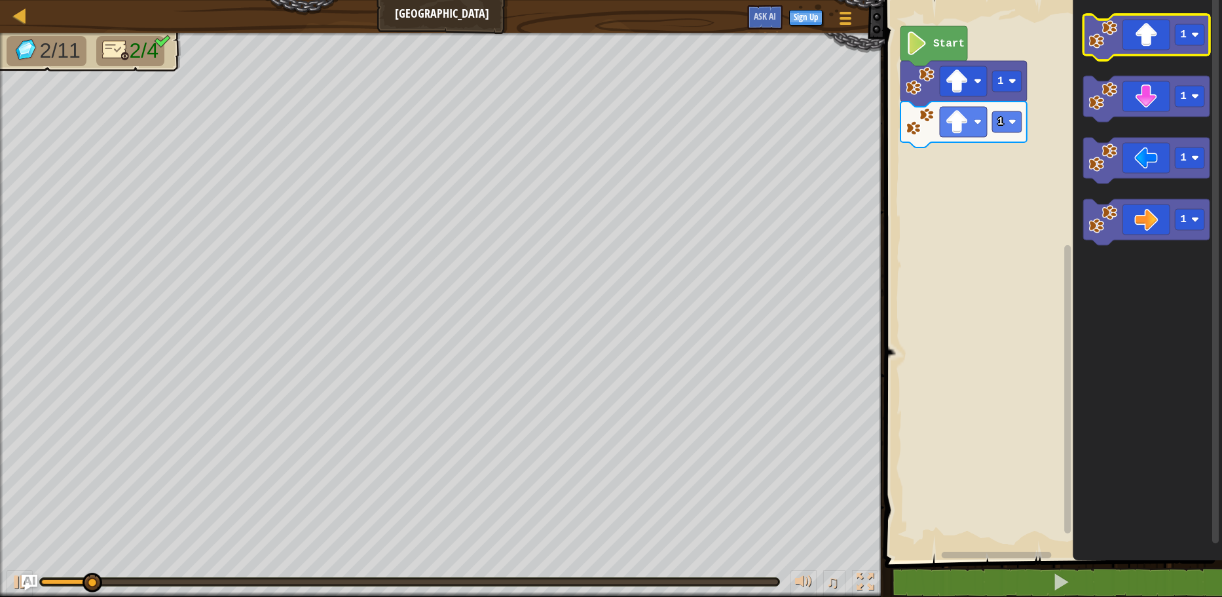
click at [1137, 40] on icon "Blockly Workspace" at bounding box center [1146, 37] width 126 height 46
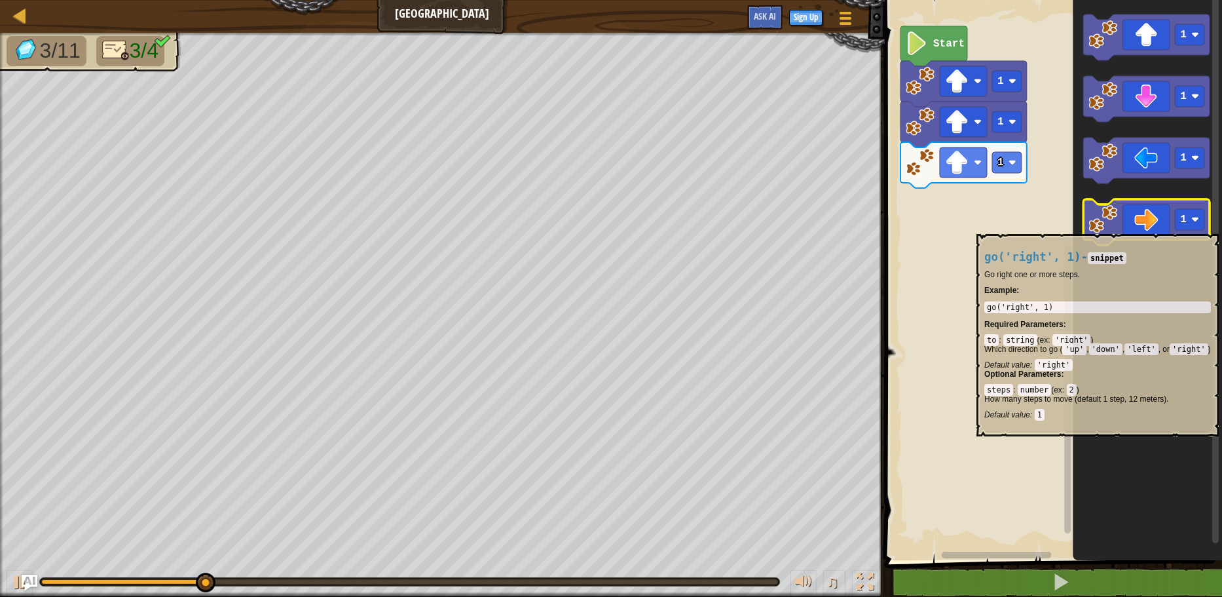
click at [1168, 227] on icon "Blockly Workspace" at bounding box center [1146, 222] width 126 height 46
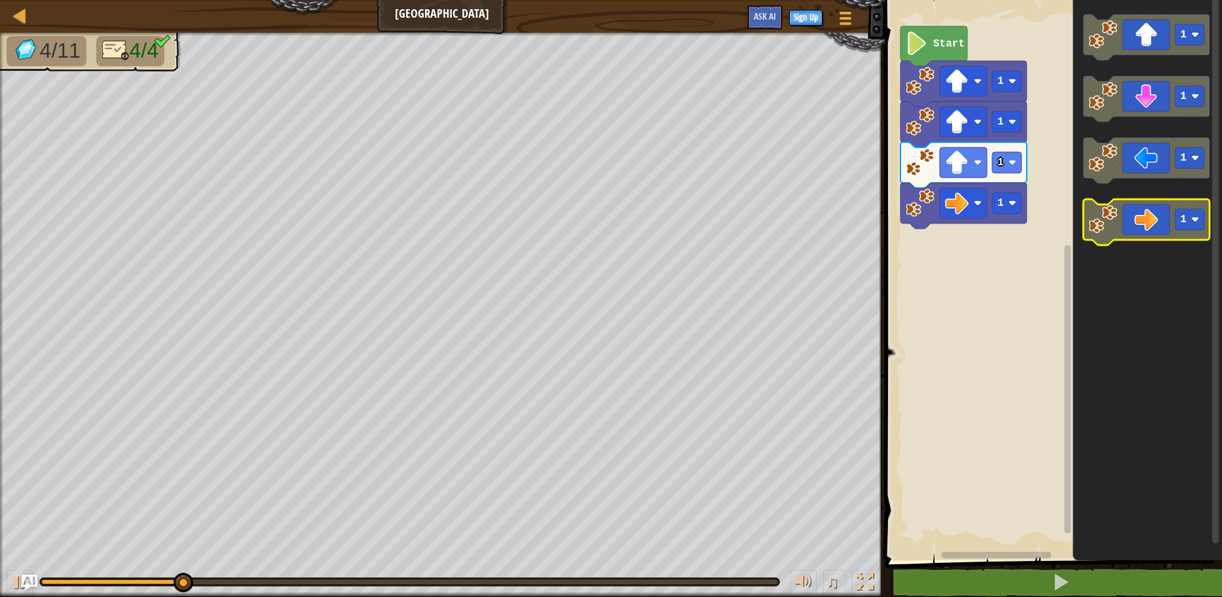
click at [1168, 227] on icon "Blockly Workspace" at bounding box center [1146, 222] width 126 height 46
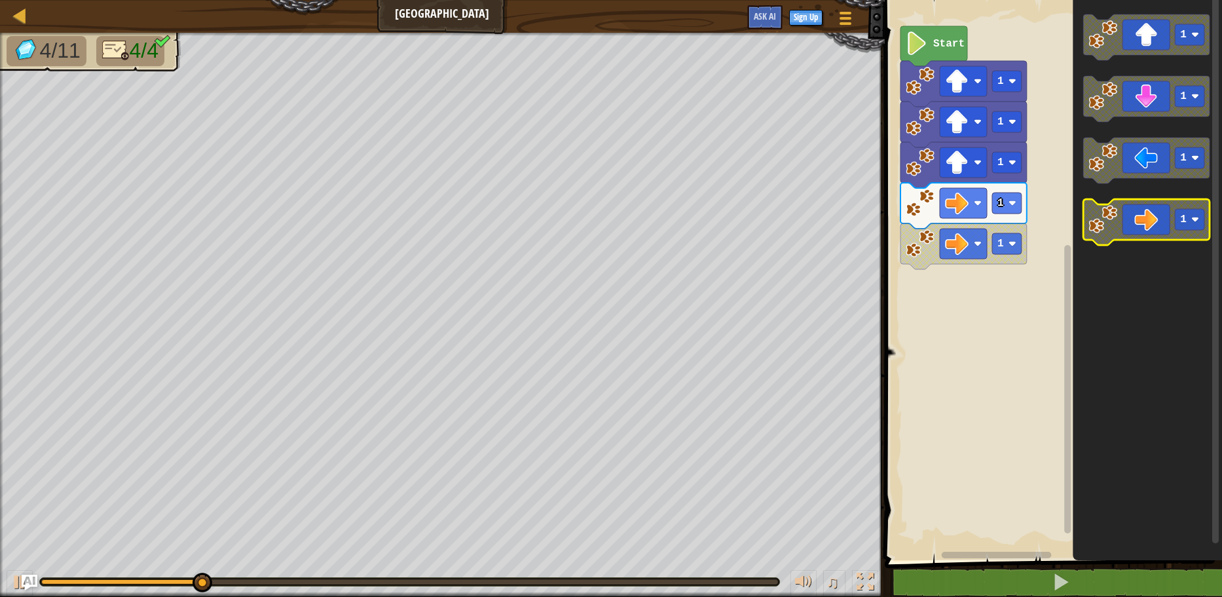
click at [1168, 227] on icon "Blockly Workspace" at bounding box center [1146, 222] width 126 height 46
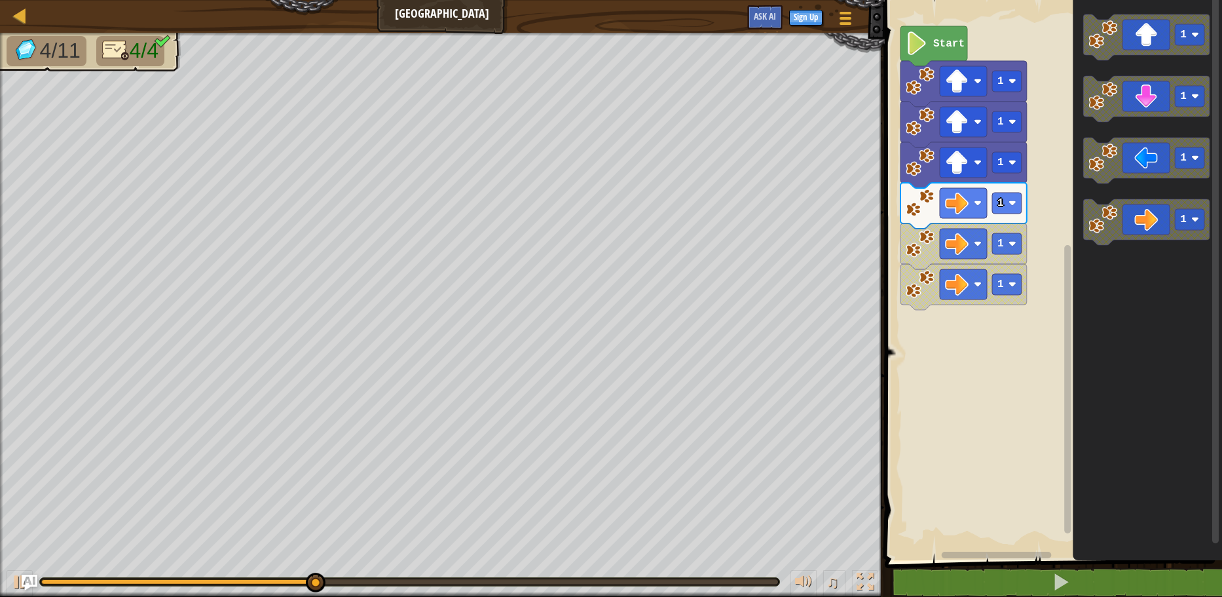
click at [1118, 338] on icon "Blockly Workspace" at bounding box center [1147, 276] width 149 height 566
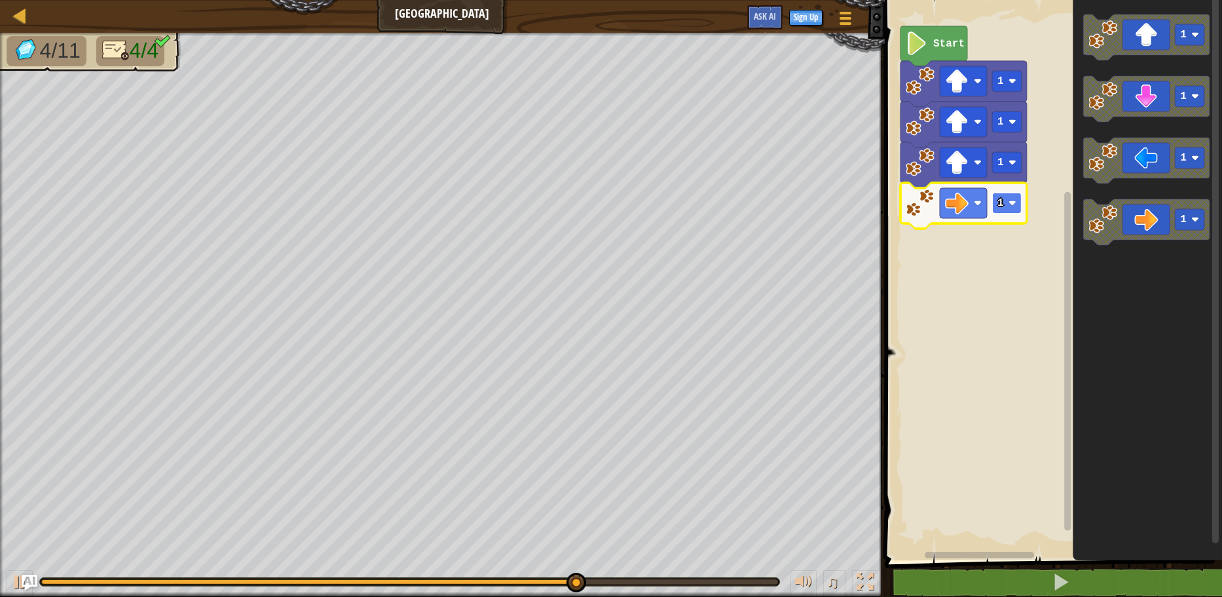
click at [1008, 198] on rect "Blockly Workspace" at bounding box center [1006, 203] width 29 height 21
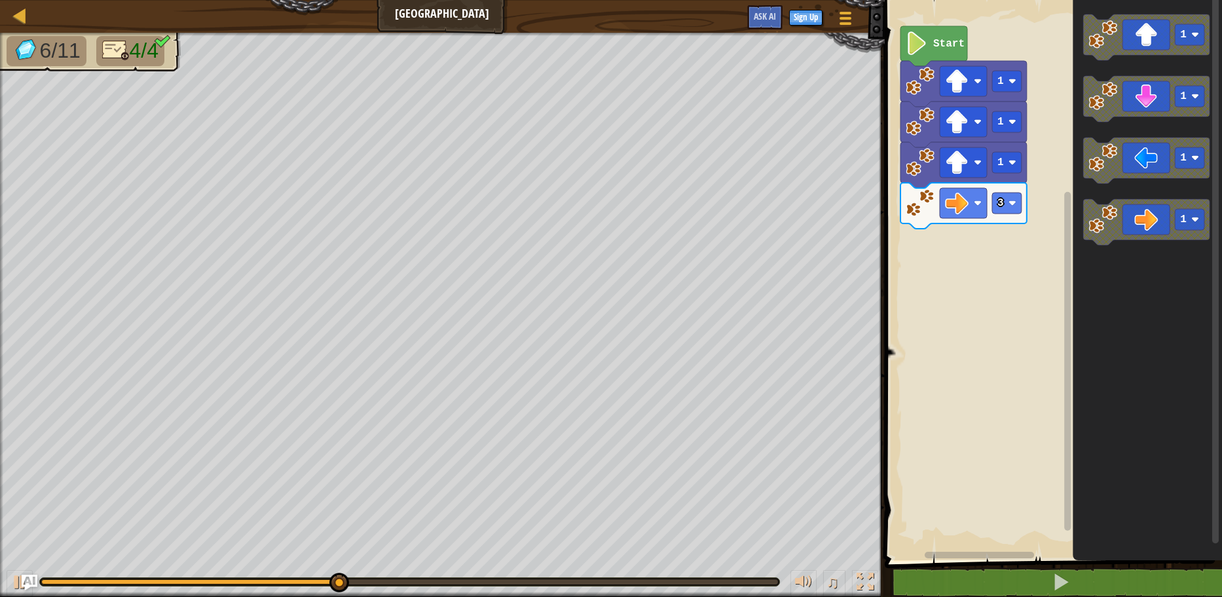
click at [1048, 268] on div "Start 1 1 1 3 1 1 1 1" at bounding box center [1051, 276] width 341 height 566
click at [1141, 103] on icon "Blockly Workspace" at bounding box center [1146, 99] width 126 height 46
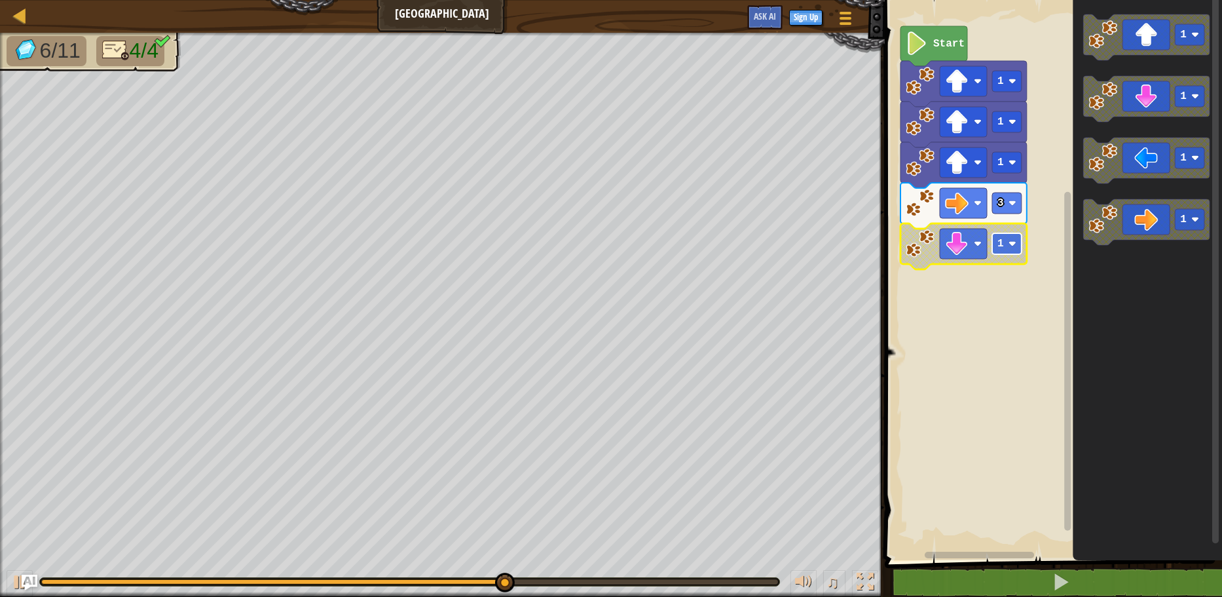
click at [1013, 248] on image "Blockly Workspace" at bounding box center [1012, 244] width 8 height 8
click at [1009, 245] on image "Blockly Workspace" at bounding box center [1012, 244] width 8 height 8
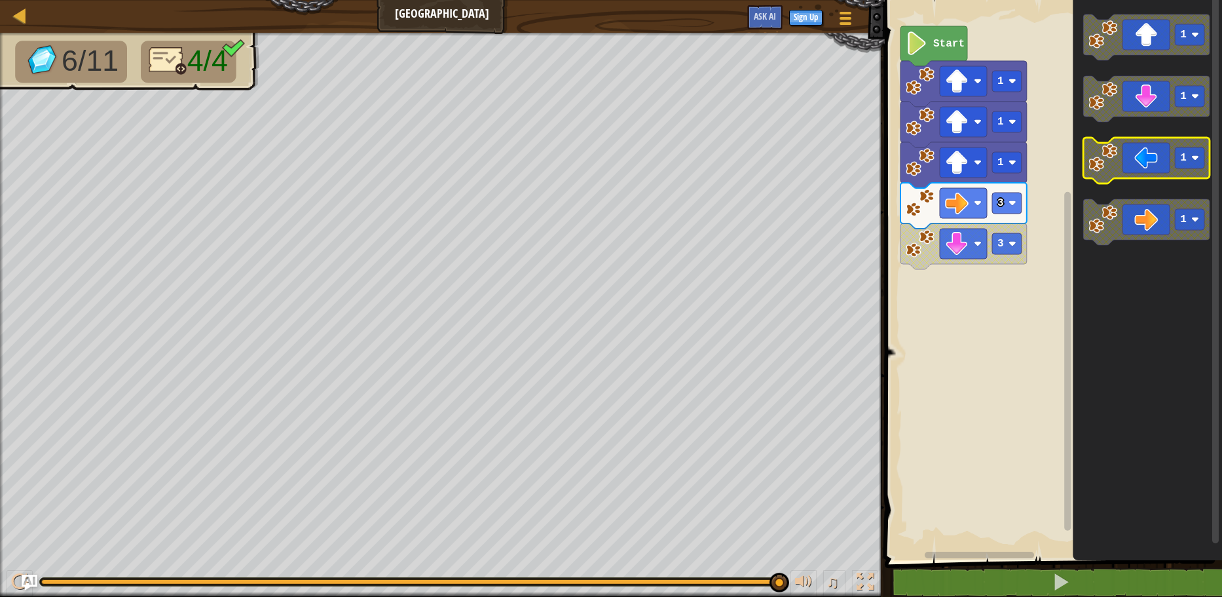
click at [1166, 174] on icon "Blockly Workspace" at bounding box center [1146, 161] width 126 height 46
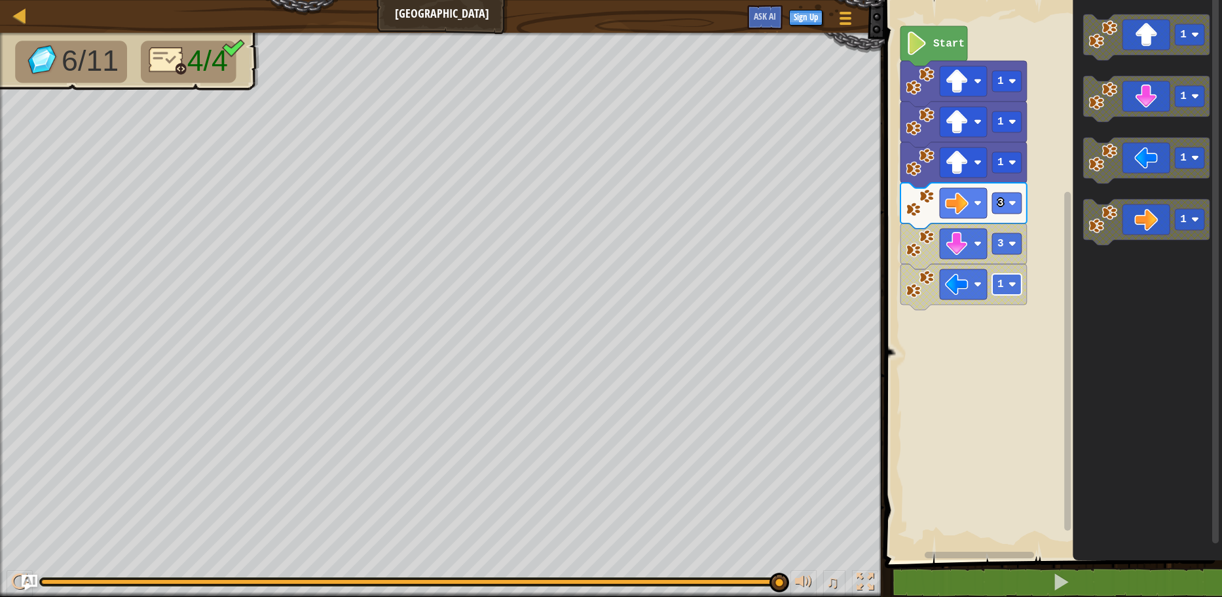
click at [1012, 280] on image "Blockly Workspace" at bounding box center [1012, 284] width 8 height 8
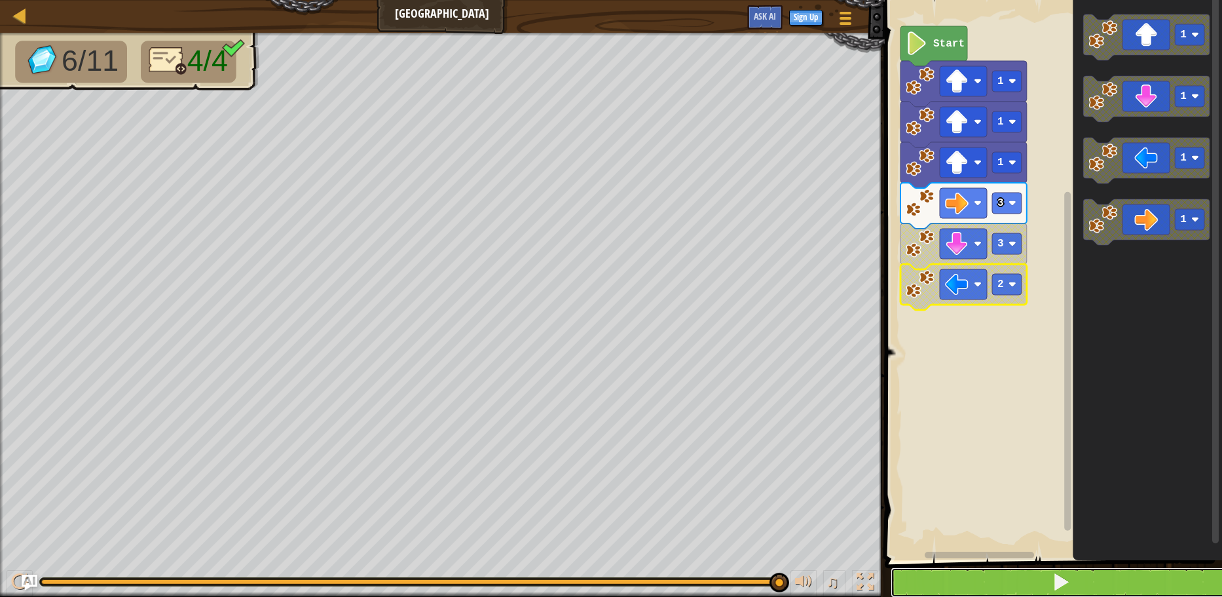
click at [1036, 583] on button at bounding box center [1061, 582] width 341 height 30
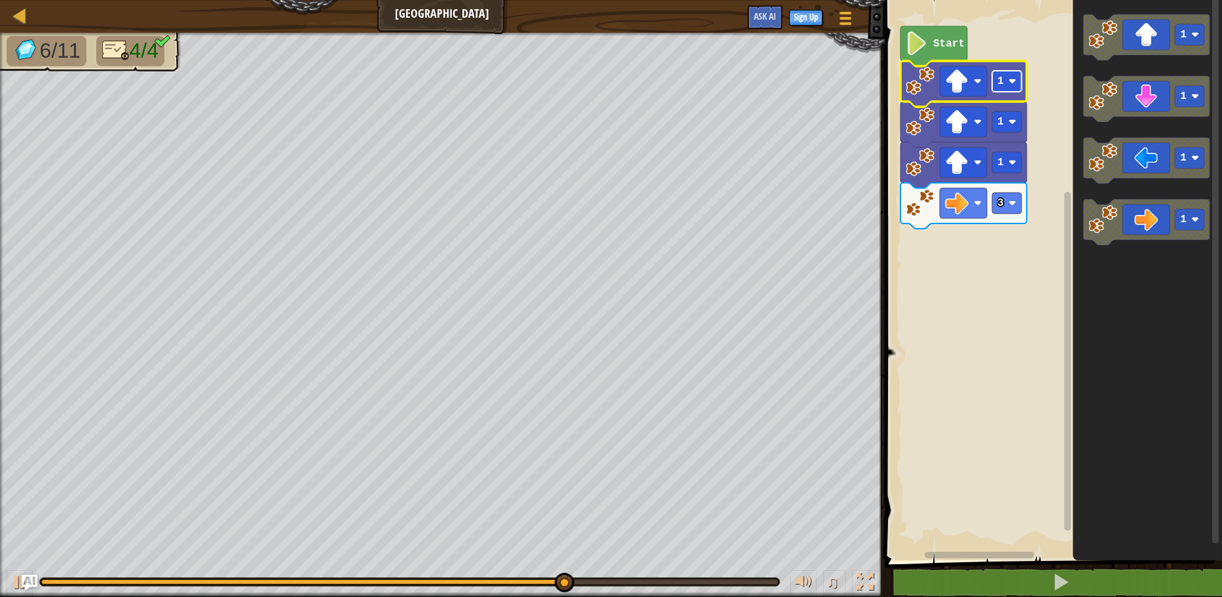
click at [1003, 80] on rect "Blockly Workspace" at bounding box center [1006, 81] width 29 height 21
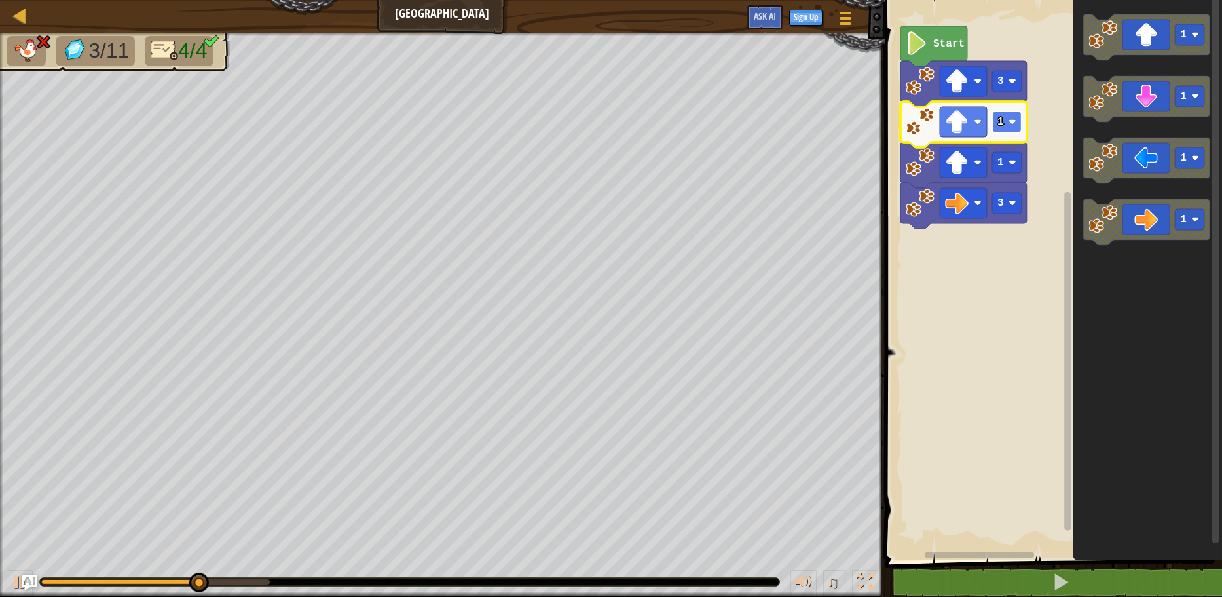
click at [996, 129] on rect "Blockly Workspace" at bounding box center [1006, 121] width 29 height 21
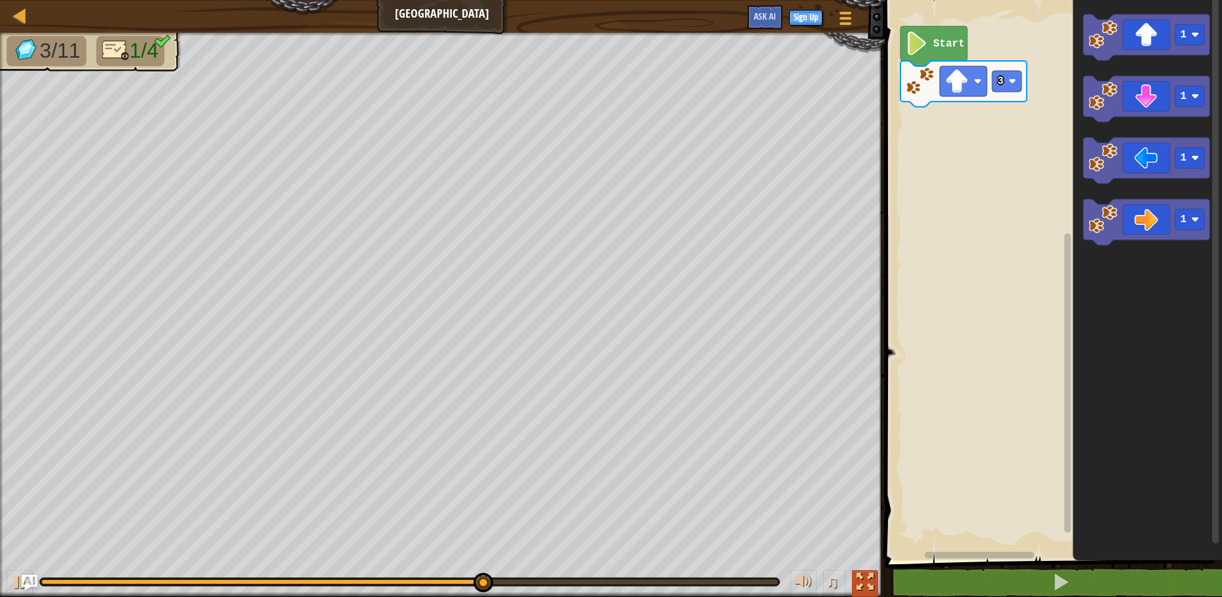
click at [871, 574] on div at bounding box center [865, 581] width 17 height 17
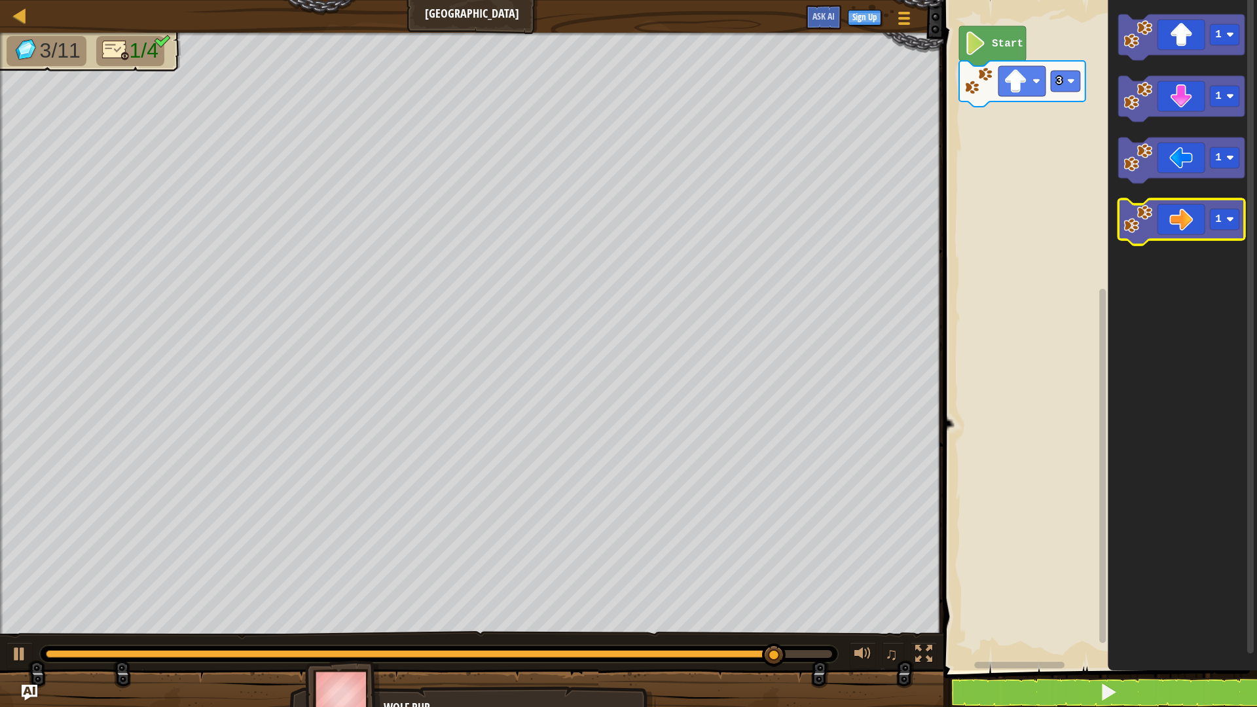
click at [1200, 220] on icon "Blockly Workspace" at bounding box center [1181, 222] width 126 height 46
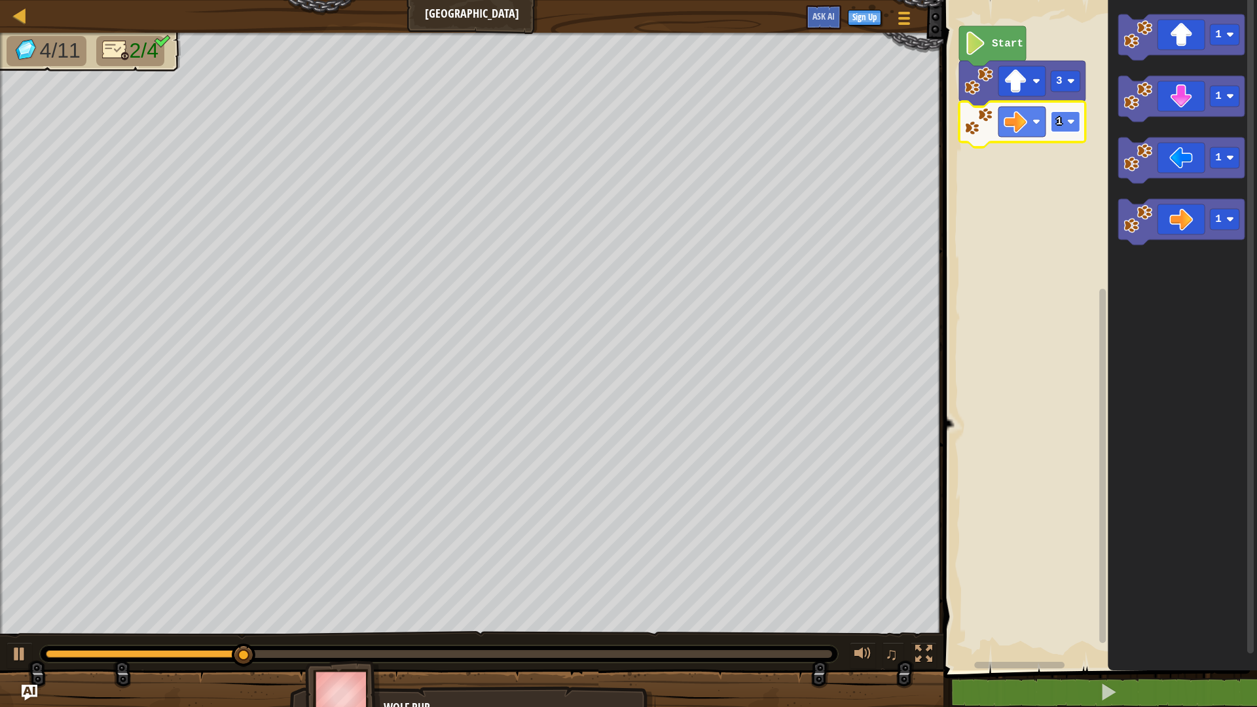
click at [1064, 126] on rect "Blockly Workspace" at bounding box center [1065, 121] width 29 height 21
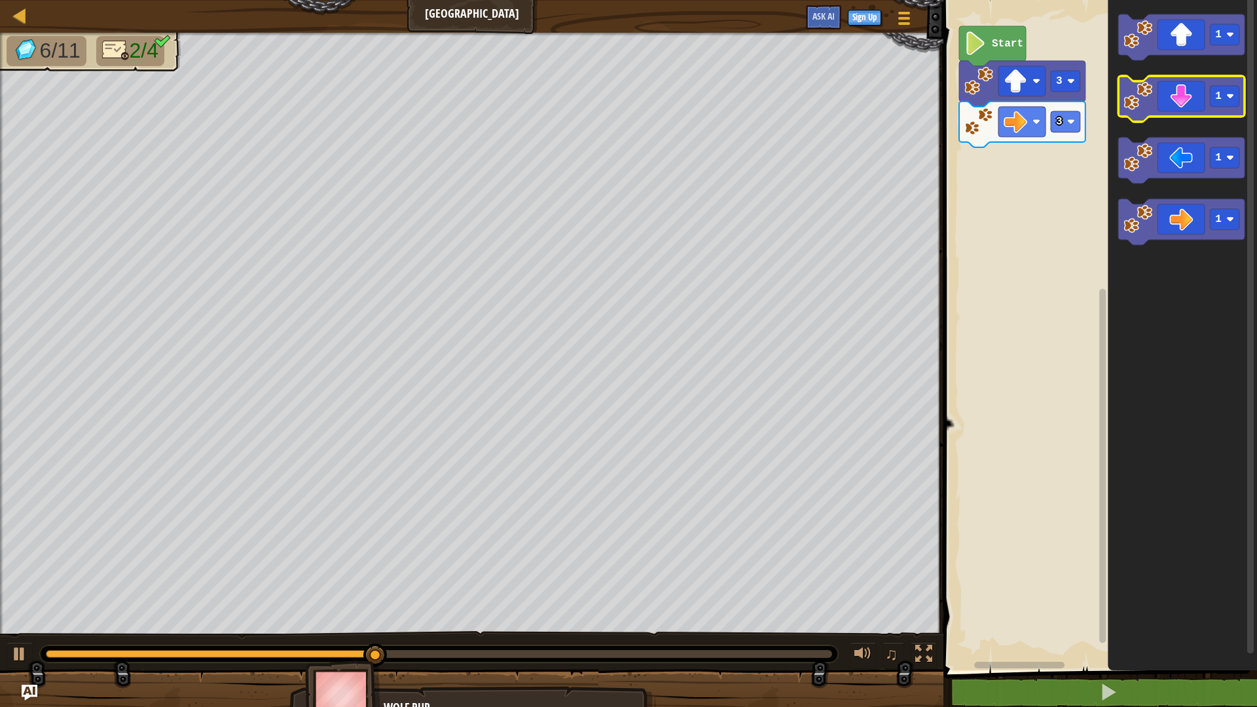
click at [1190, 109] on icon "Blockly Workspace" at bounding box center [1181, 99] width 126 height 46
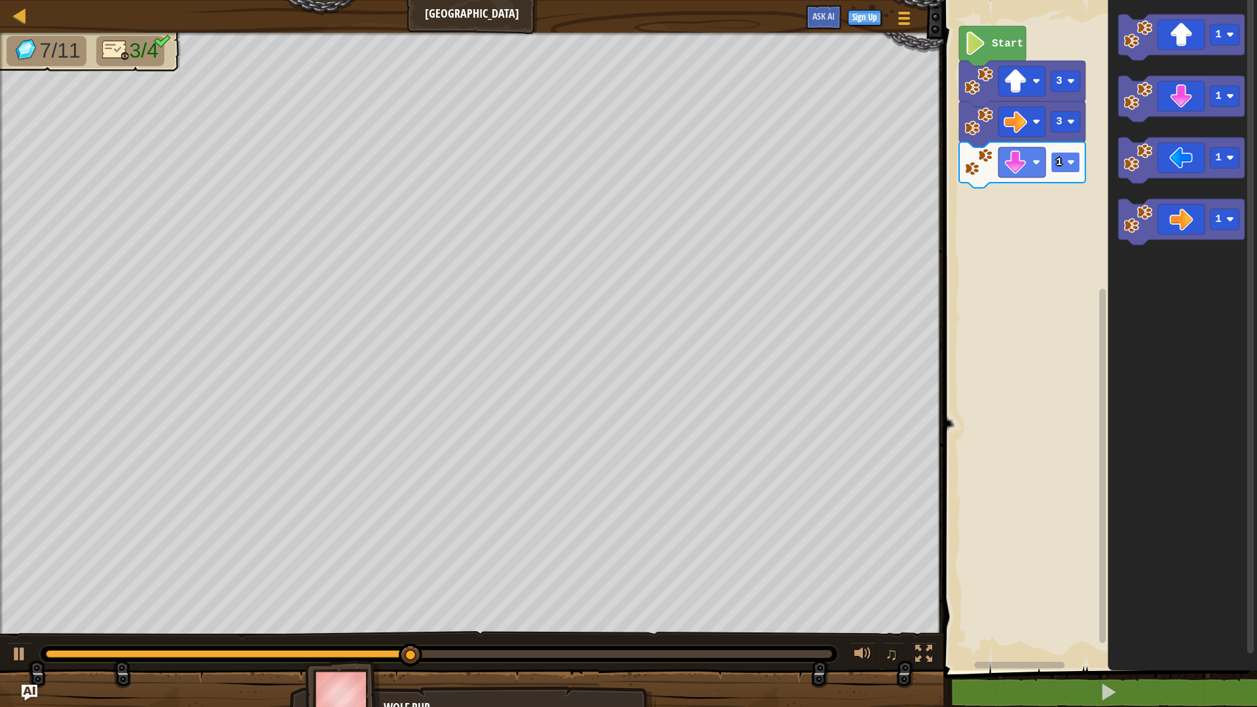
click at [1075, 168] on rect "Blockly Workspace" at bounding box center [1065, 162] width 29 height 21
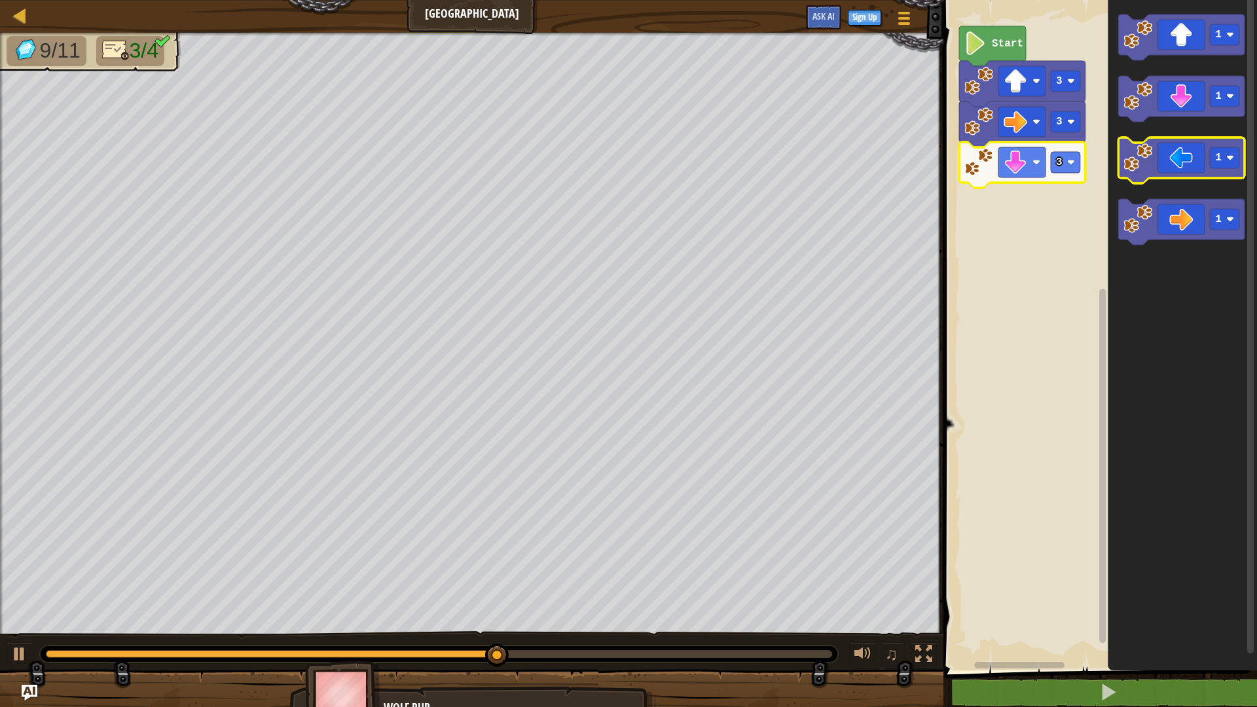
click at [1186, 155] on icon "Blockly Workspace" at bounding box center [1181, 161] width 126 height 46
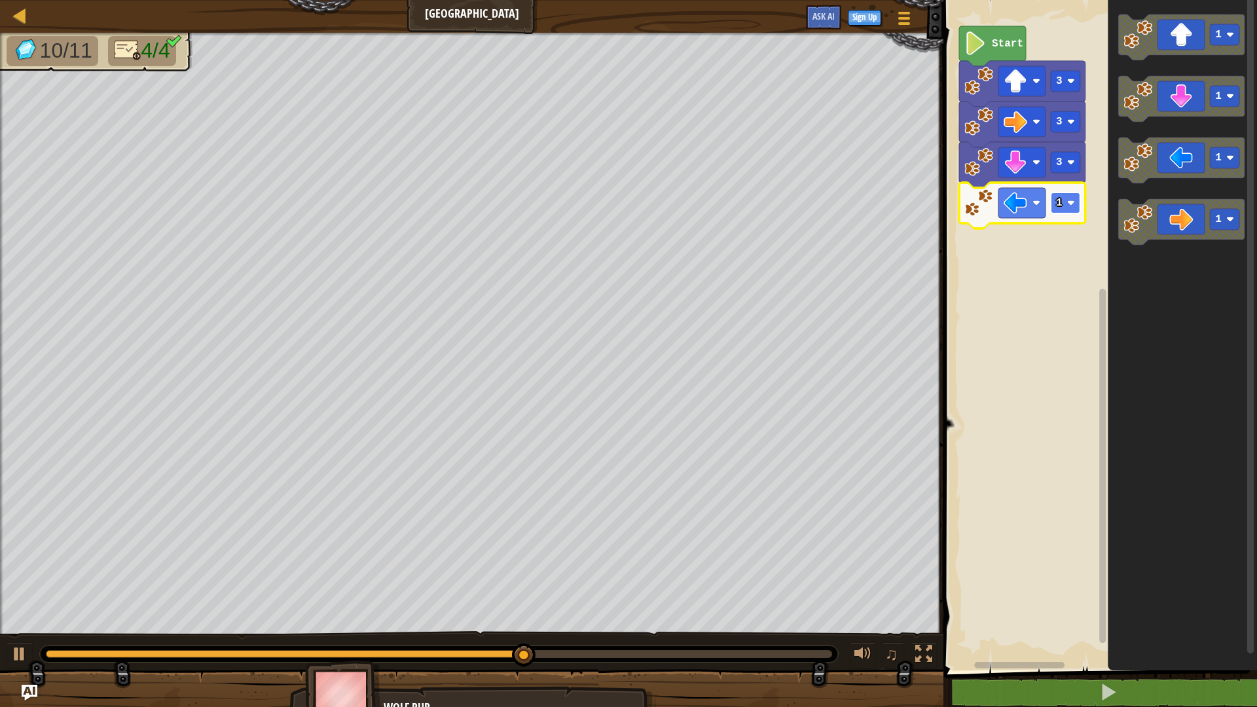
click at [1062, 202] on rect "Blockly Workspace" at bounding box center [1065, 203] width 29 height 21
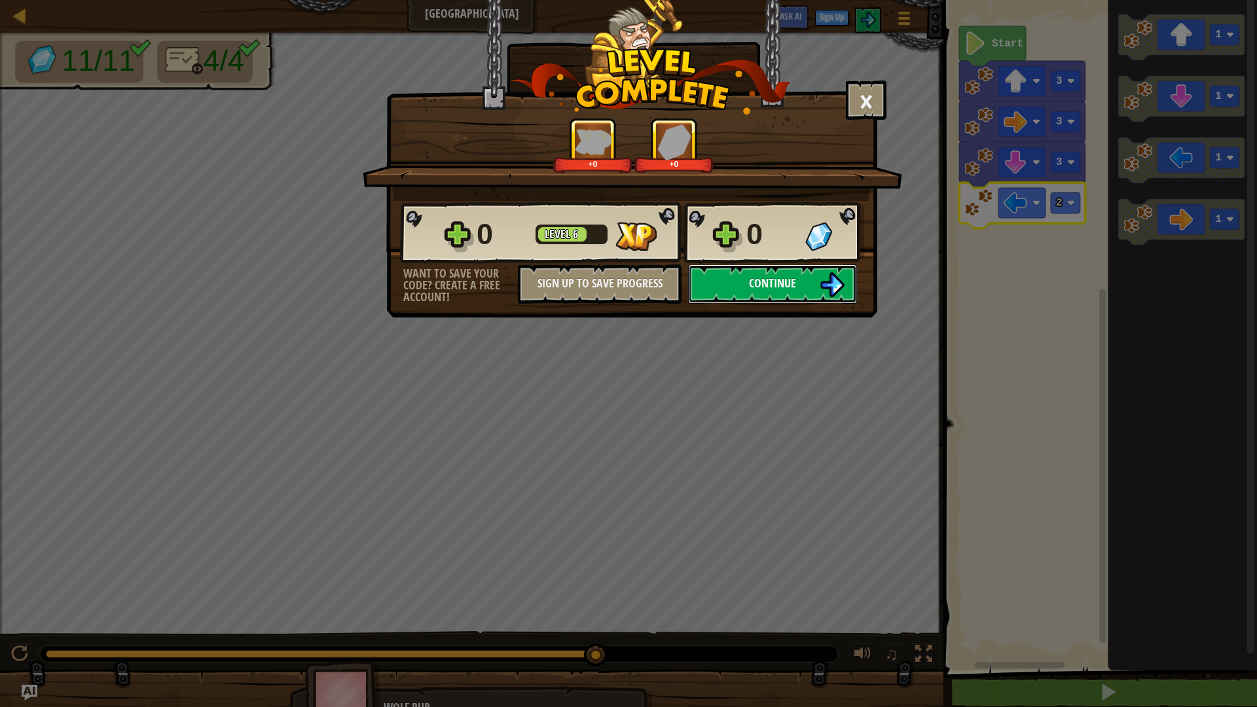
click at [820, 280] on img at bounding box center [832, 284] width 25 height 25
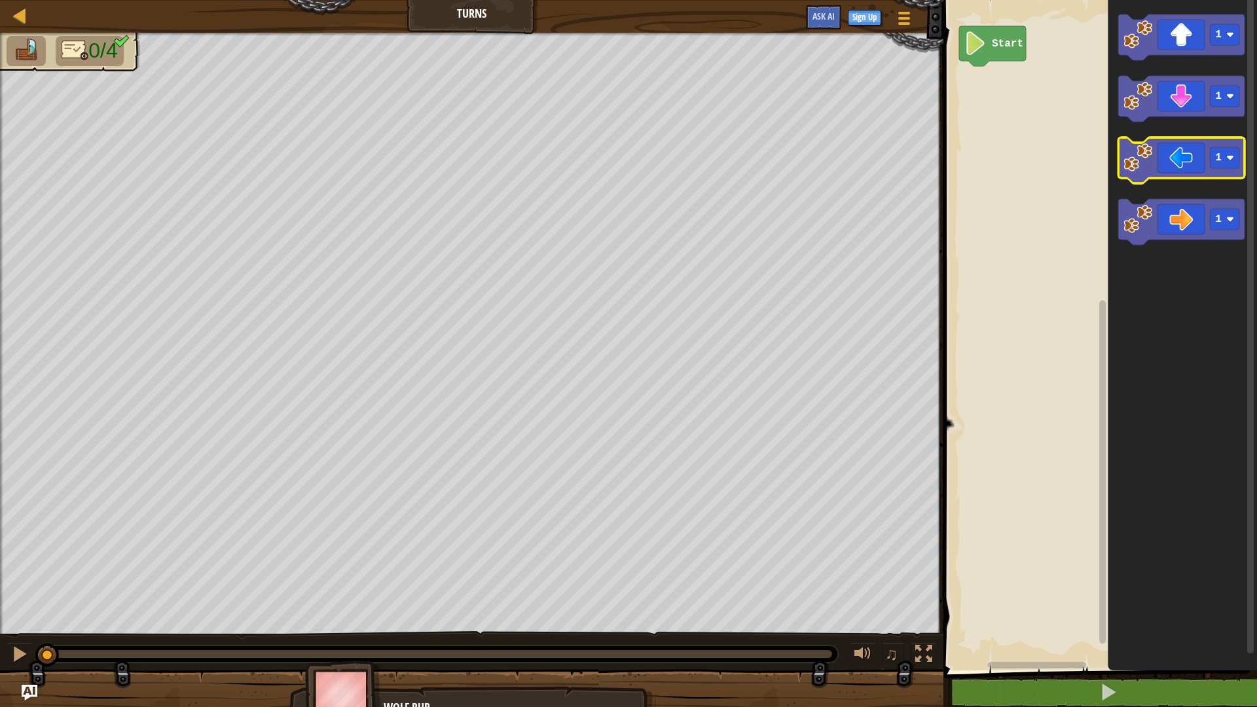
click at [1202, 167] on icon "Blockly Workspace" at bounding box center [1181, 161] width 126 height 46
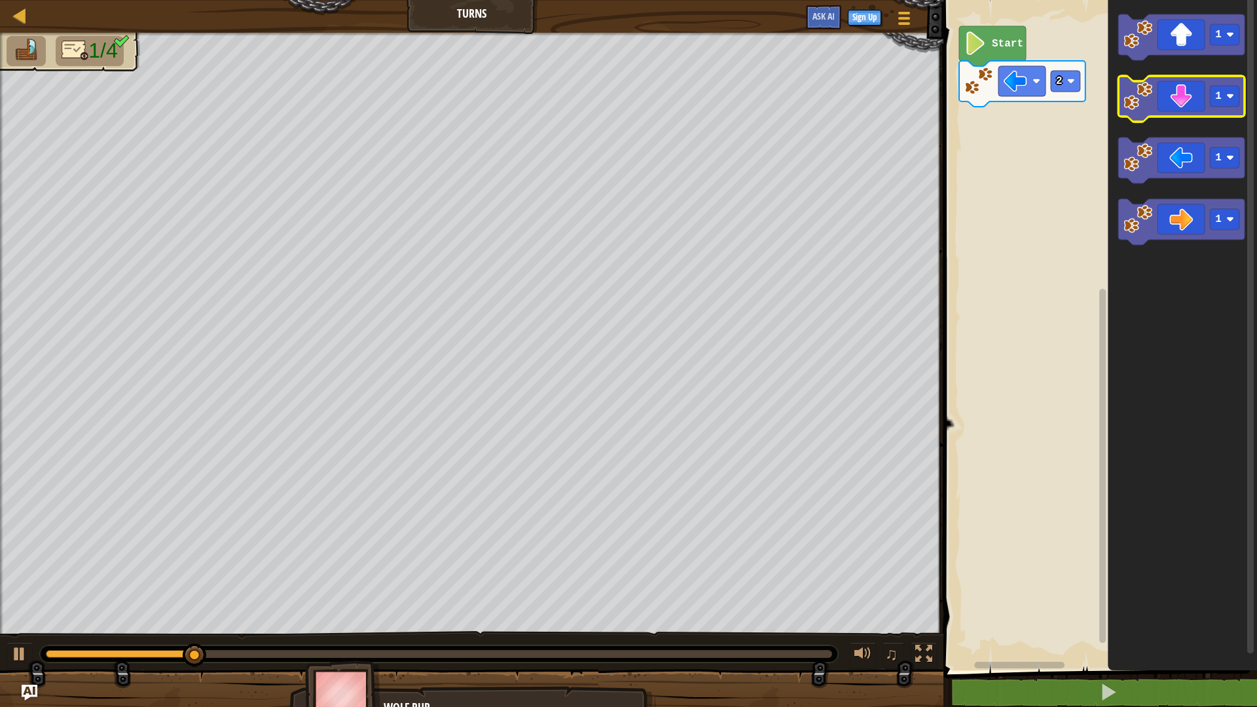
click at [1149, 104] on image "Blockly Workspace" at bounding box center [1138, 96] width 29 height 29
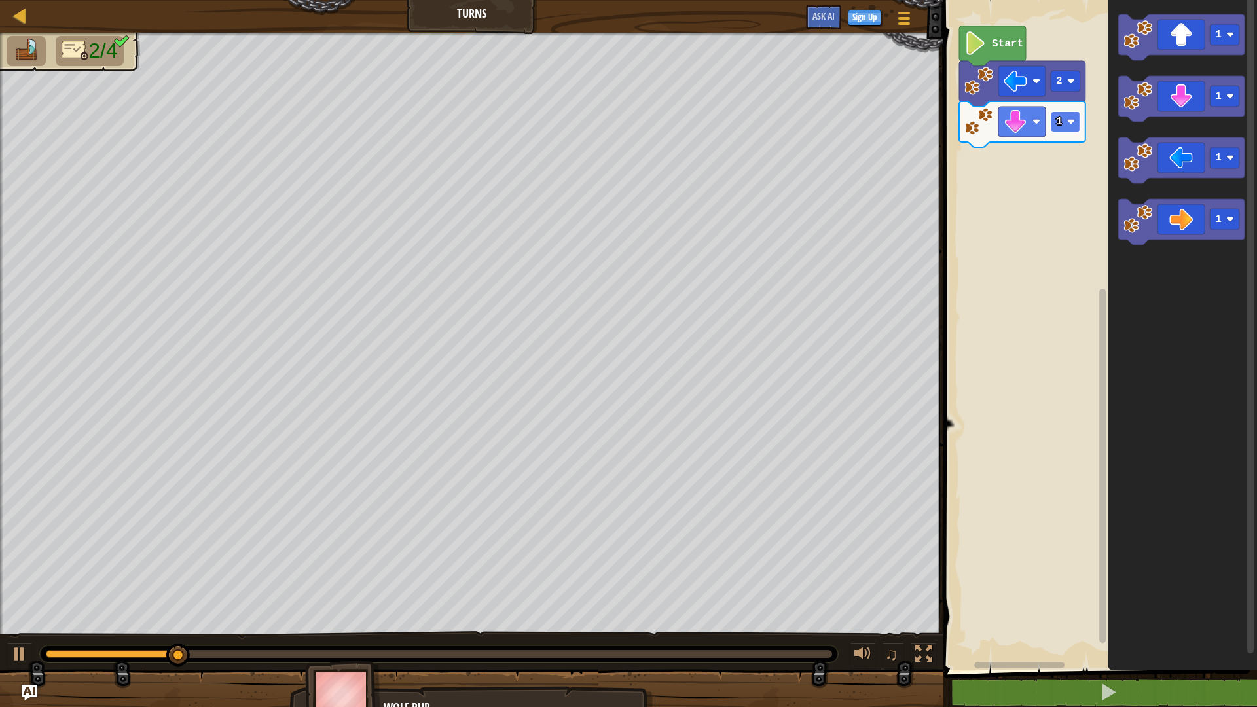
click at [1071, 129] on rect "Blockly Workspace" at bounding box center [1065, 121] width 29 height 21
click at [1157, 237] on icon "Blockly Workspace" at bounding box center [1181, 222] width 126 height 46
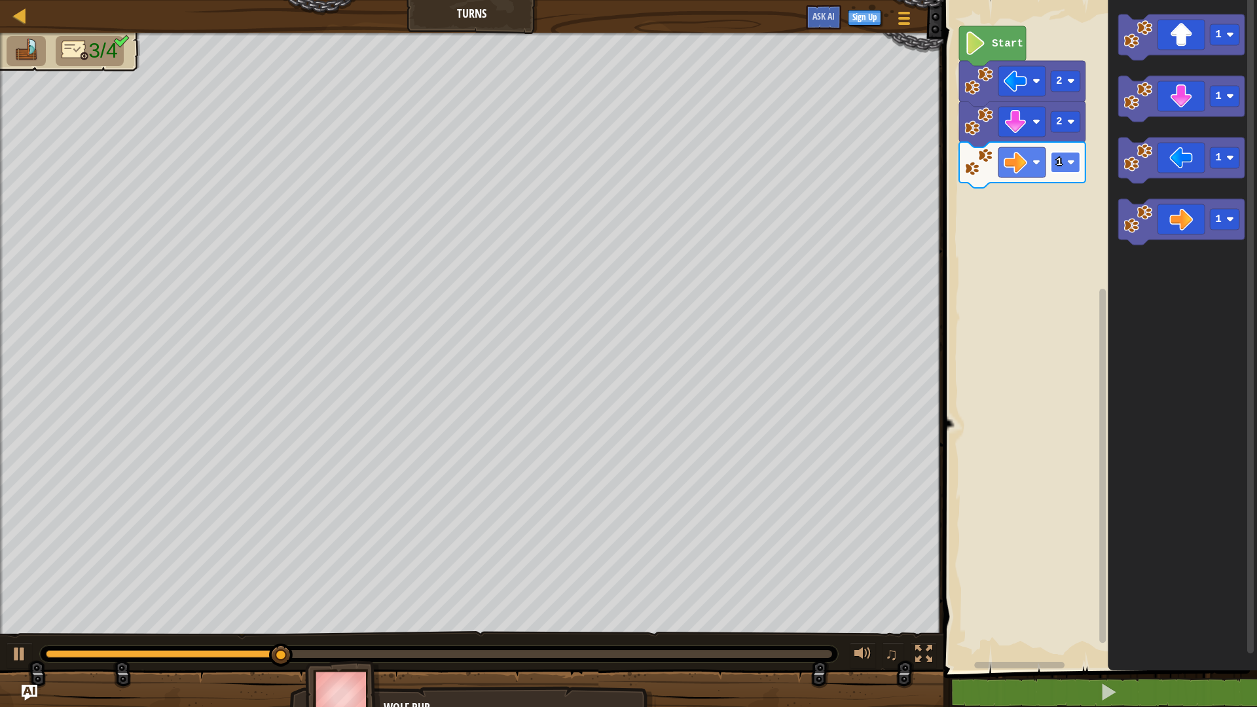
click at [1061, 171] on rect "Blockly Workspace" at bounding box center [1065, 162] width 29 height 21
click at [1161, 36] on icon "Blockly Workspace" at bounding box center [1181, 37] width 126 height 46
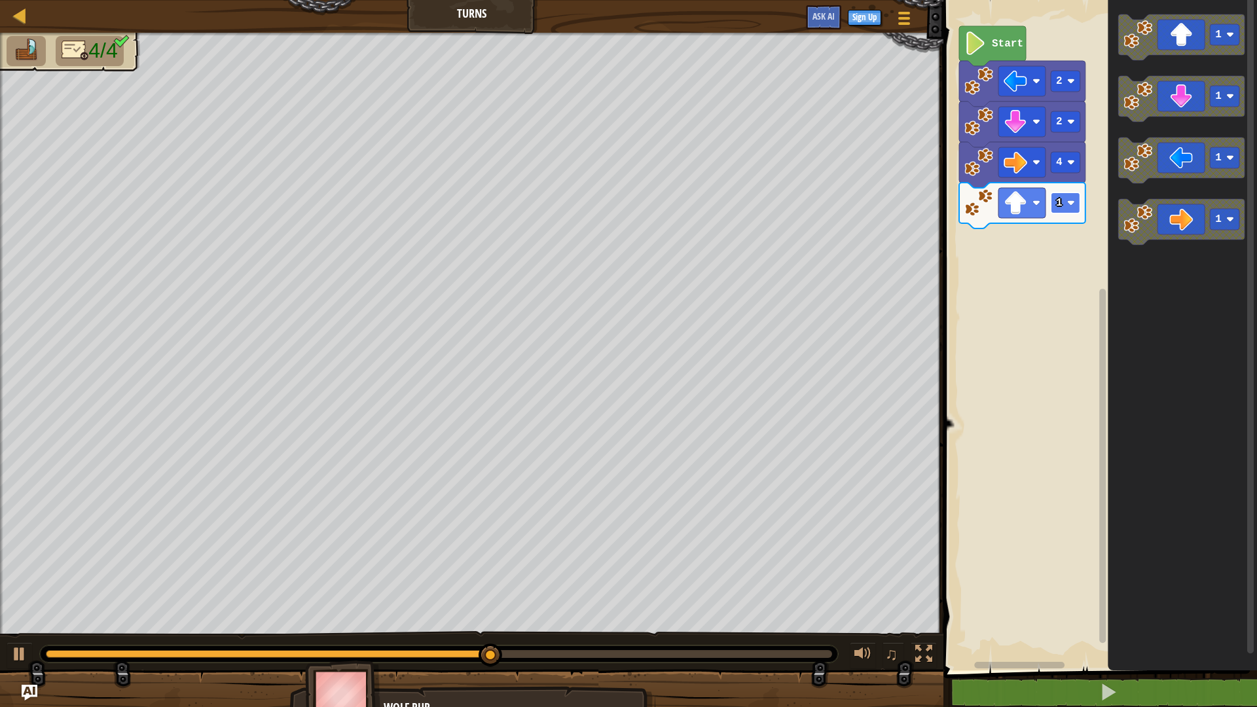
click at [1068, 203] on image "Blockly Workspace" at bounding box center [1071, 203] width 8 height 8
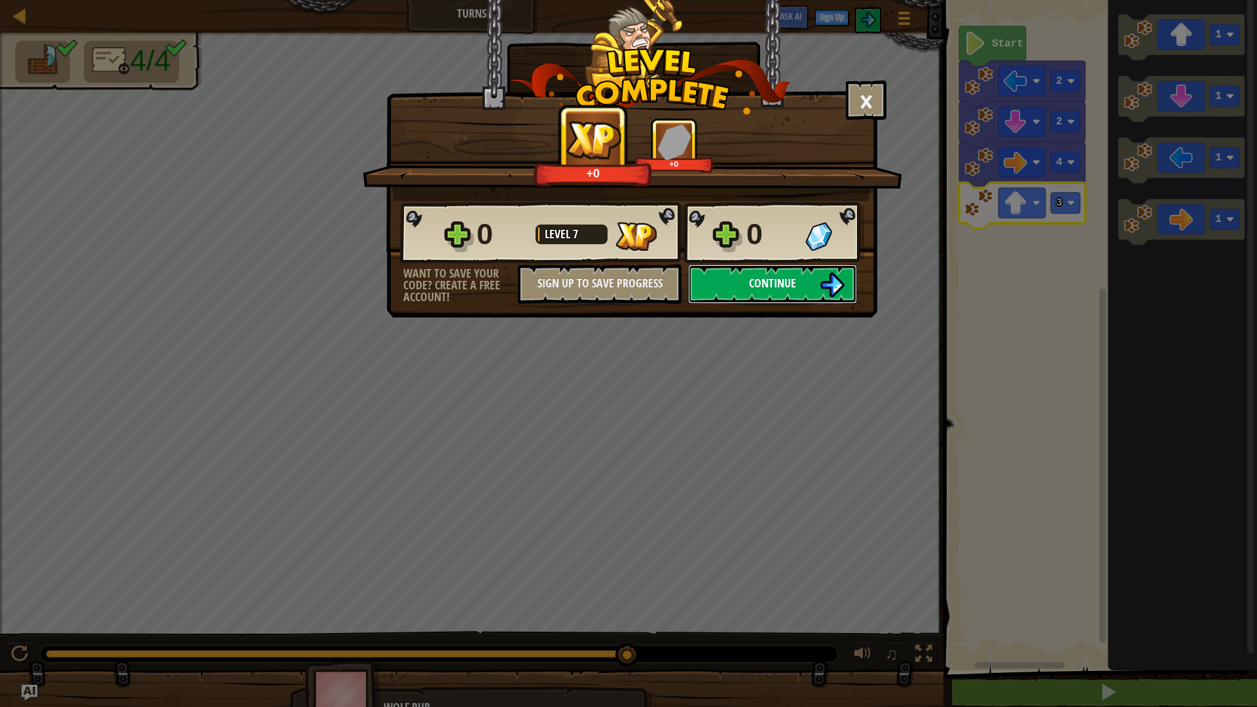
click at [811, 281] on button "Continue" at bounding box center [772, 284] width 169 height 39
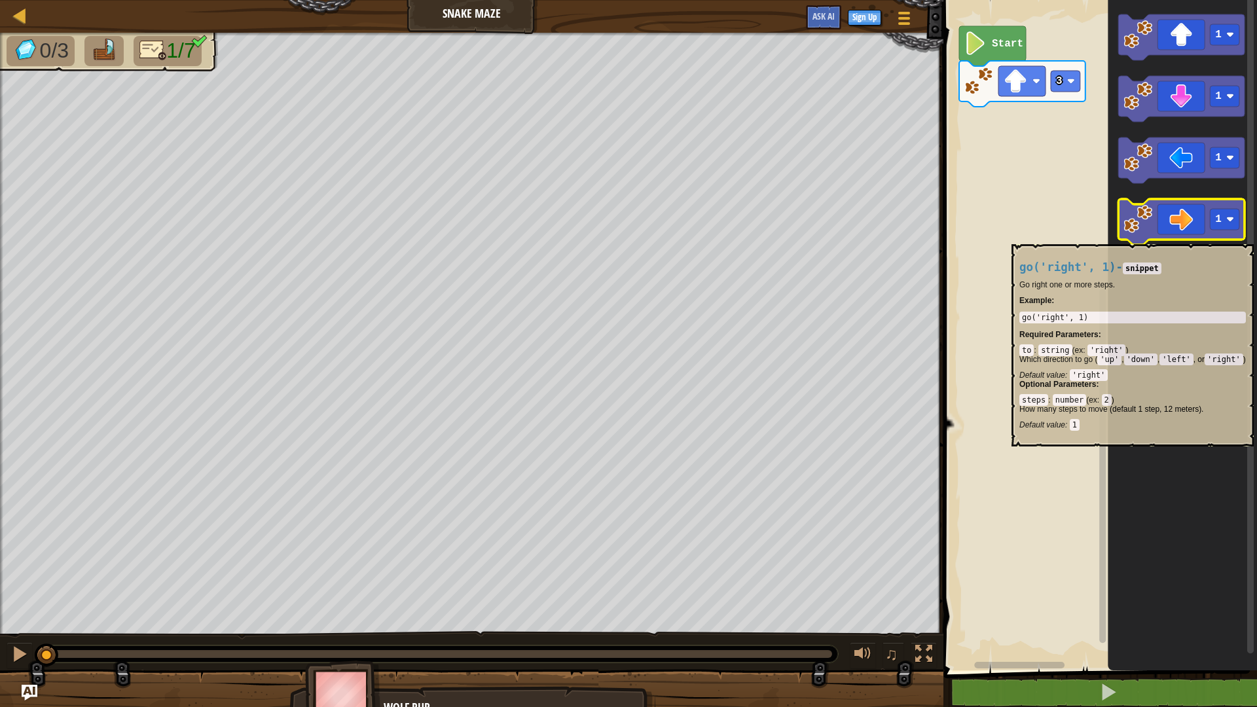
click at [1211, 238] on icon "Blockly Workspace" at bounding box center [1181, 222] width 126 height 46
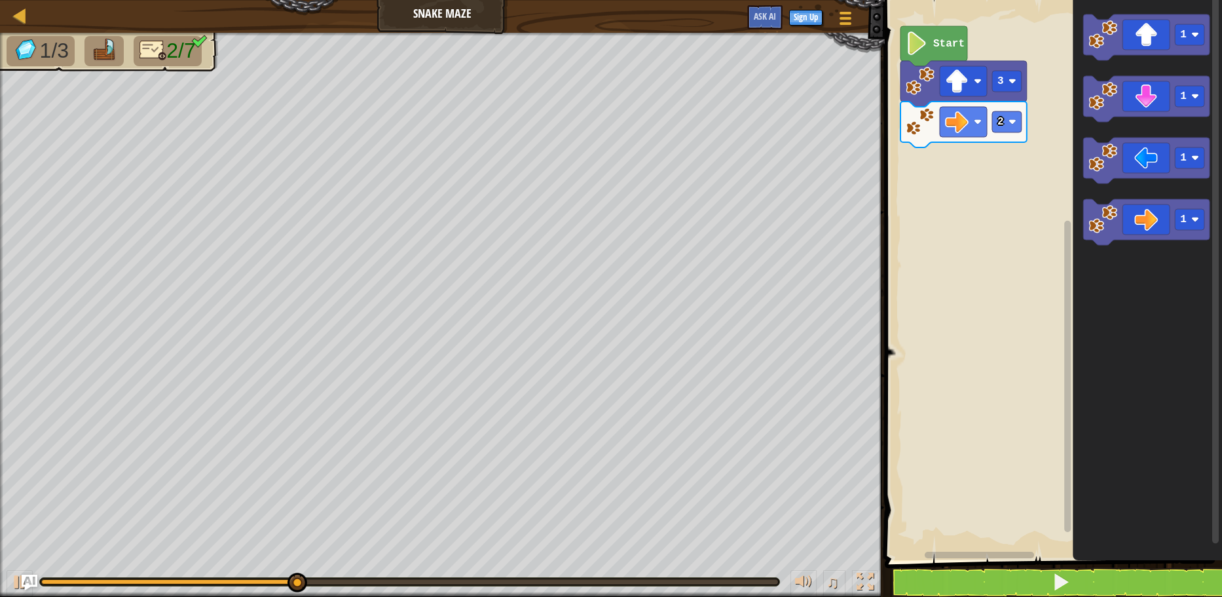
click at [1025, 388] on rect "Blockly Workspace" at bounding box center [1051, 276] width 341 height 566
click at [1129, 44] on icon "Blockly Workspace" at bounding box center [1146, 37] width 126 height 46
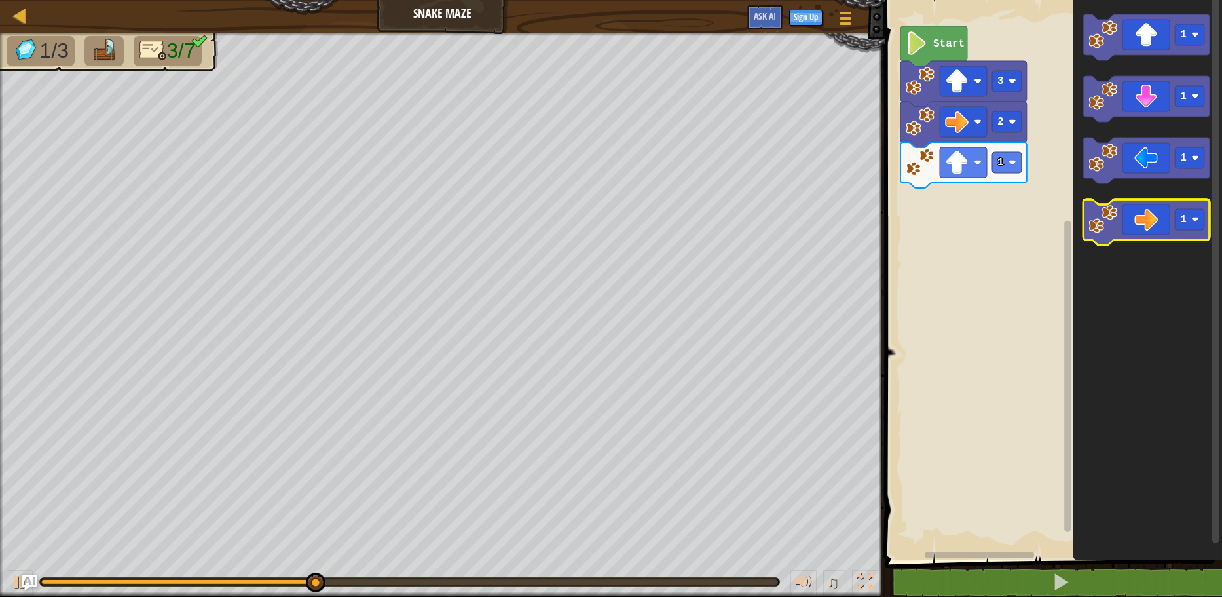
click at [1154, 228] on icon "Blockly Workspace" at bounding box center [1146, 222] width 126 height 46
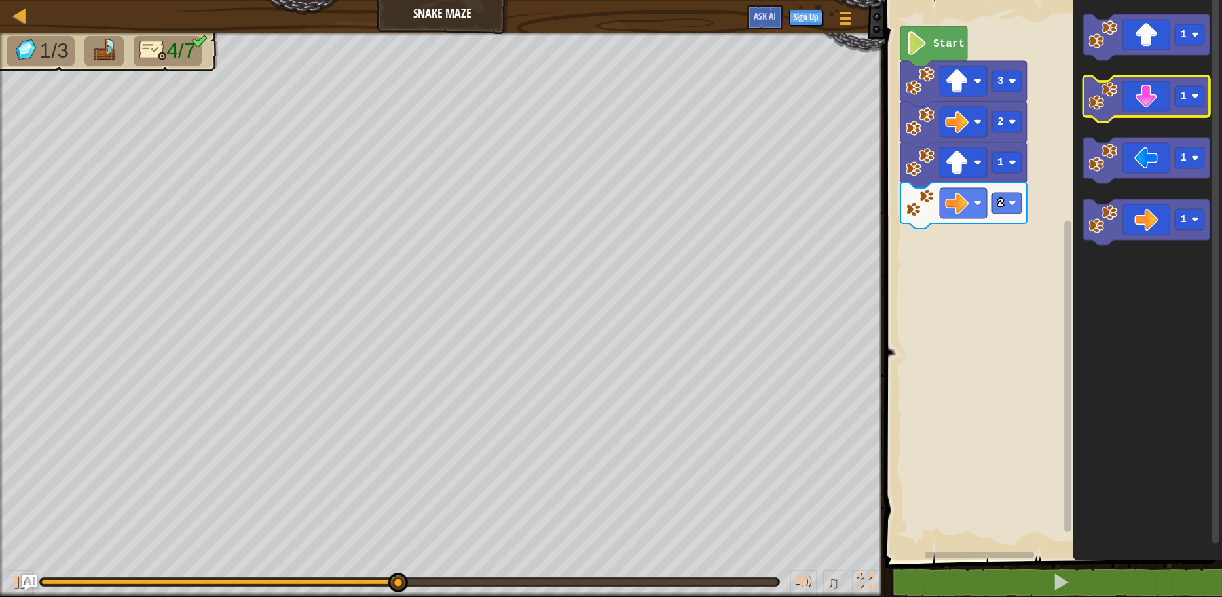
click at [1156, 89] on icon "Blockly Workspace" at bounding box center [1146, 99] width 126 height 46
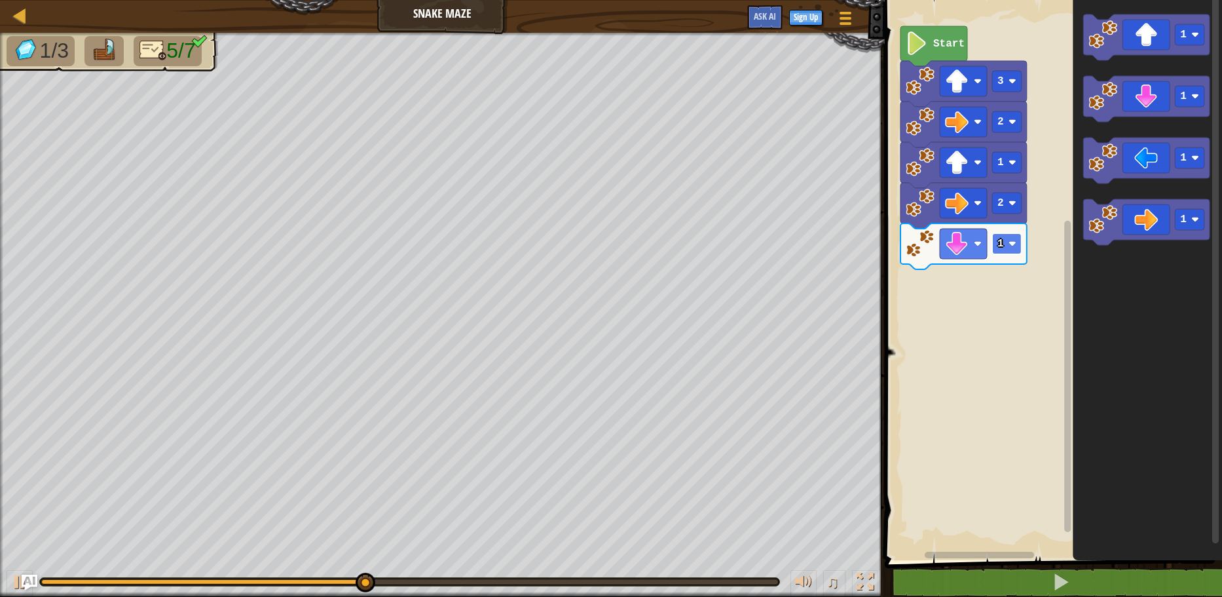
click at [1001, 251] on rect "Blockly Workspace" at bounding box center [1006, 243] width 29 height 21
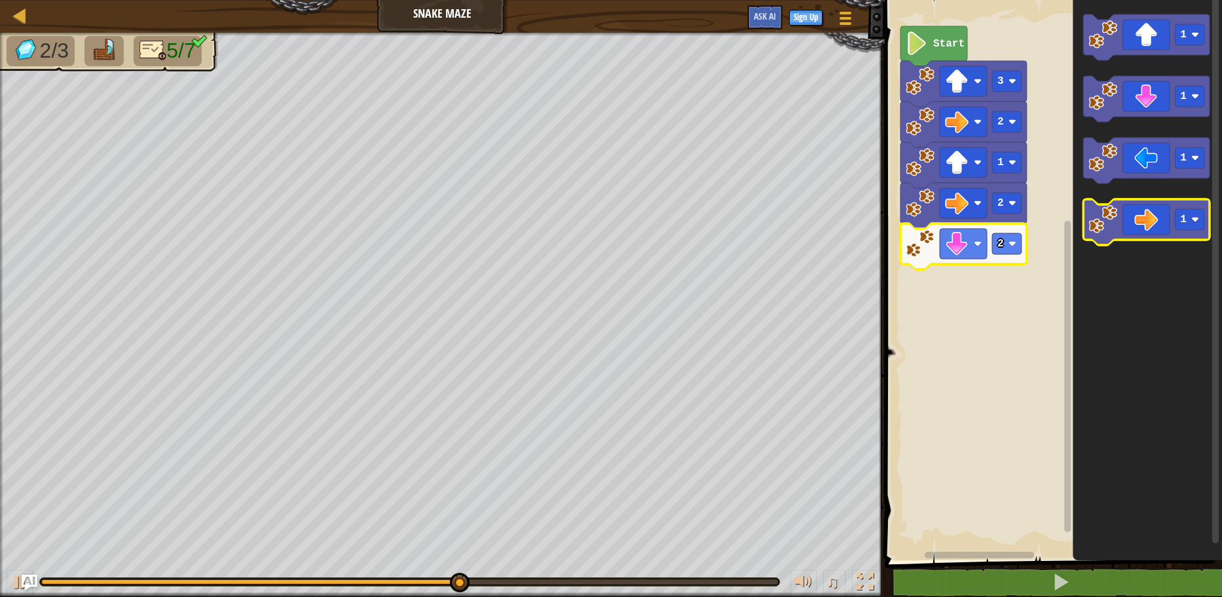
click at [1161, 230] on icon "Blockly Workspace" at bounding box center [1146, 222] width 126 height 46
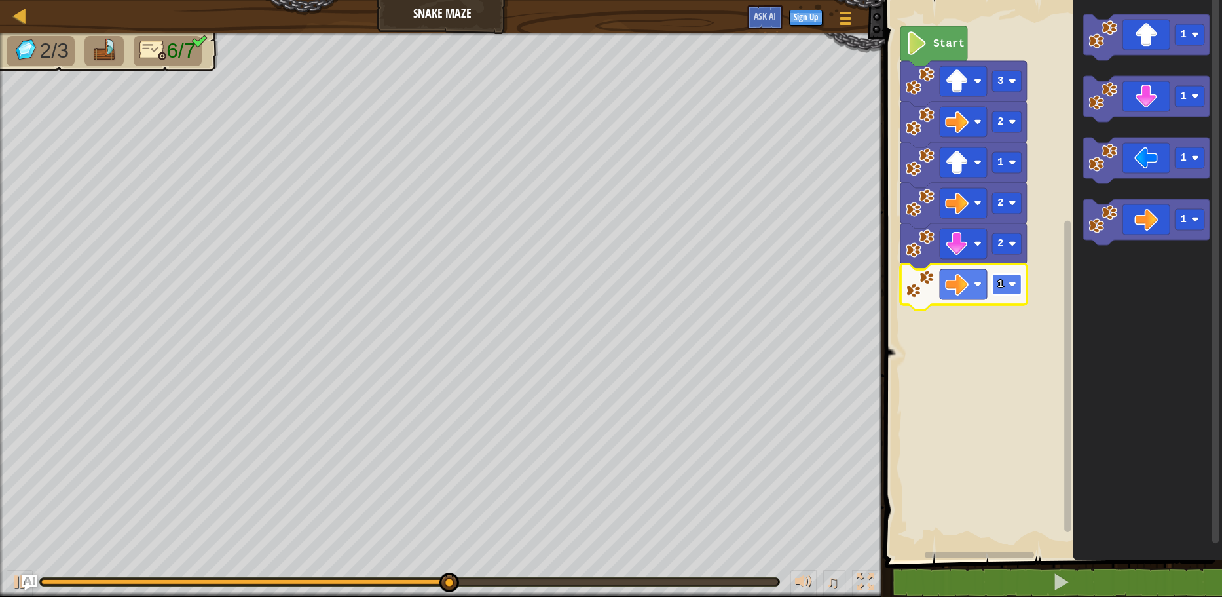
click at [1014, 292] on rect "Blockly Workspace" at bounding box center [1006, 284] width 29 height 21
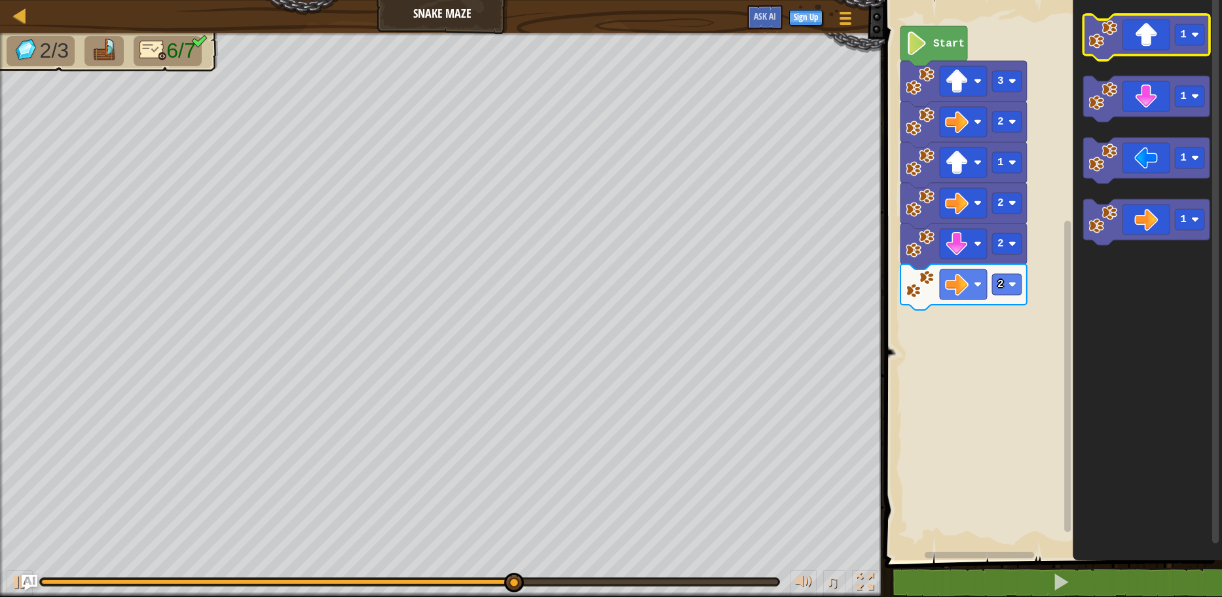
click at [1156, 43] on icon "Blockly Workspace" at bounding box center [1146, 37] width 126 height 46
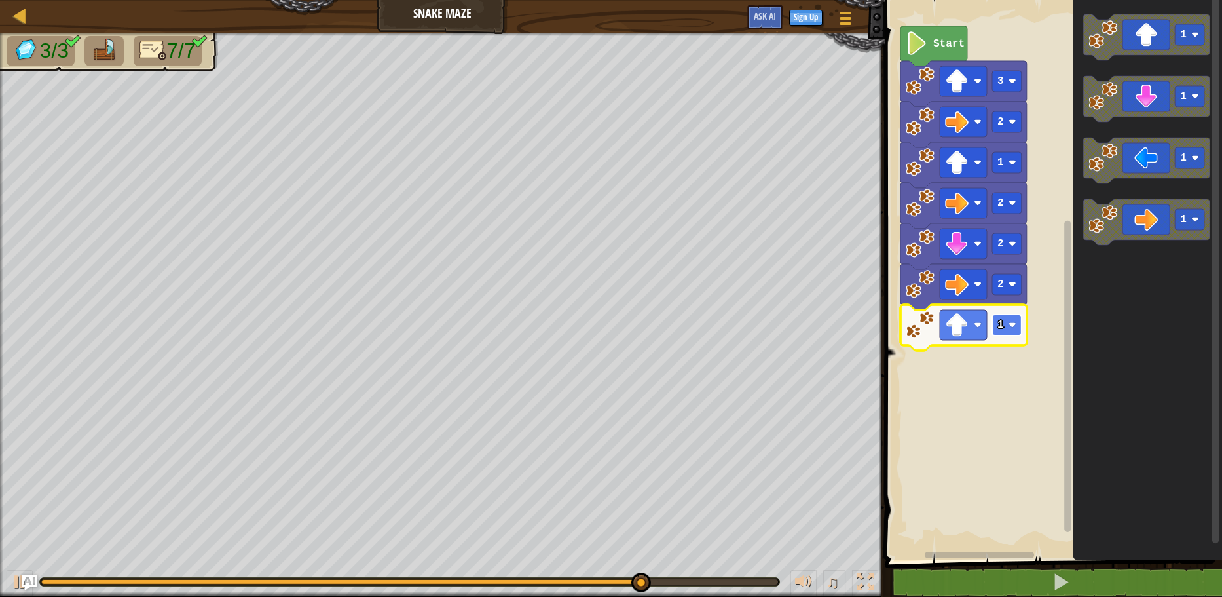
click at [1012, 335] on rect "Blockly Workspace" at bounding box center [1006, 324] width 29 height 21
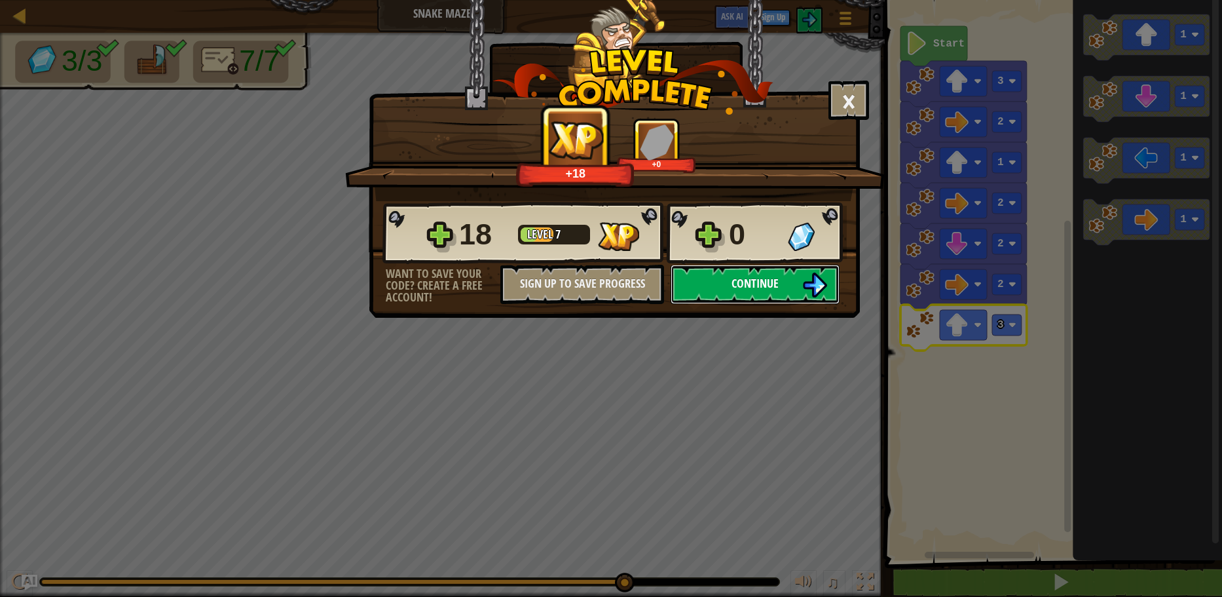
click at [786, 276] on button "Continue" at bounding box center [755, 284] width 169 height 39
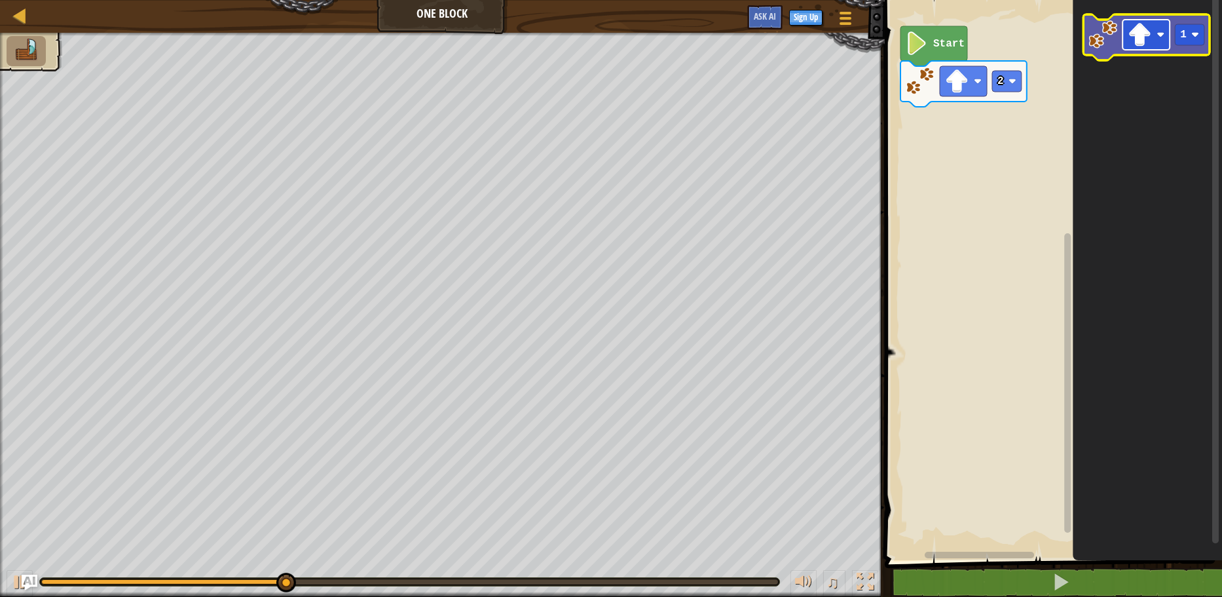
click at [1134, 43] on image "Blockly Workspace" at bounding box center [1140, 35] width 24 height 24
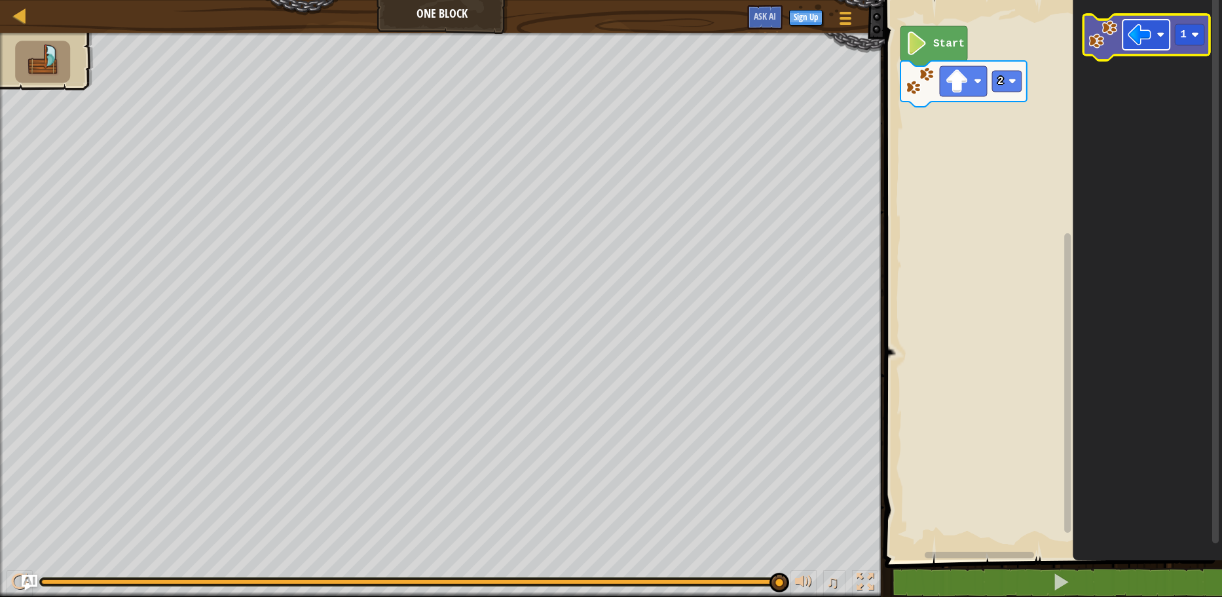
click at [1147, 42] on image "Blockly Workspace" at bounding box center [1140, 35] width 24 height 24
click at [1192, 88] on icon "Blockly Workspace" at bounding box center [1147, 276] width 149 height 566
click at [1178, 51] on icon "Blockly Workspace" at bounding box center [1146, 37] width 126 height 46
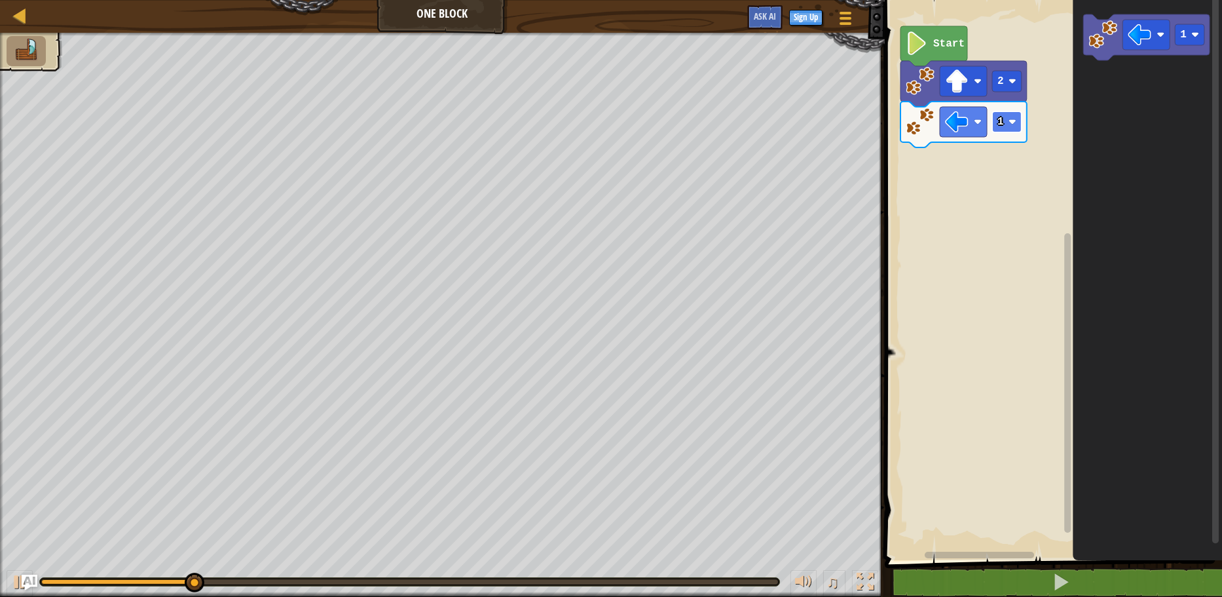
click at [1012, 118] on image "Blockly Workspace" at bounding box center [1012, 122] width 8 height 8
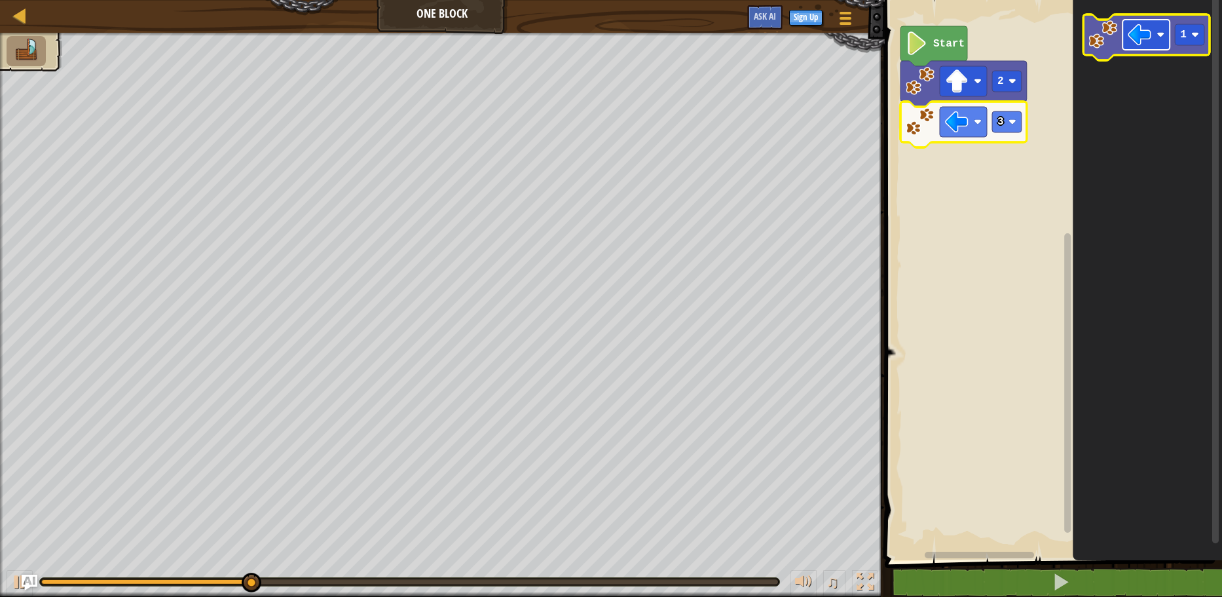
click at [1160, 48] on rect "Blockly Workspace" at bounding box center [1145, 35] width 47 height 30
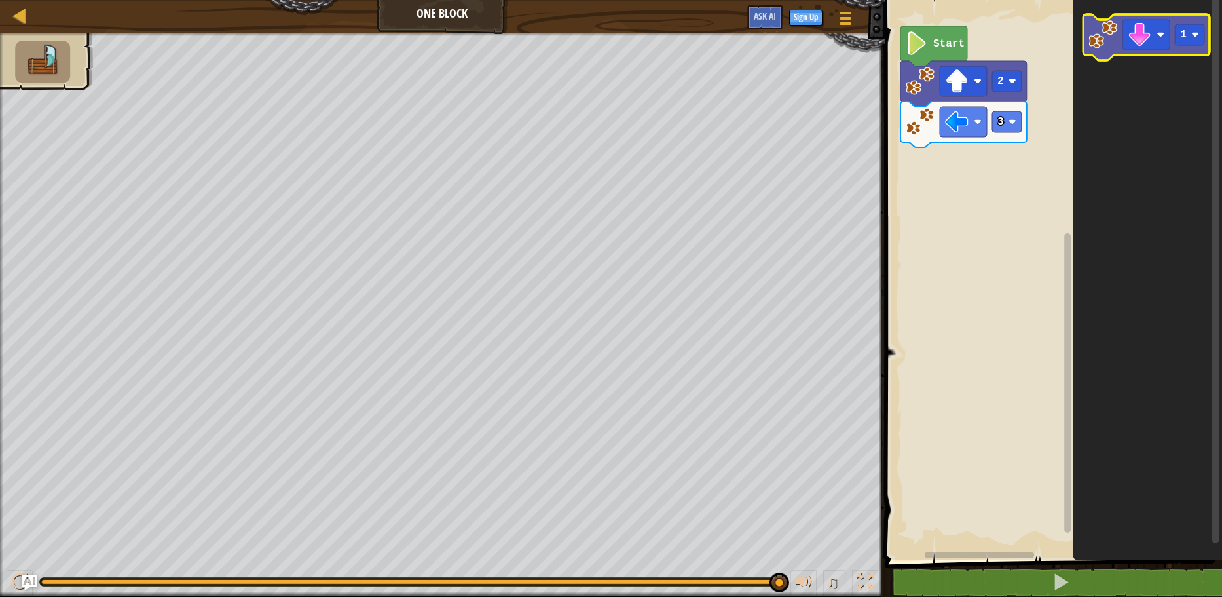
click at [1183, 56] on rect "Blockly Workspace" at bounding box center [1146, 37] width 126 height 46
click at [1175, 54] on icon "Blockly Workspace" at bounding box center [1146, 37] width 126 height 46
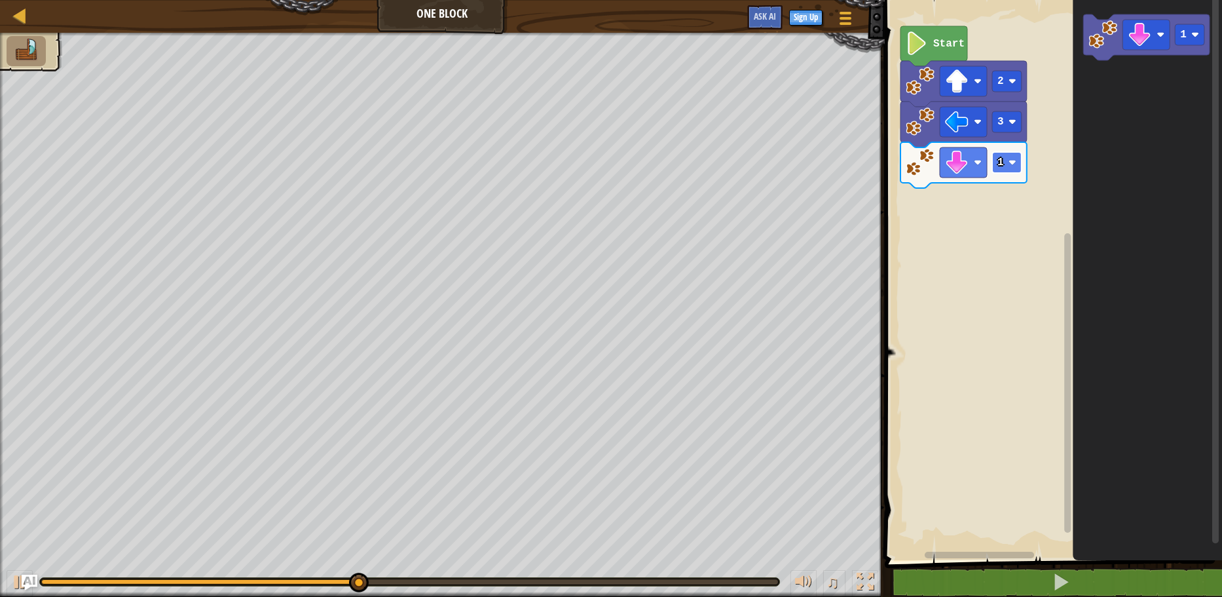
click at [997, 153] on rect "Blockly Workspace" at bounding box center [1006, 162] width 29 height 21
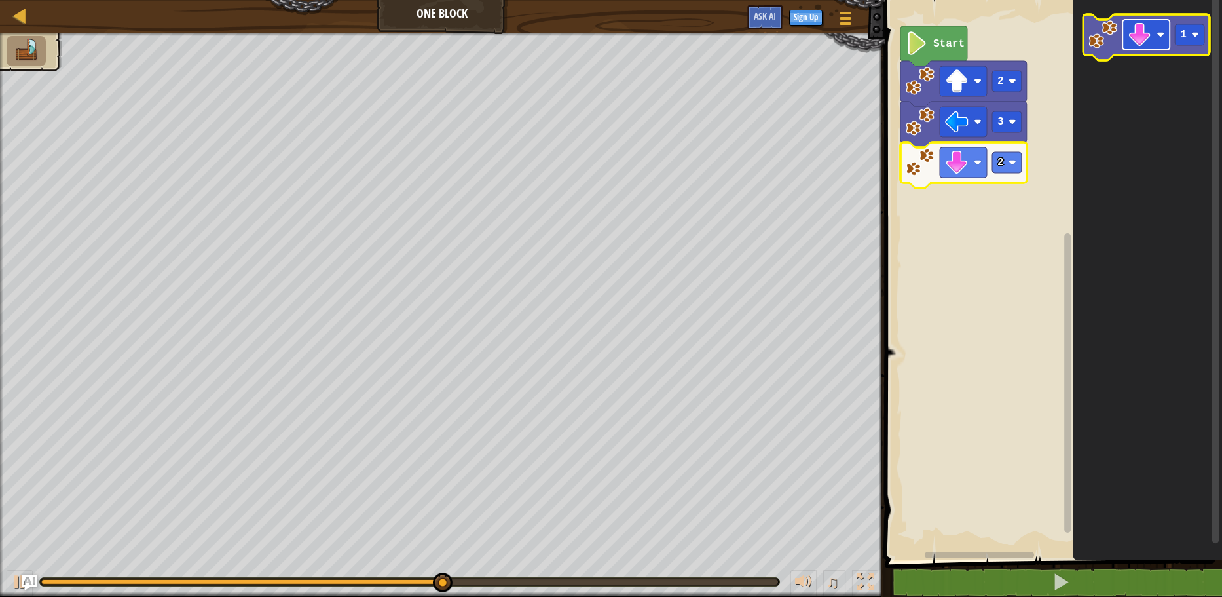
click at [1164, 48] on rect "Blockly Workspace" at bounding box center [1145, 35] width 47 height 30
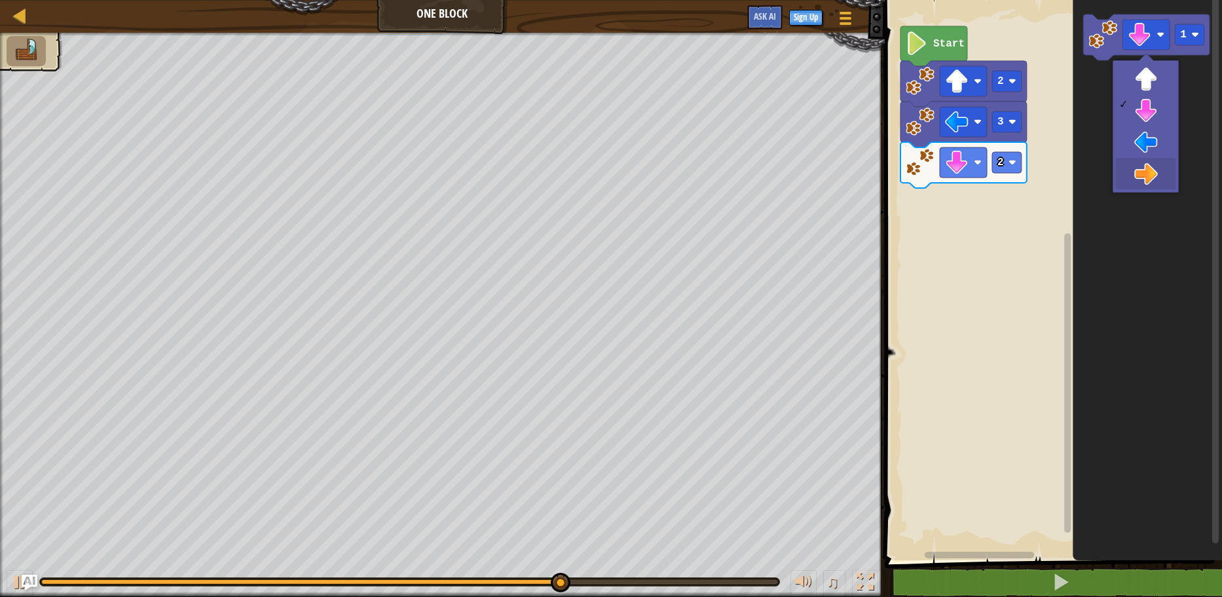
drag, startPoint x: 1162, startPoint y: 166, endPoint x: 1145, endPoint y: 174, distance: 18.2
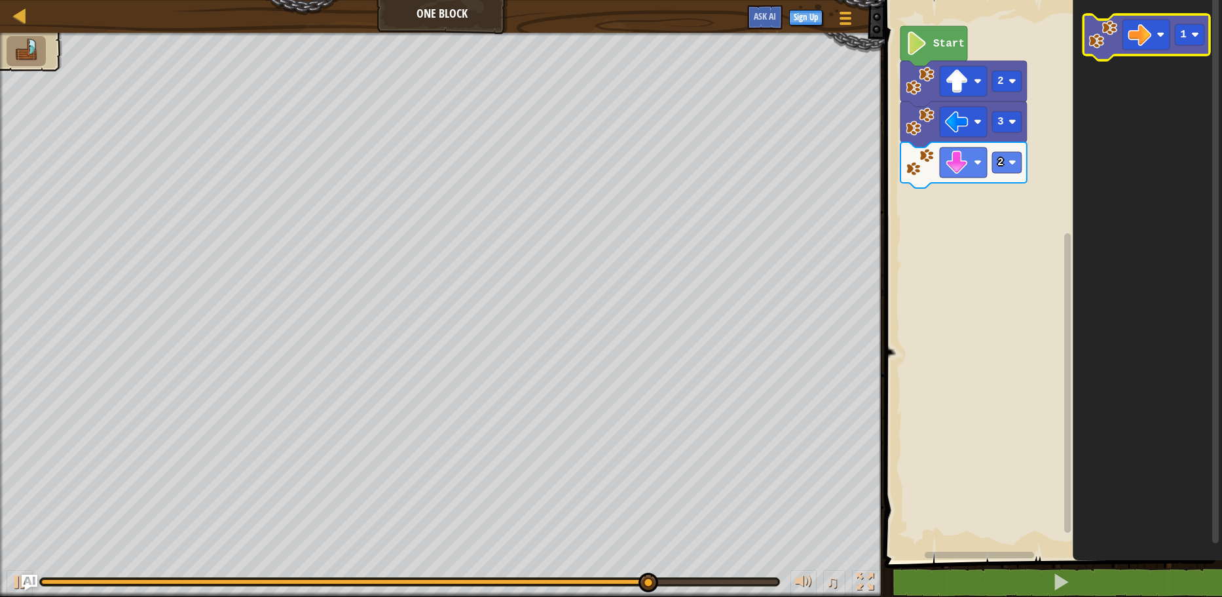
click at [1175, 54] on icon "Blockly Workspace" at bounding box center [1146, 37] width 126 height 46
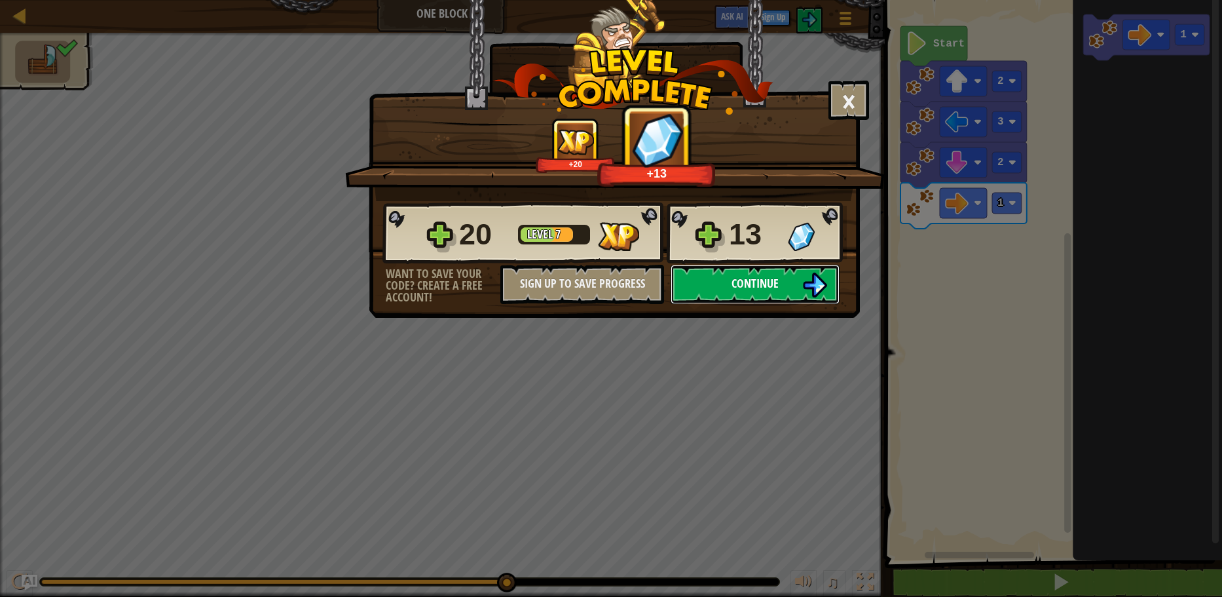
click at [797, 281] on button "Continue" at bounding box center [755, 284] width 169 height 39
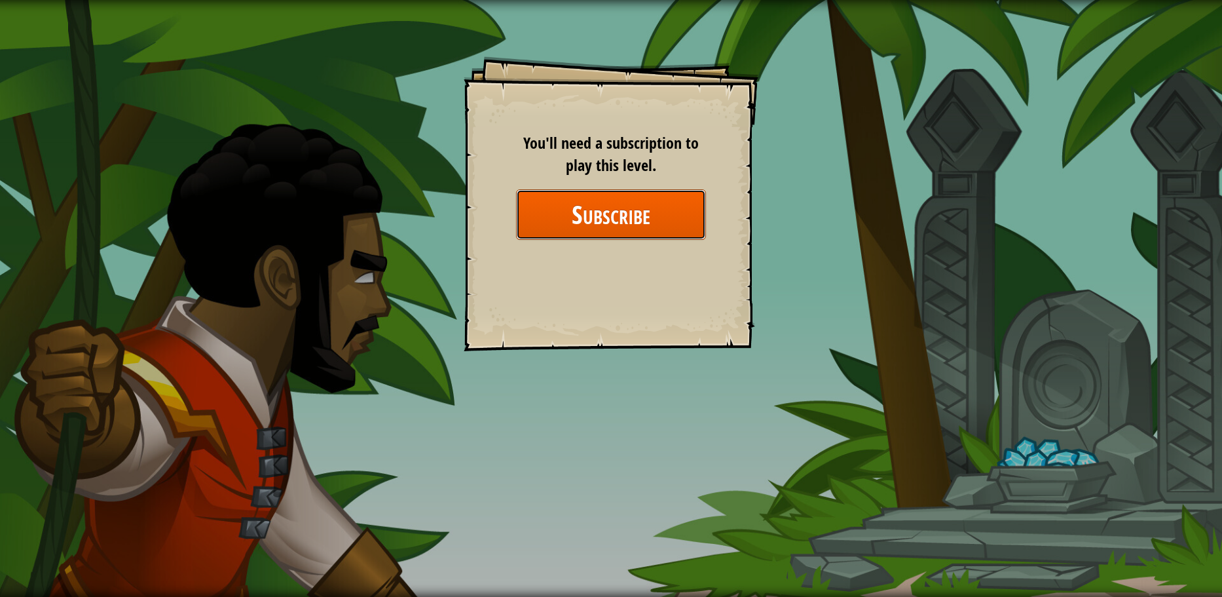
click at [655, 210] on button "Subscribe" at bounding box center [611, 214] width 190 height 50
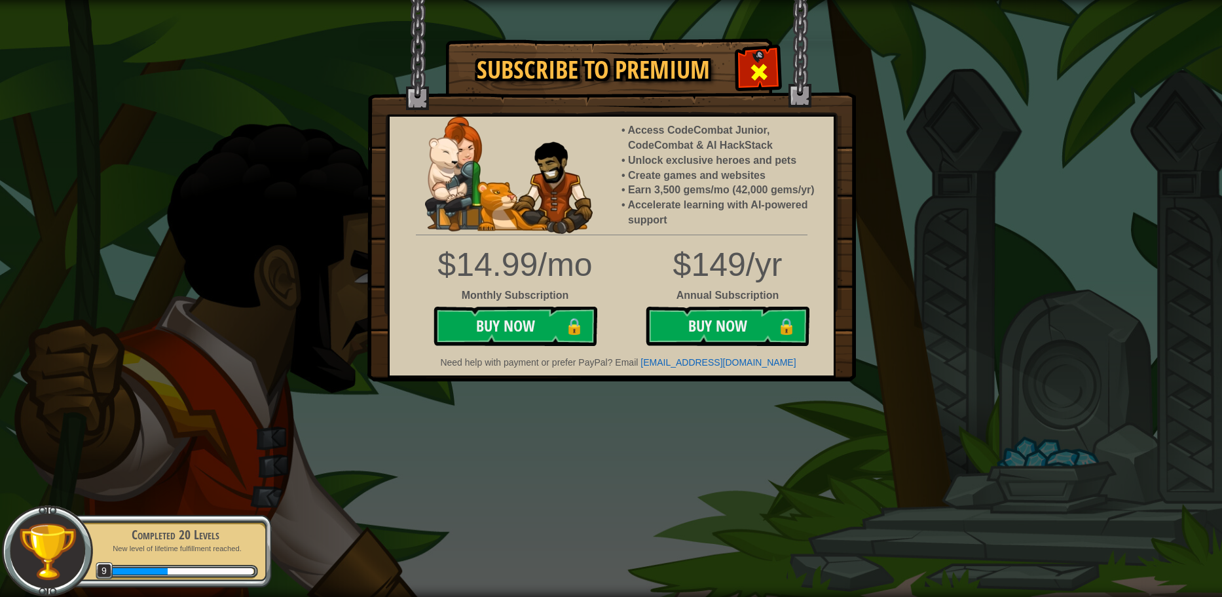
click at [767, 73] on span at bounding box center [758, 72] width 21 height 21
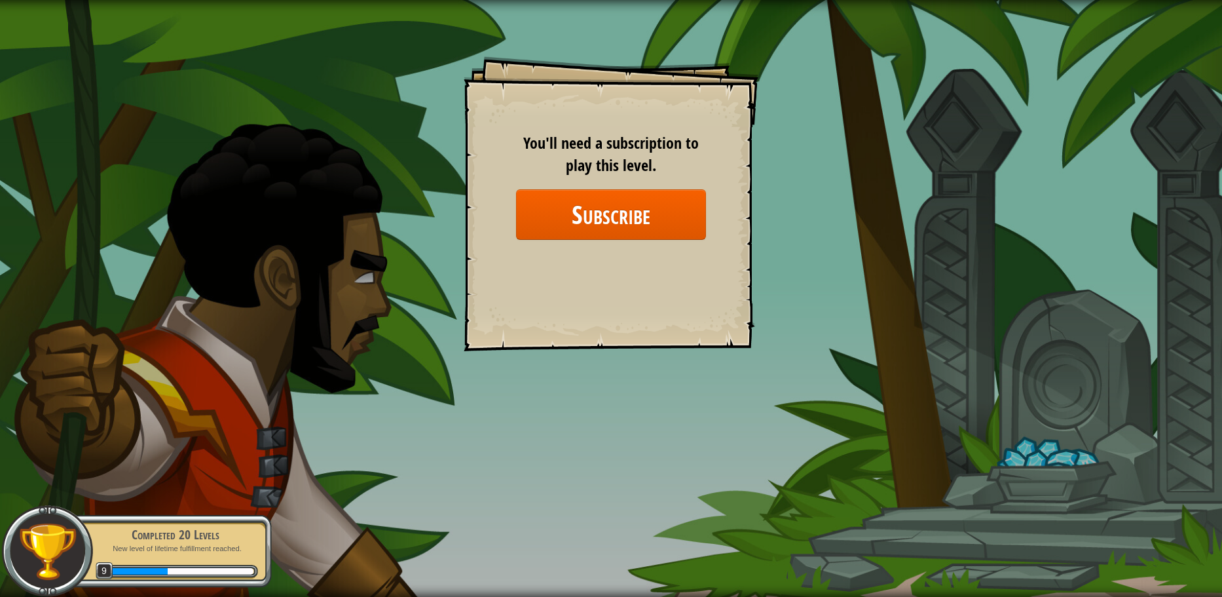
click at [62, 568] on img at bounding box center [48, 551] width 60 height 60
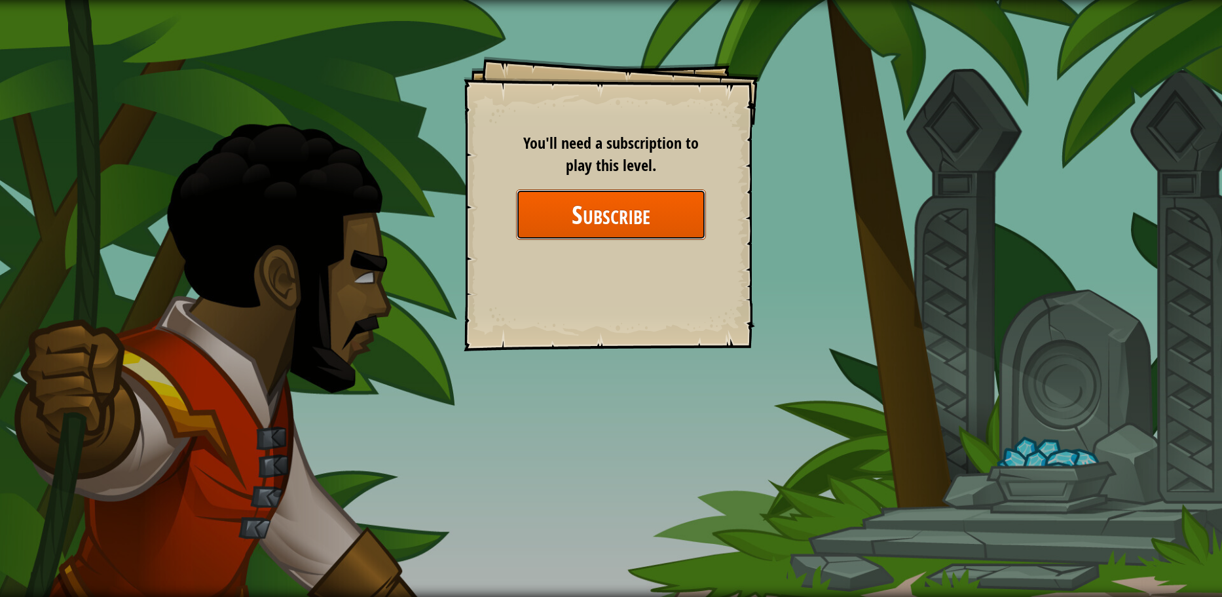
click at [608, 203] on button "Subscribe" at bounding box center [611, 214] width 190 height 50
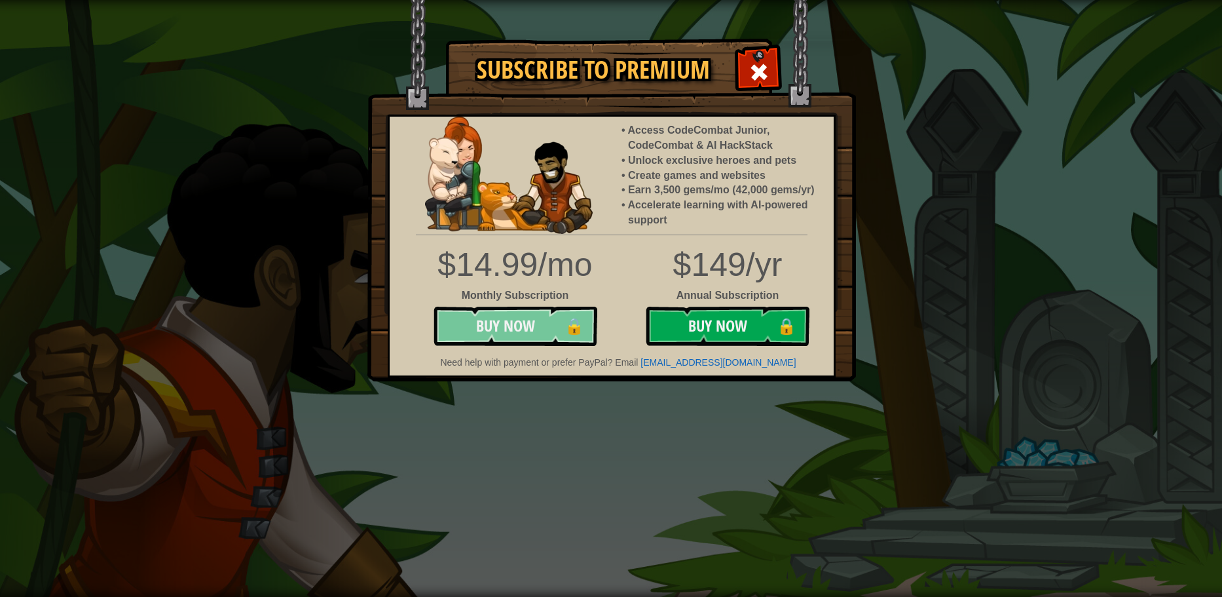
click at [544, 318] on button "Buy Now 🔒" at bounding box center [515, 325] width 164 height 39
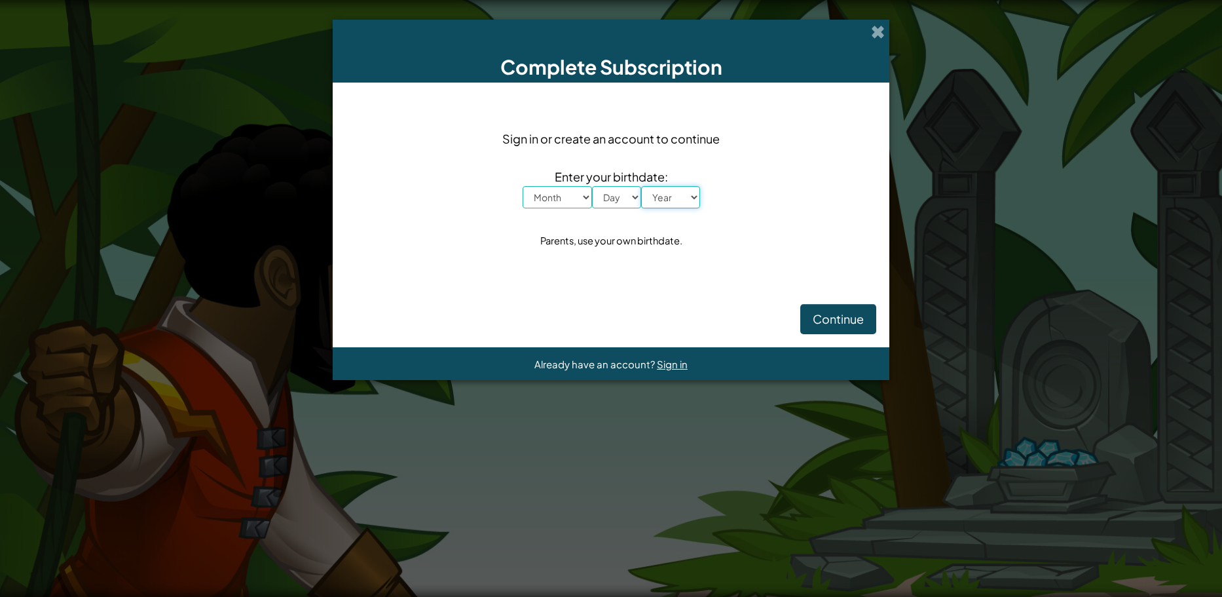
click at [667, 204] on select "Year [DATE] 2024 2023 2022 2021 2020 2019 2018 2017 2016 2015 2014 2013 2012 20…" at bounding box center [670, 197] width 59 height 22
select select "2025"
click at [641, 186] on select "Year [DATE] 2024 2023 2022 2021 2020 2019 2018 2017 2016 2015 2014 2013 2012 20…" at bounding box center [670, 197] width 59 height 22
click at [610, 200] on select "Day 1 2 3 4 5 6 7 8 9 10 11 12 13 14 15 16 17 18 19 20 21 22 23 24 25 26 27 28 …" at bounding box center [616, 197] width 49 height 22
select select "1"
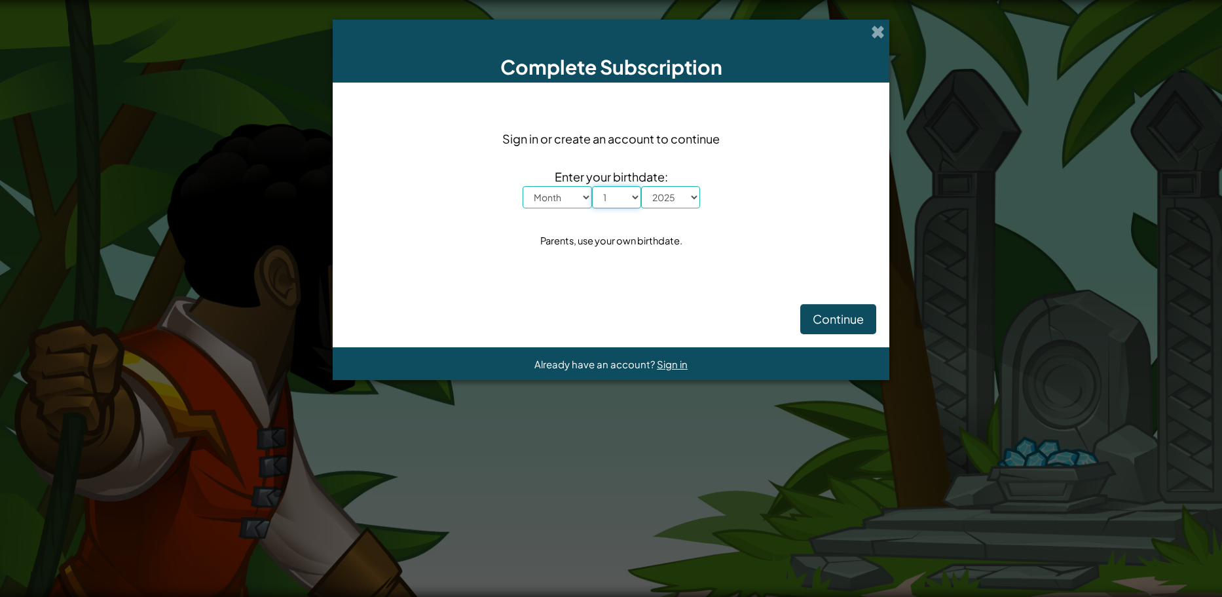
click at [592, 186] on select "Day 1 2 3 4 5 6 7 8 9 10 11 12 13 14 15 16 17 18 19 20 21 22 23 24 25 26 27 28 …" at bounding box center [616, 197] width 49 height 22
click at [547, 196] on select "Month January February March April May June July August September October Novem…" at bounding box center [557, 197] width 69 height 22
select select "8"
click at [523, 186] on select "Month January February March April May June July August September October Novem…" at bounding box center [557, 197] width 69 height 22
click at [817, 314] on span "Continue" at bounding box center [838, 318] width 51 height 15
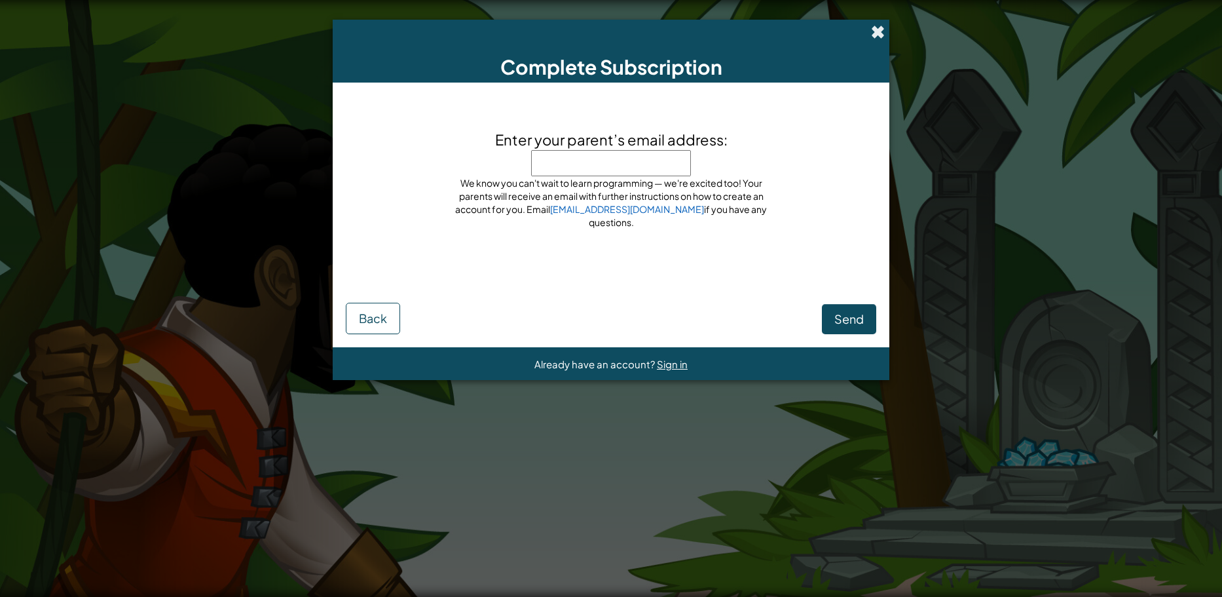
click at [881, 35] on span at bounding box center [878, 32] width 14 height 14
